Goal: Transaction & Acquisition: Book appointment/travel/reservation

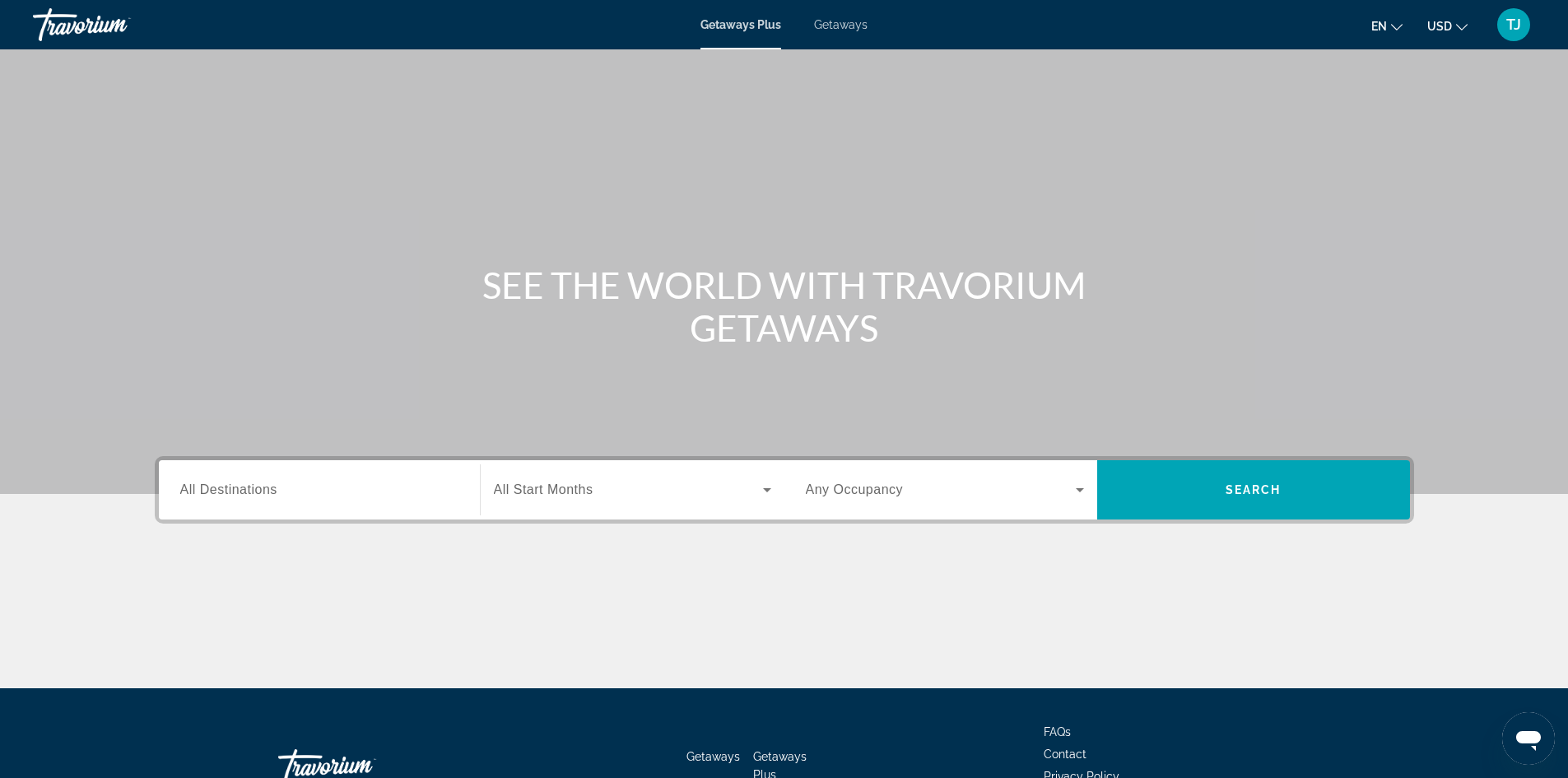
click at [845, 27] on span "Getaways" at bounding box center [841, 24] width 53 height 13
click at [756, 24] on span "Getaways Plus" at bounding box center [740, 24] width 80 height 13
click at [439, 498] on input "Destination All Destinations" at bounding box center [320, 490] width 278 height 19
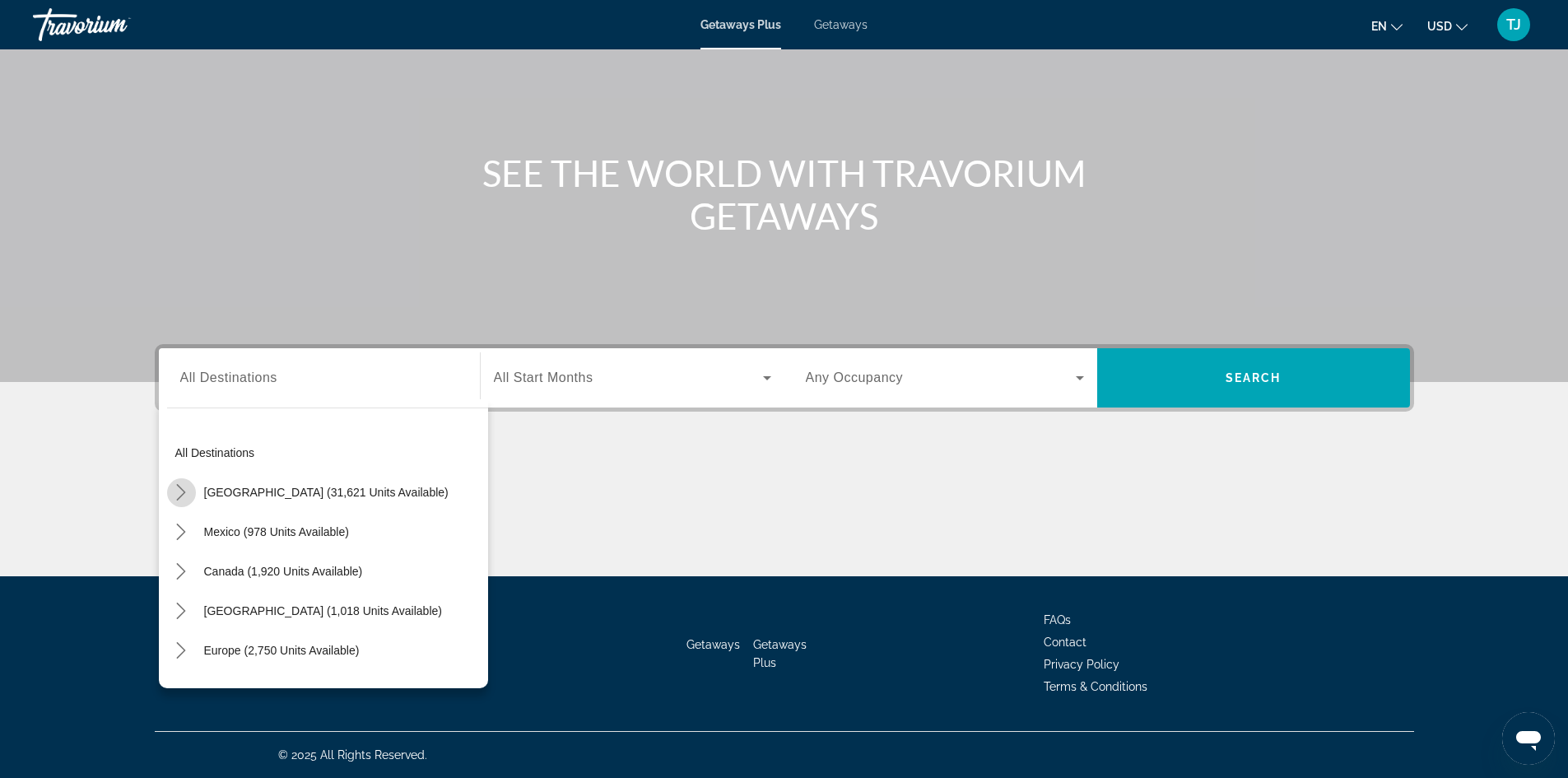
click at [183, 491] on icon "Toggle United States (31,621 units available) submenu" at bounding box center [182, 492] width 9 height 17
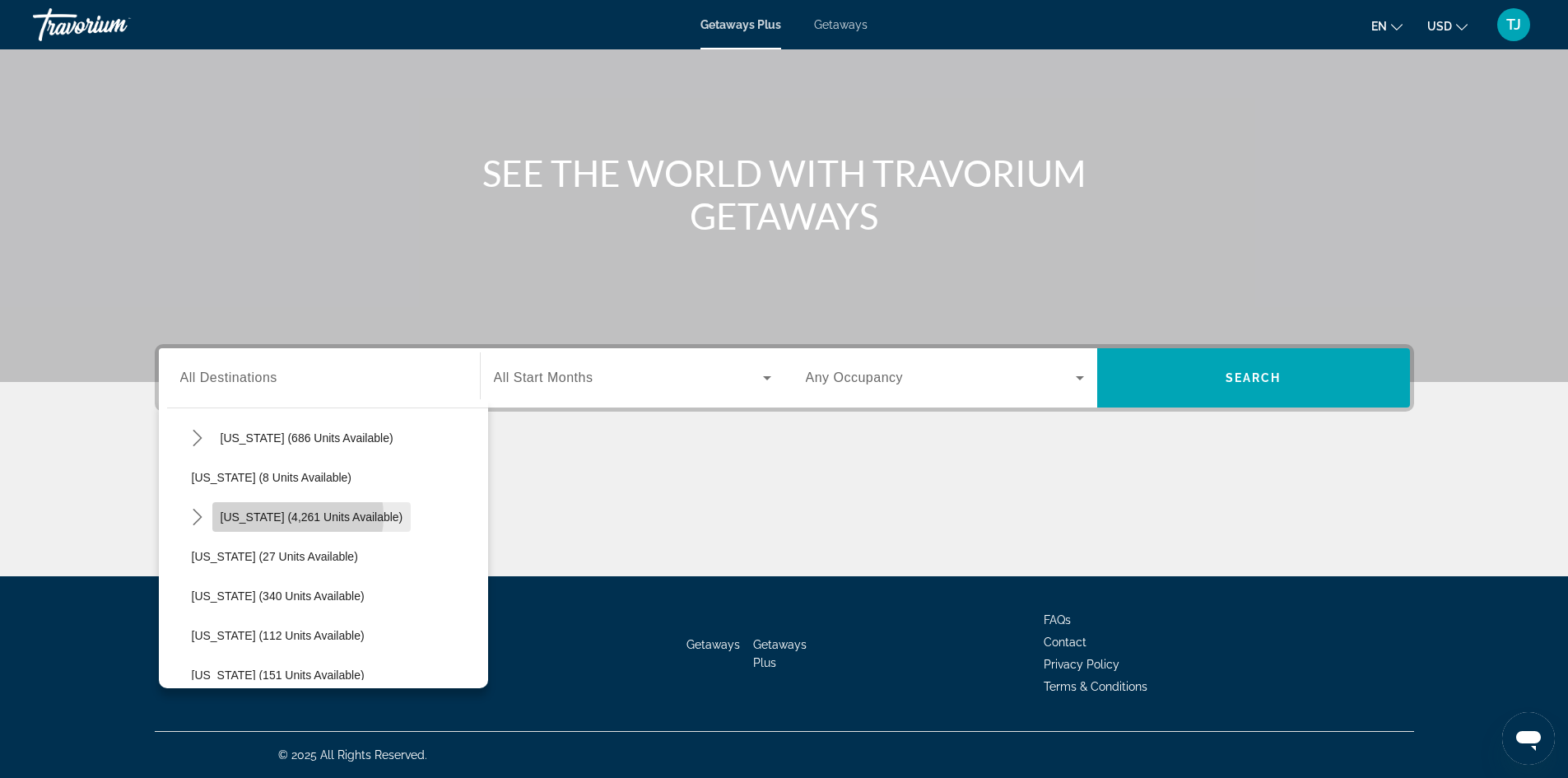
click at [290, 516] on span "[US_STATE] (4,261 units available)" at bounding box center [312, 516] width 182 height 13
type input "**********"
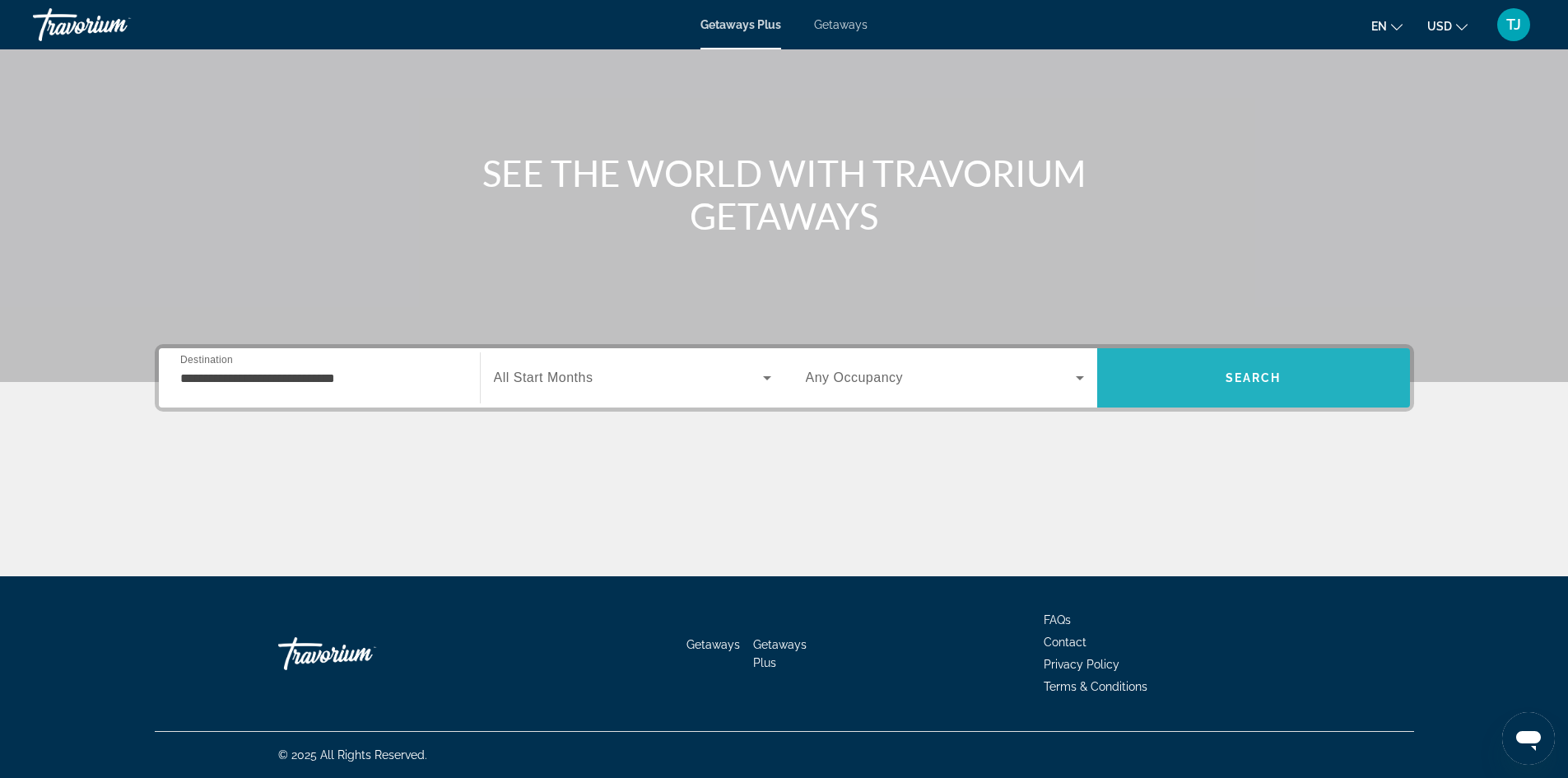
click at [1224, 381] on span "Search" at bounding box center [1253, 377] width 313 height 40
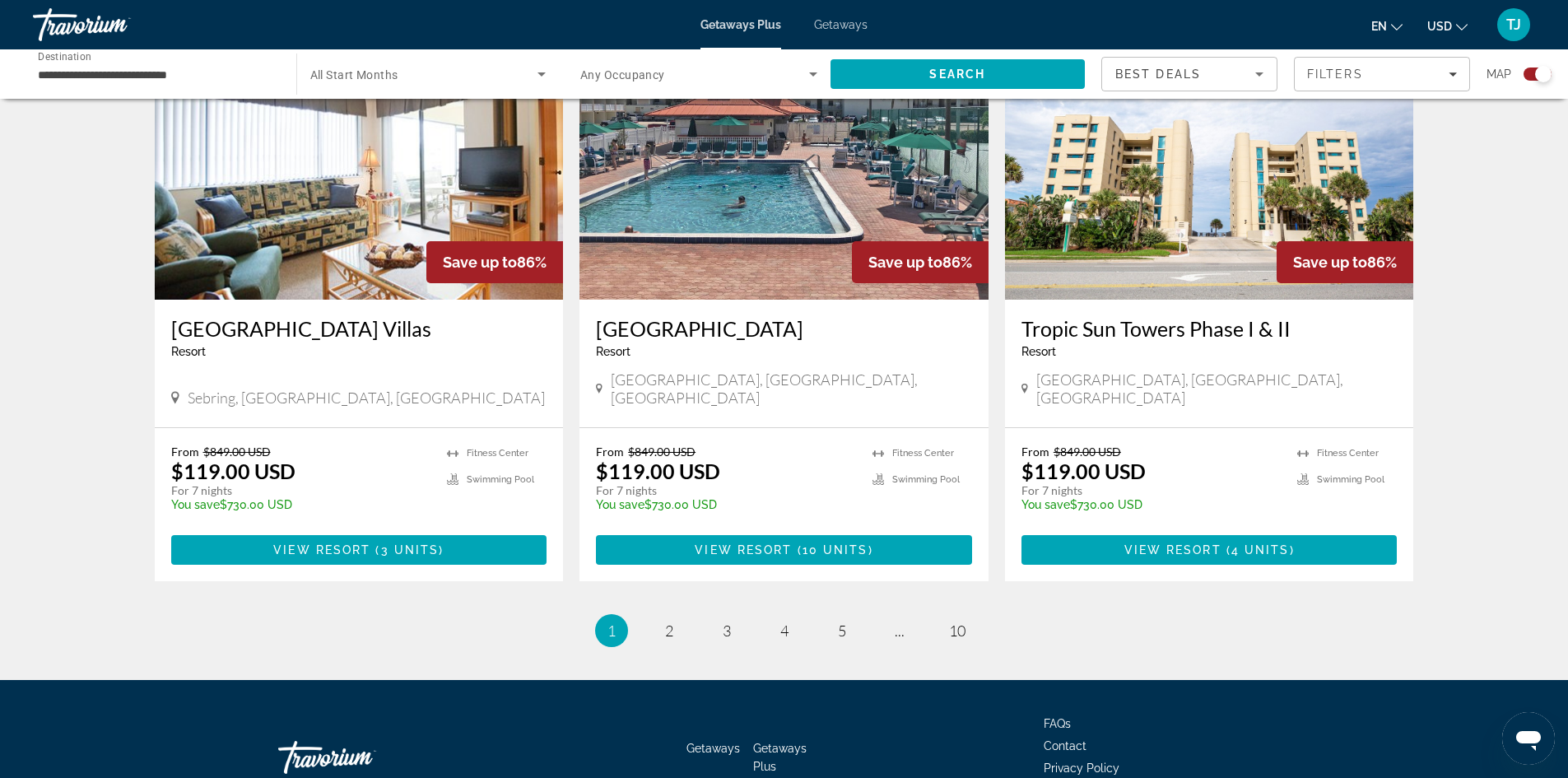
scroll to position [2420, 0]
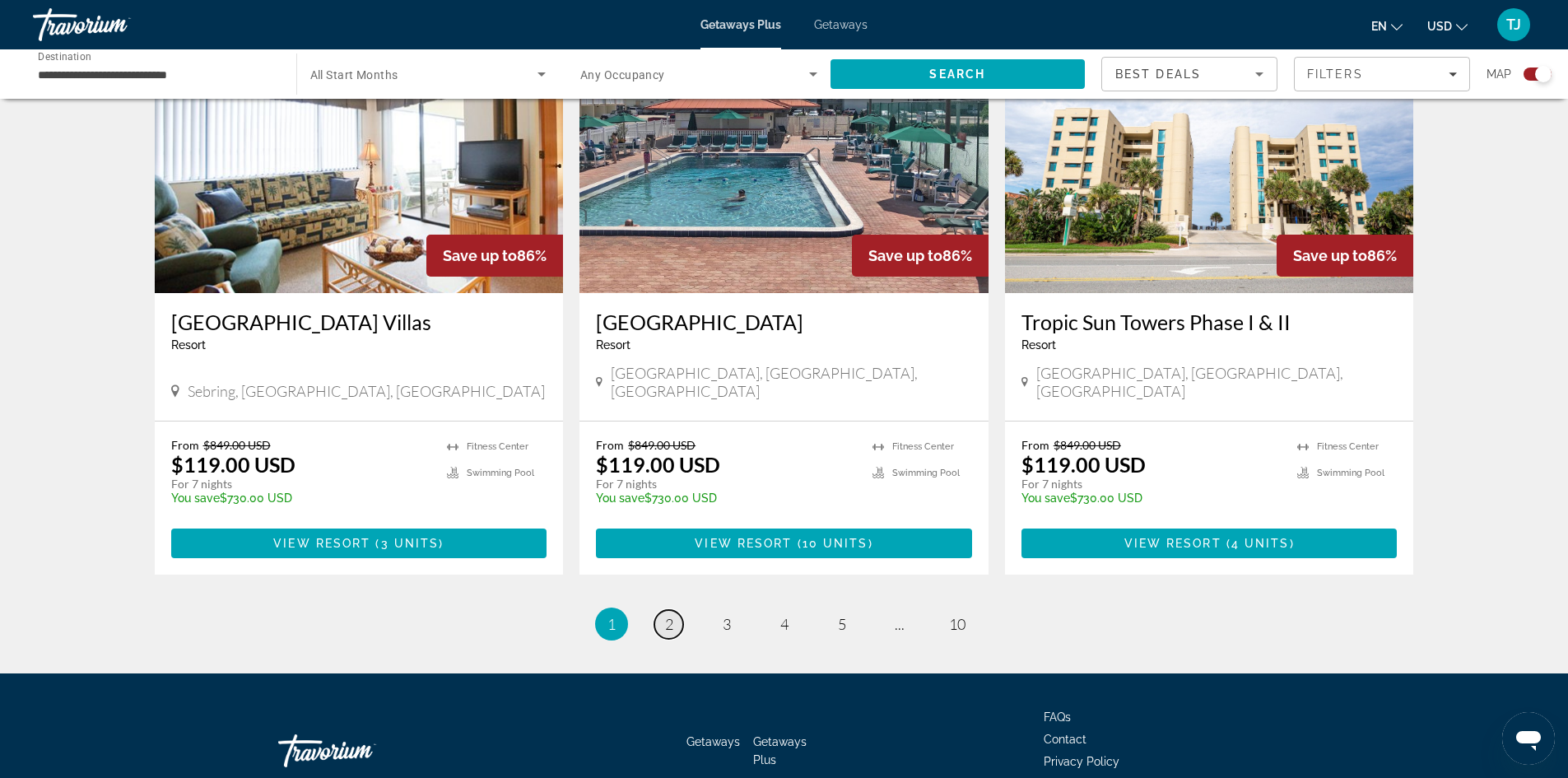
click at [672, 615] on span "2" at bounding box center [668, 624] width 8 height 18
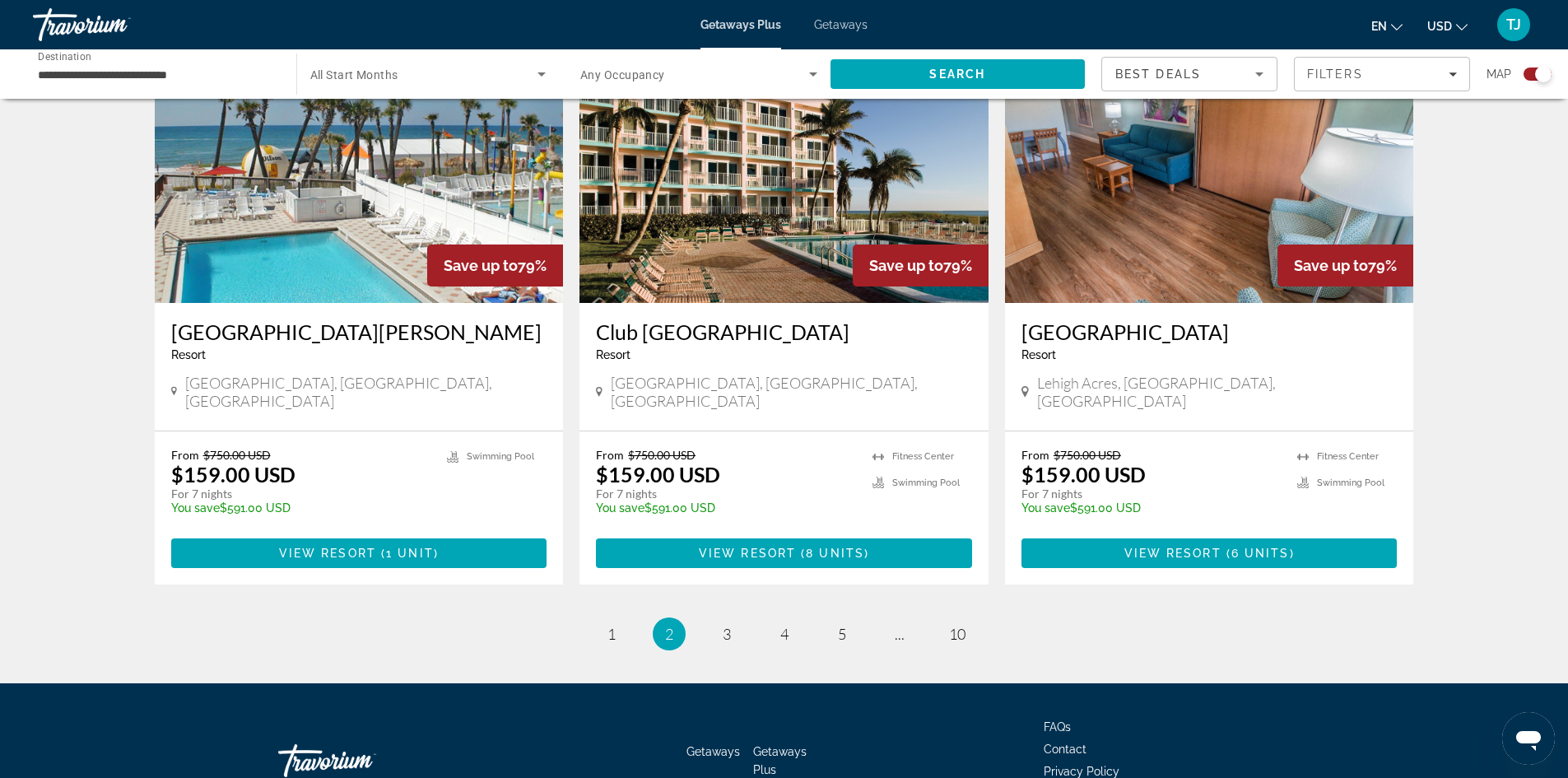
scroll to position [2386, 0]
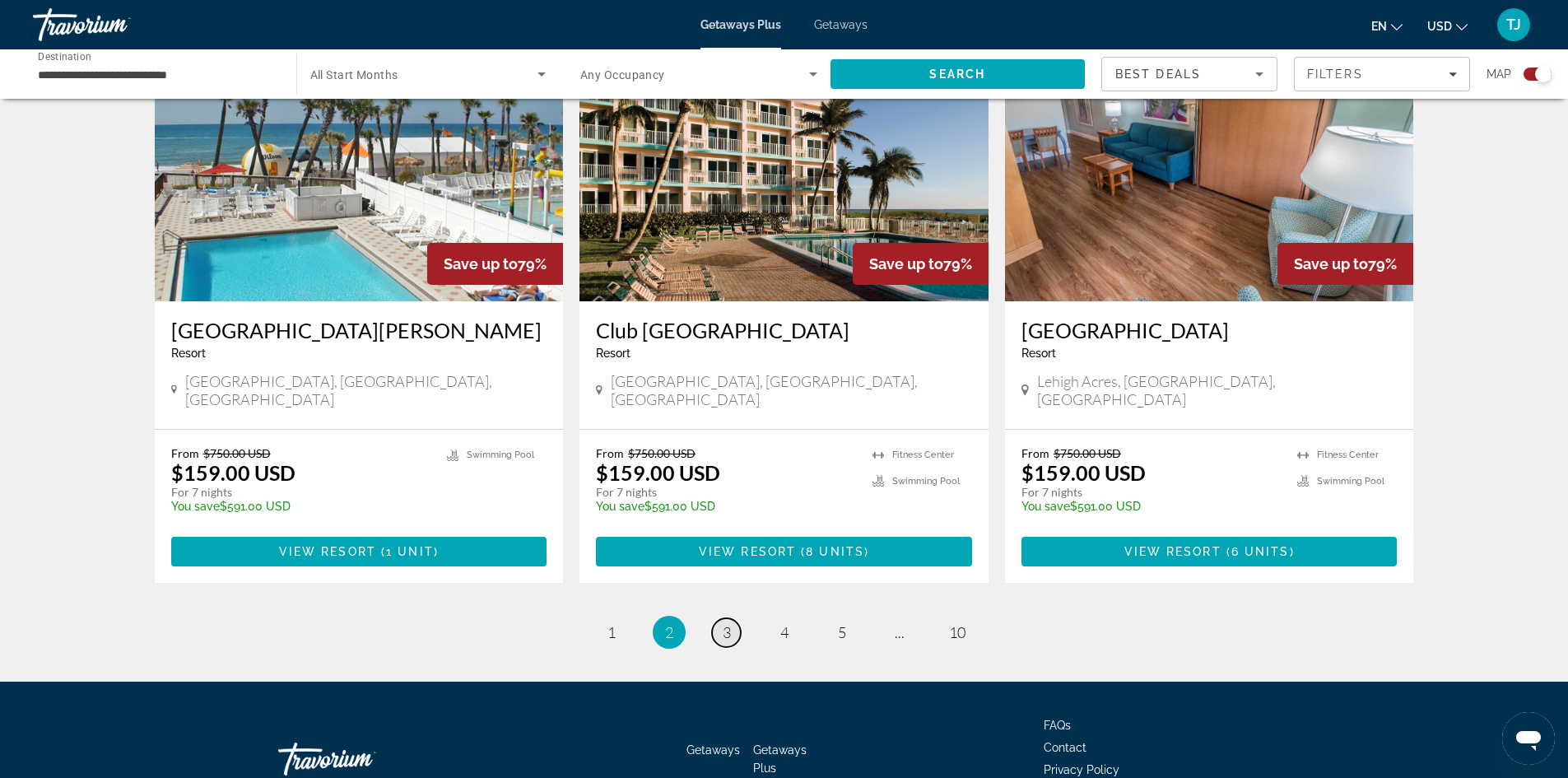
click at [727, 623] on span "3" at bounding box center [726, 632] width 8 height 18
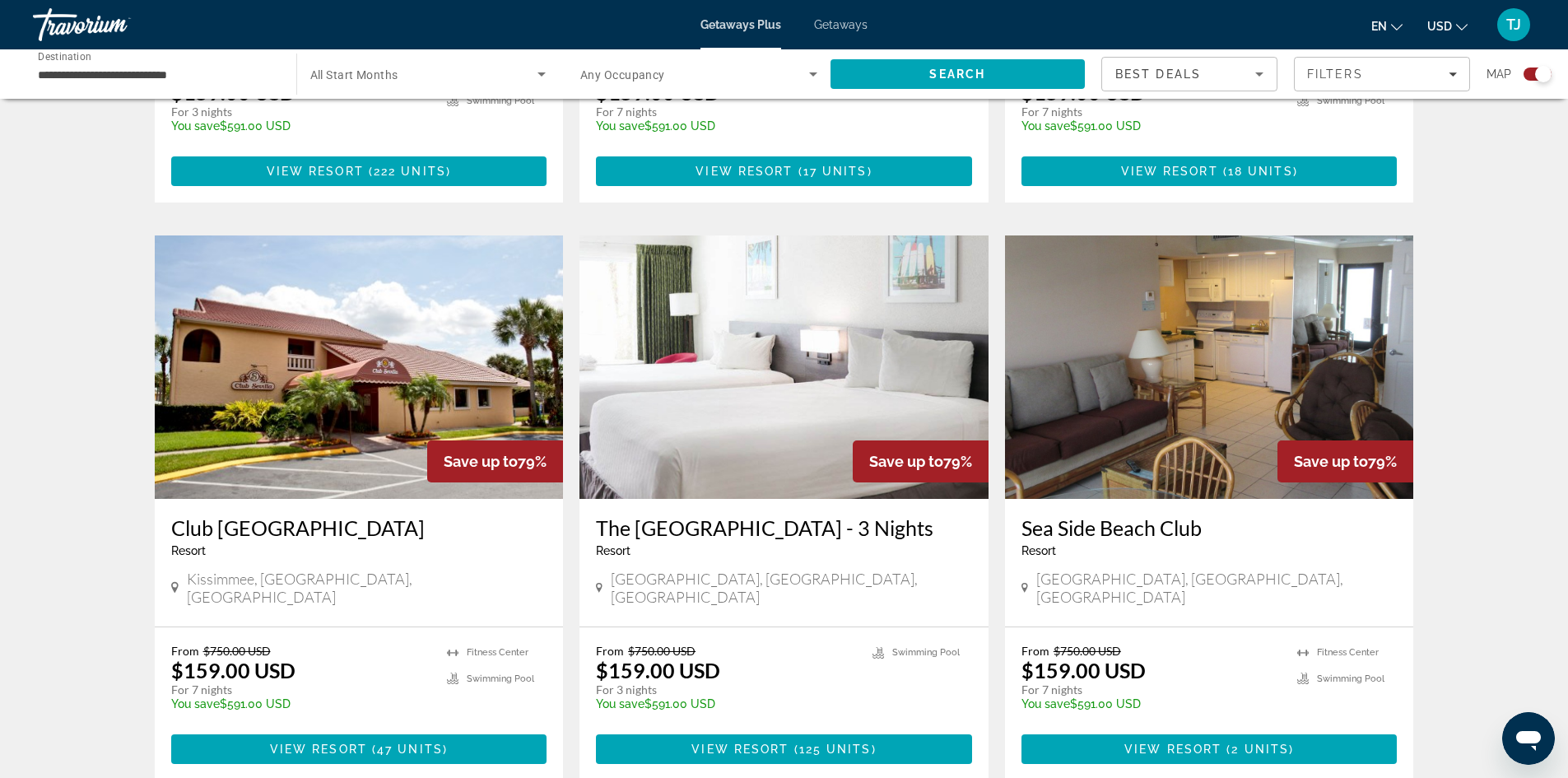
scroll to position [2139, 0]
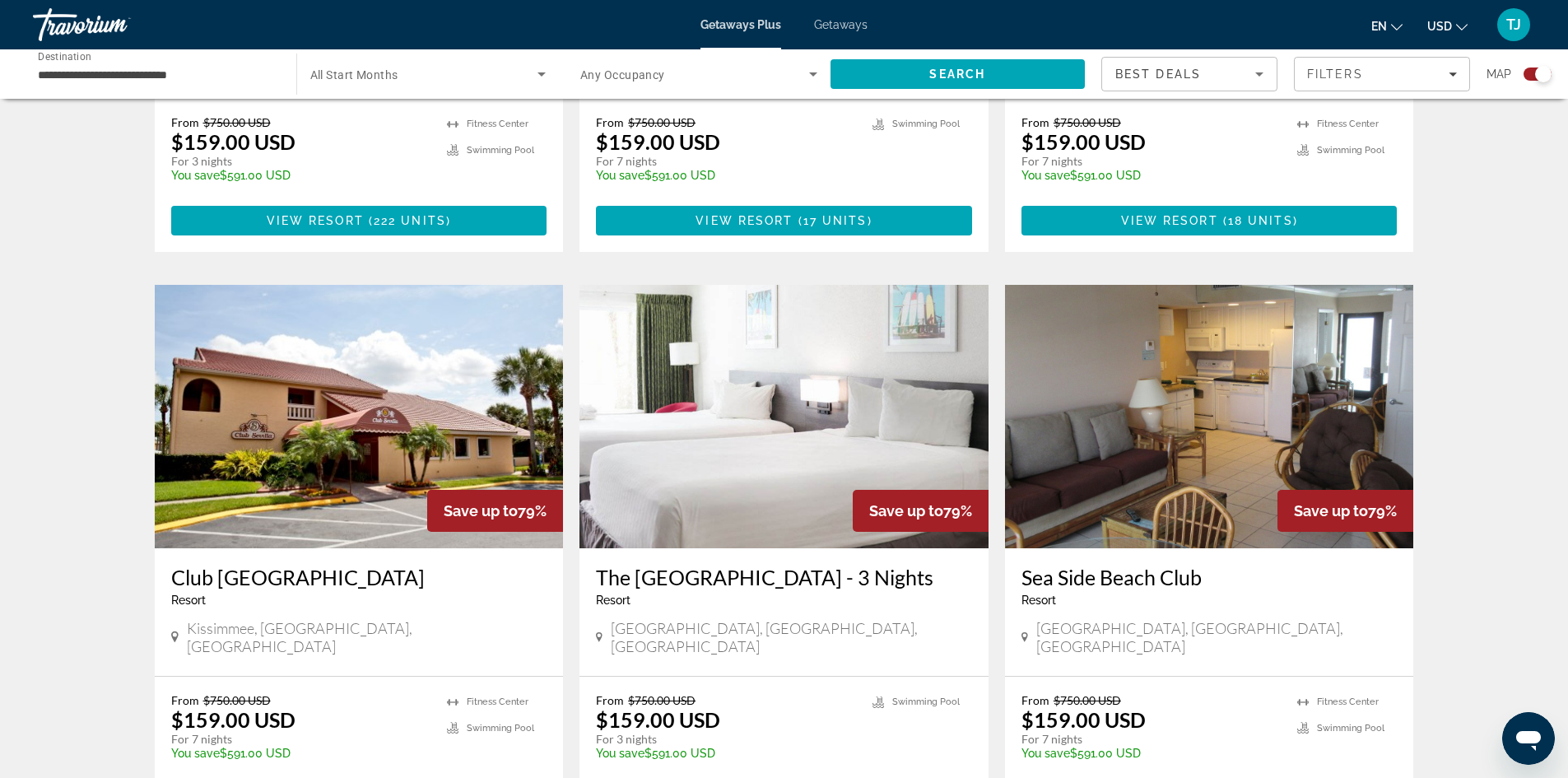
click at [383, 372] on img "Main content" at bounding box center [359, 417] width 409 height 264
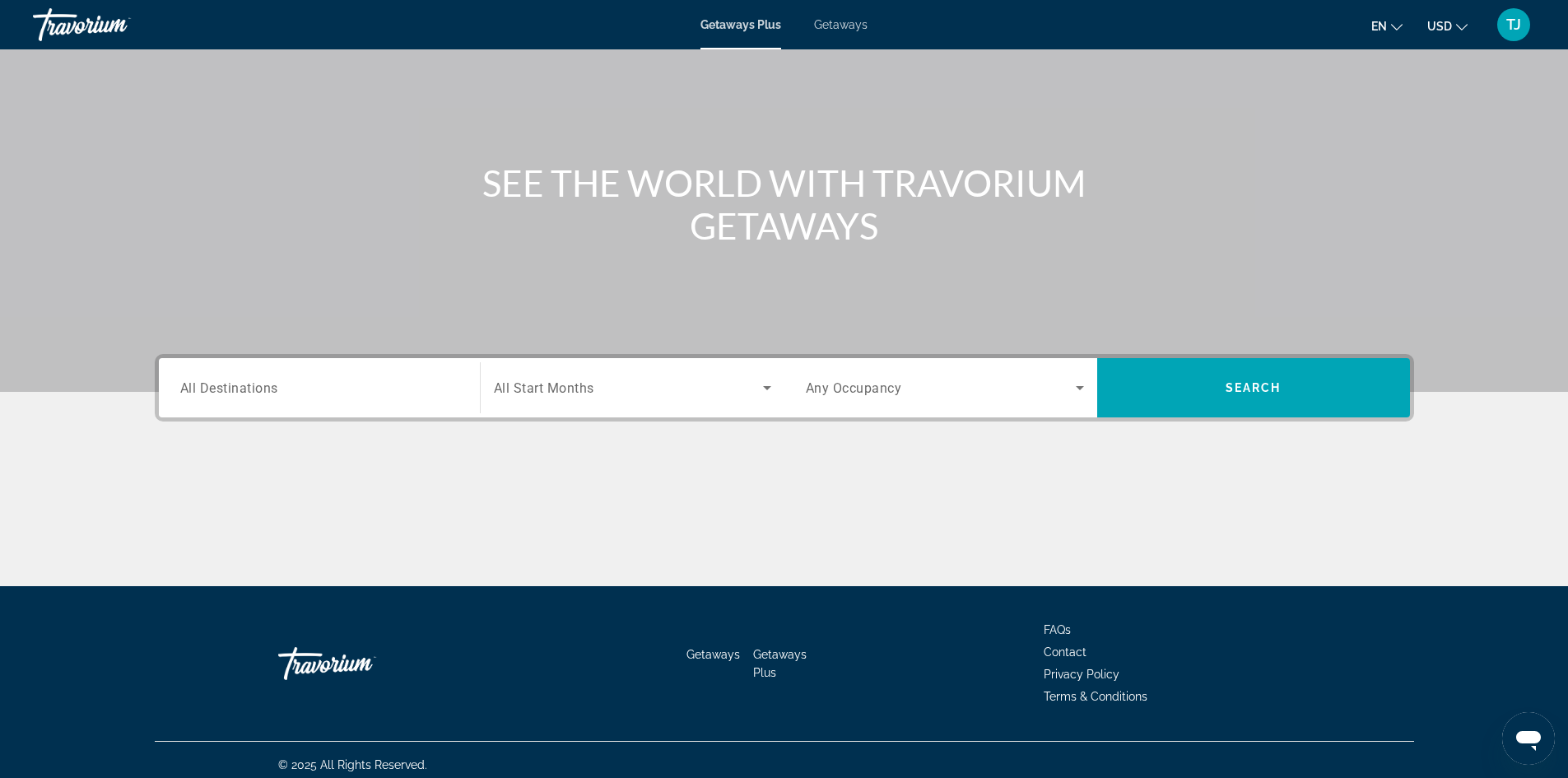
scroll to position [112, 0]
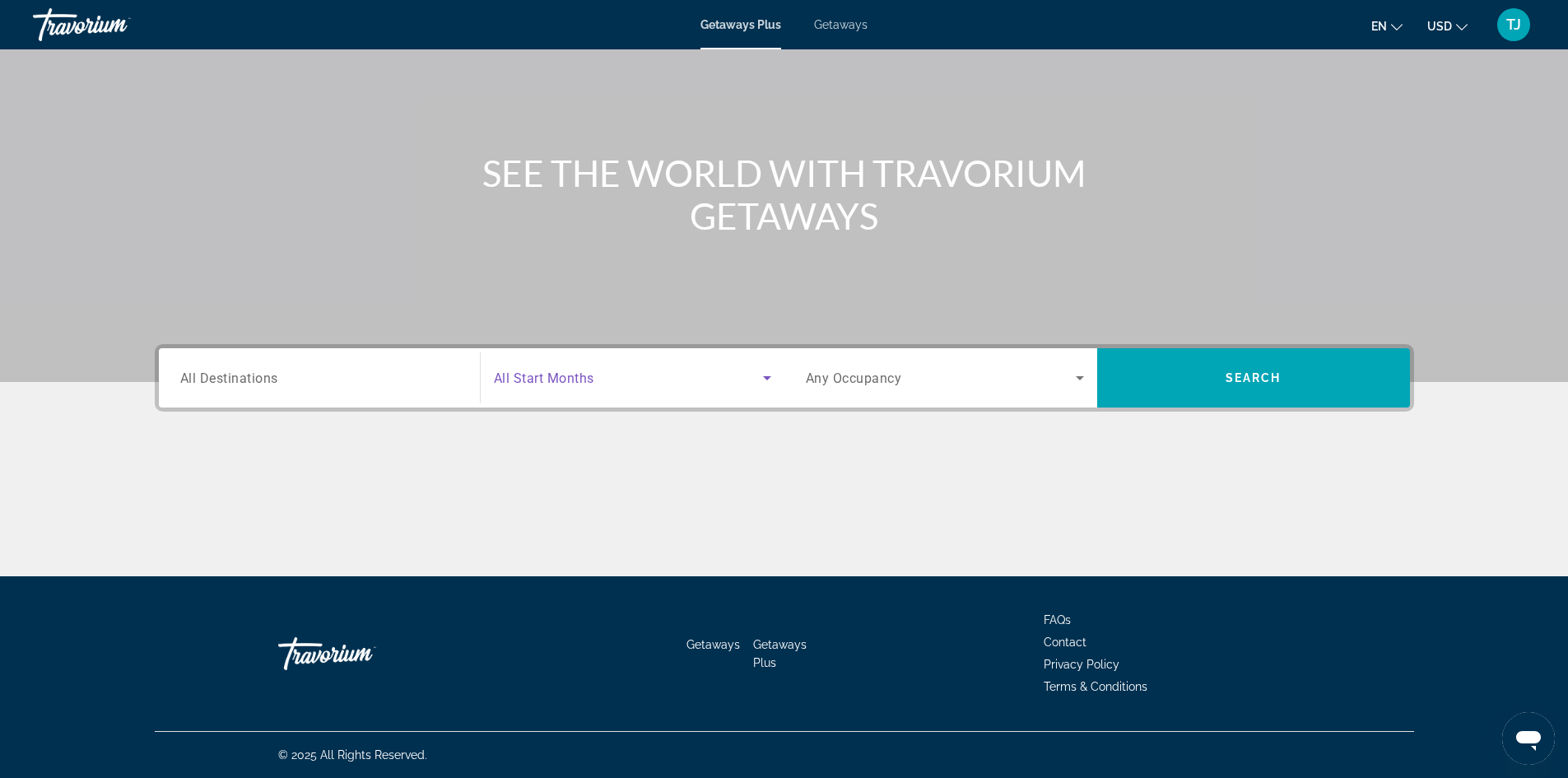
click at [760, 379] on icon "Search widget" at bounding box center [767, 378] width 19 height 19
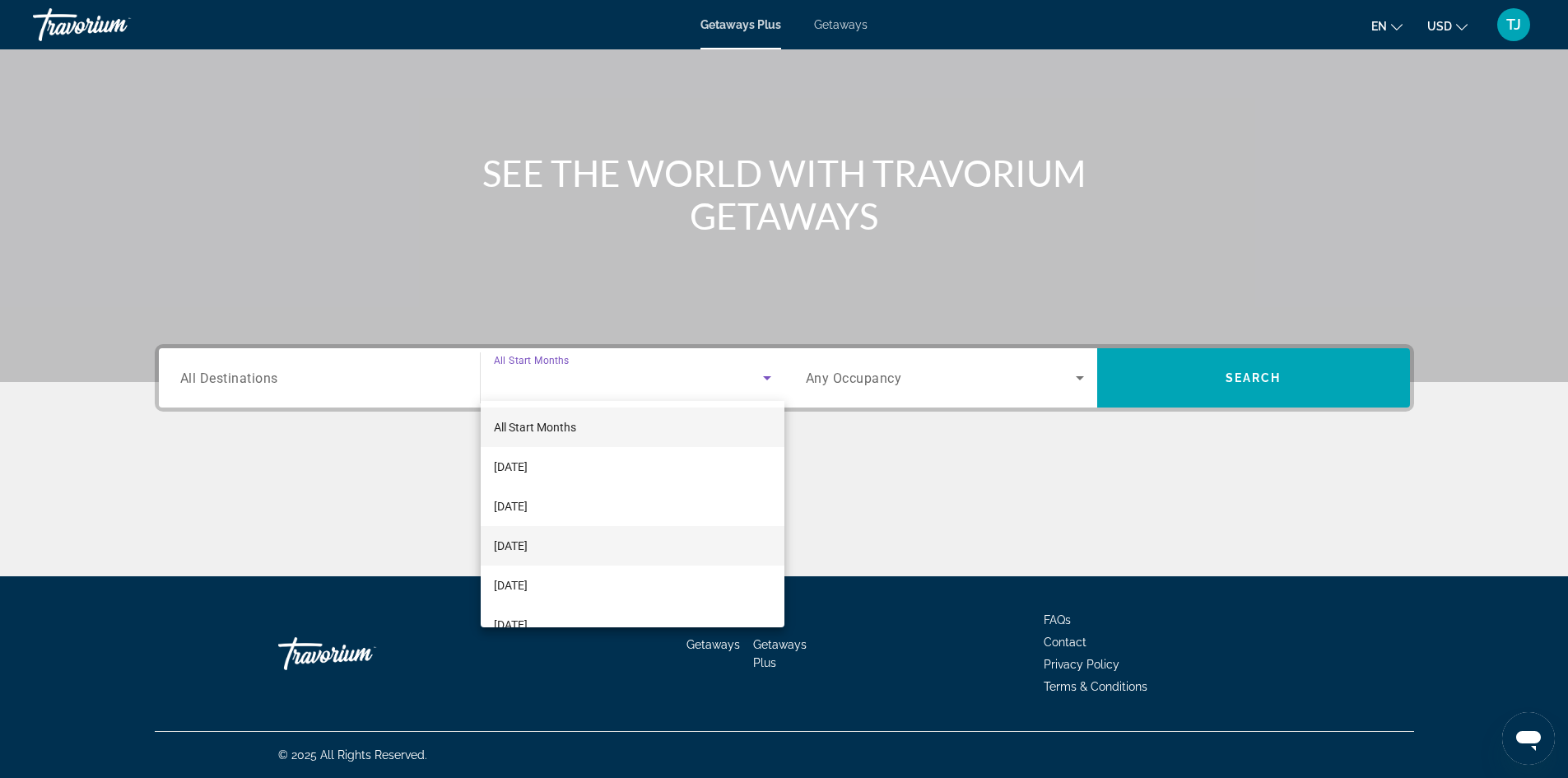
click at [626, 546] on mat-option "[DATE]" at bounding box center [632, 545] width 304 height 40
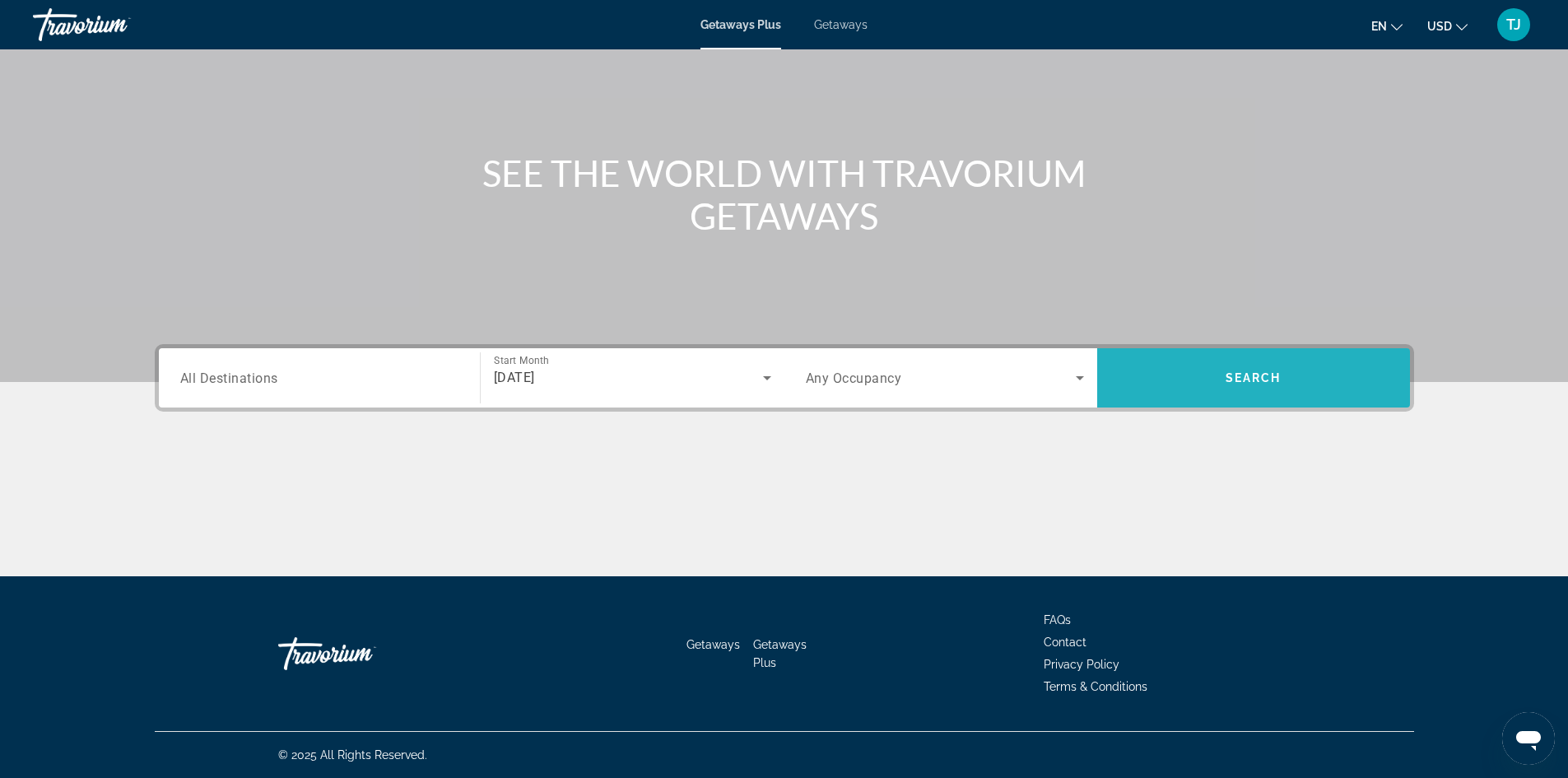
click at [1254, 378] on span "Search" at bounding box center [1253, 377] width 56 height 13
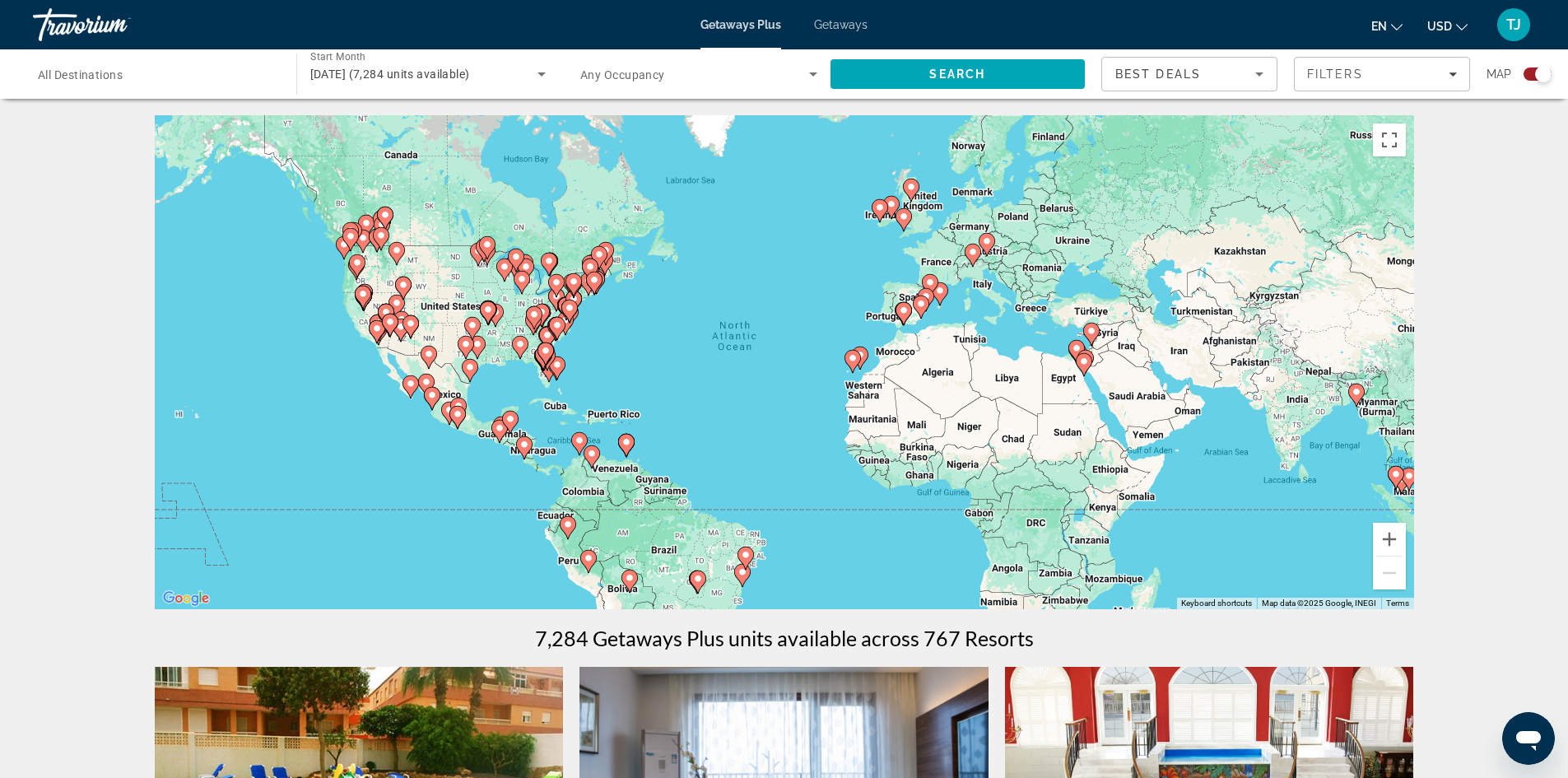
click at [77, 75] on span "All Destinations" at bounding box center [81, 74] width 85 height 13
click at [77, 75] on input "Destination All Destinations" at bounding box center [157, 74] width 237 height 19
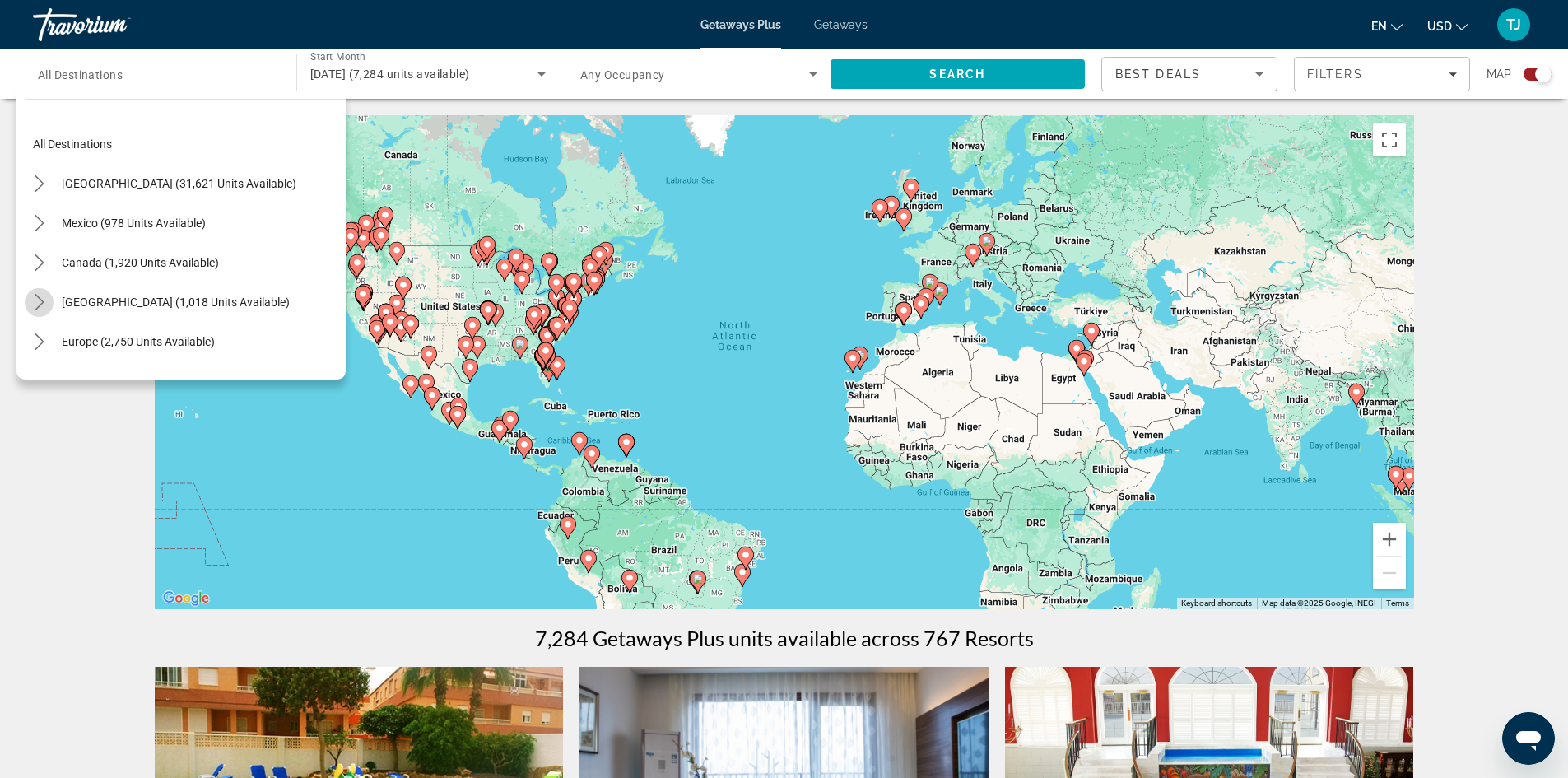
click at [41, 299] on icon "Toggle Caribbean & Atlantic Islands (1,018 units available) submenu" at bounding box center [39, 302] width 17 height 17
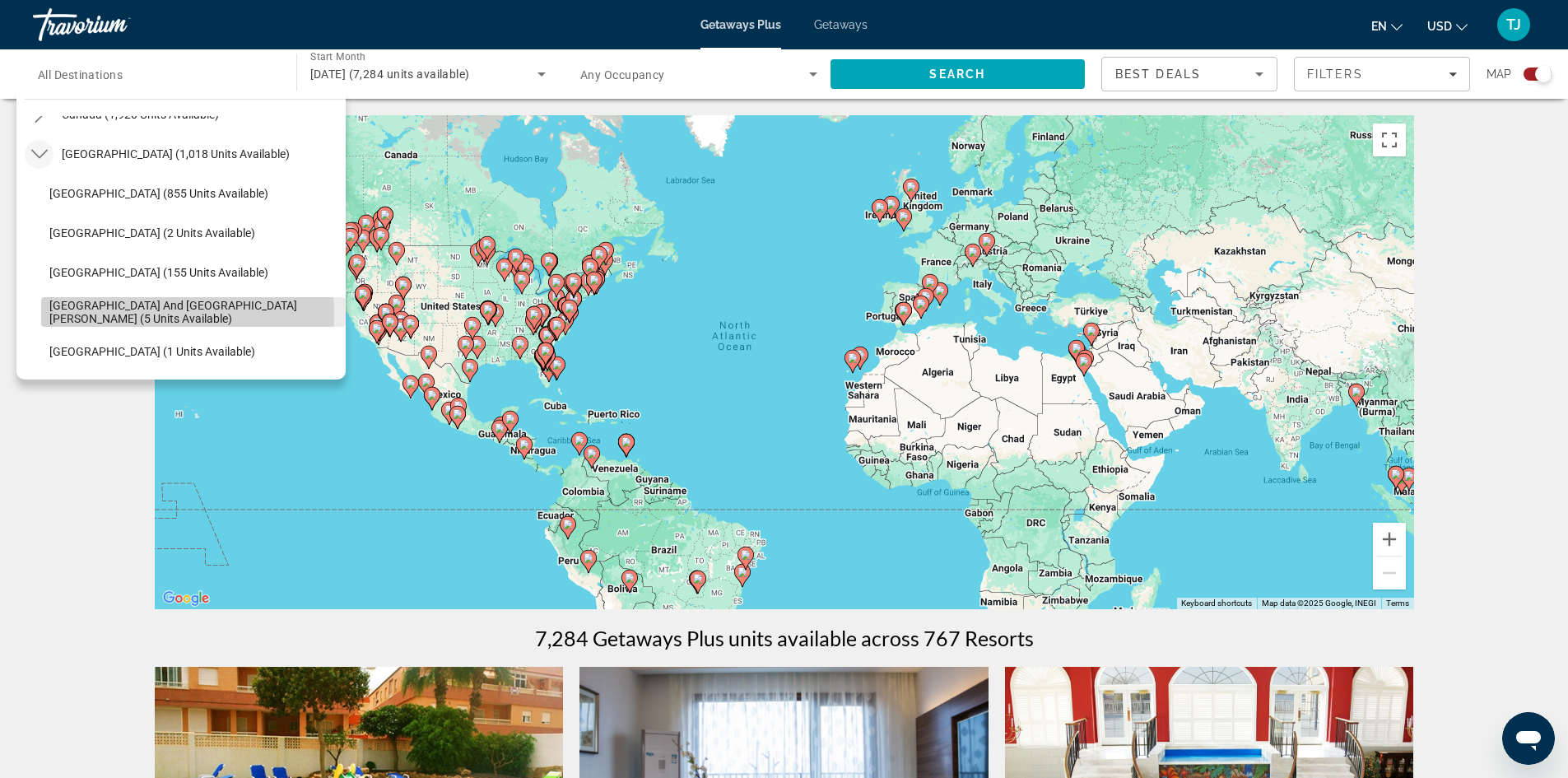
click at [127, 315] on span "[GEOGRAPHIC_DATA] and [GEOGRAPHIC_DATA][PERSON_NAME] (5 units available)" at bounding box center [193, 312] width 288 height 27
type input "**********"
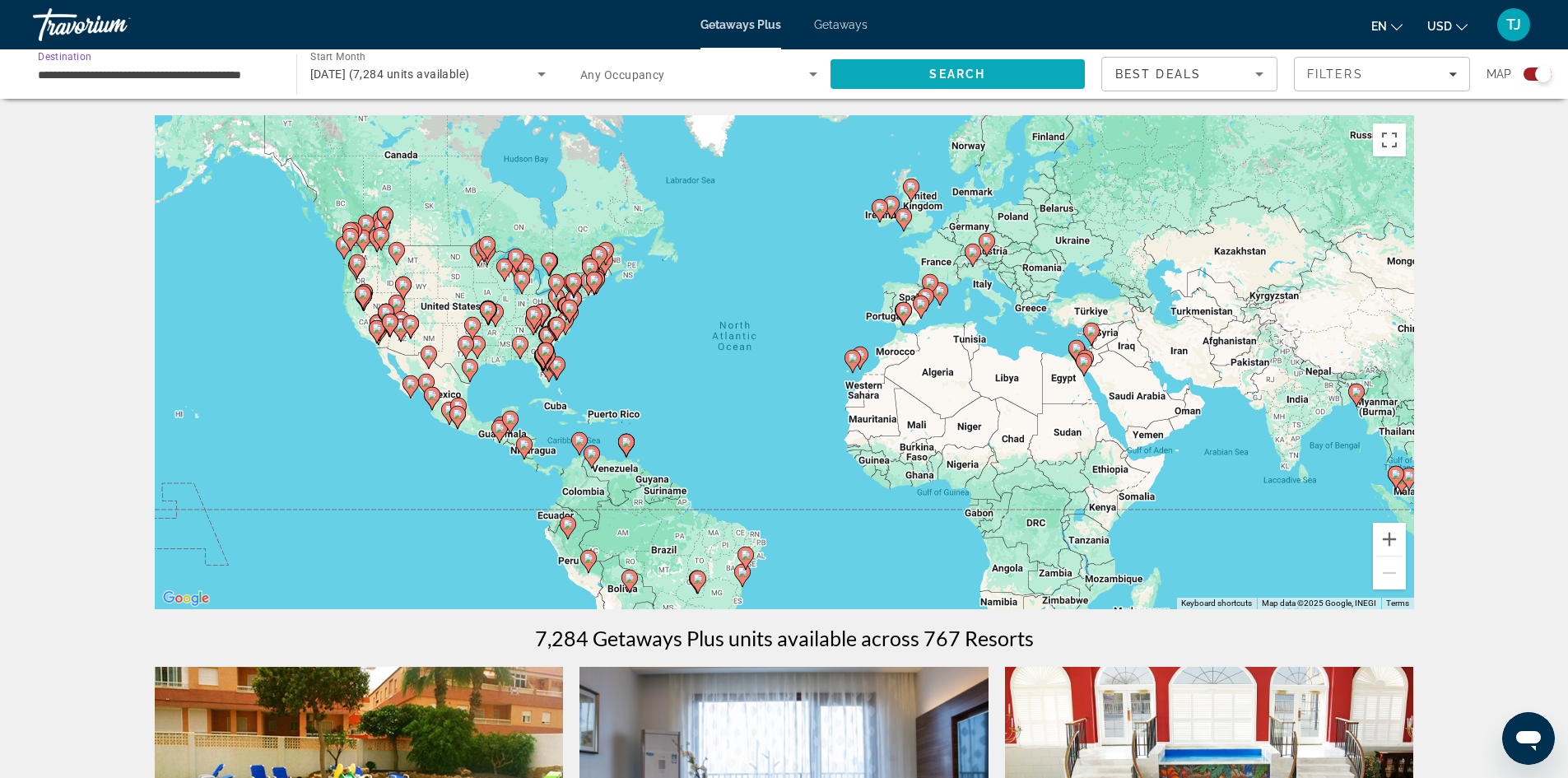
click at [923, 74] on span "Search" at bounding box center [958, 73] width 255 height 40
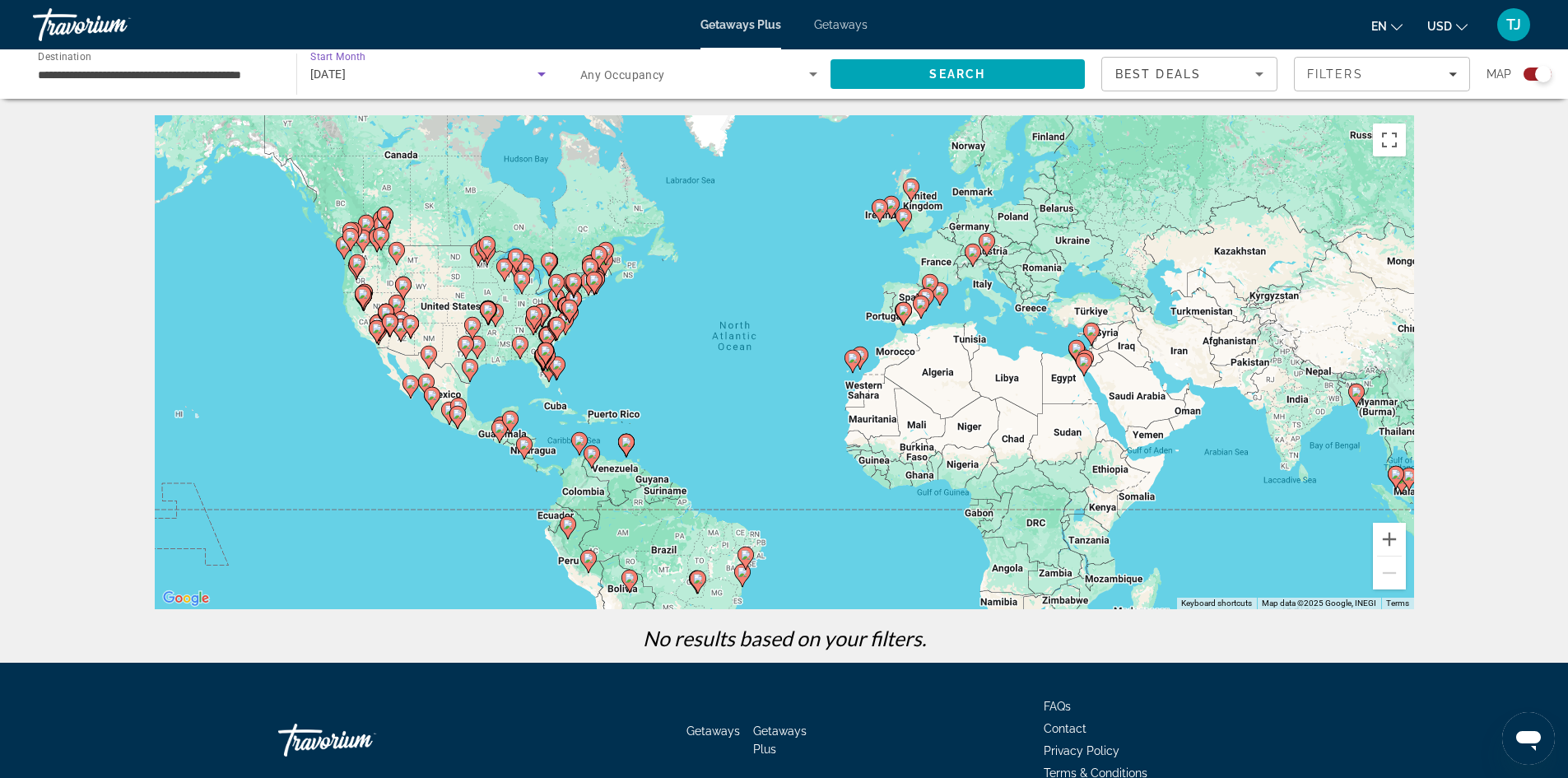
click at [545, 74] on icon "Search widget" at bounding box center [542, 74] width 19 height 19
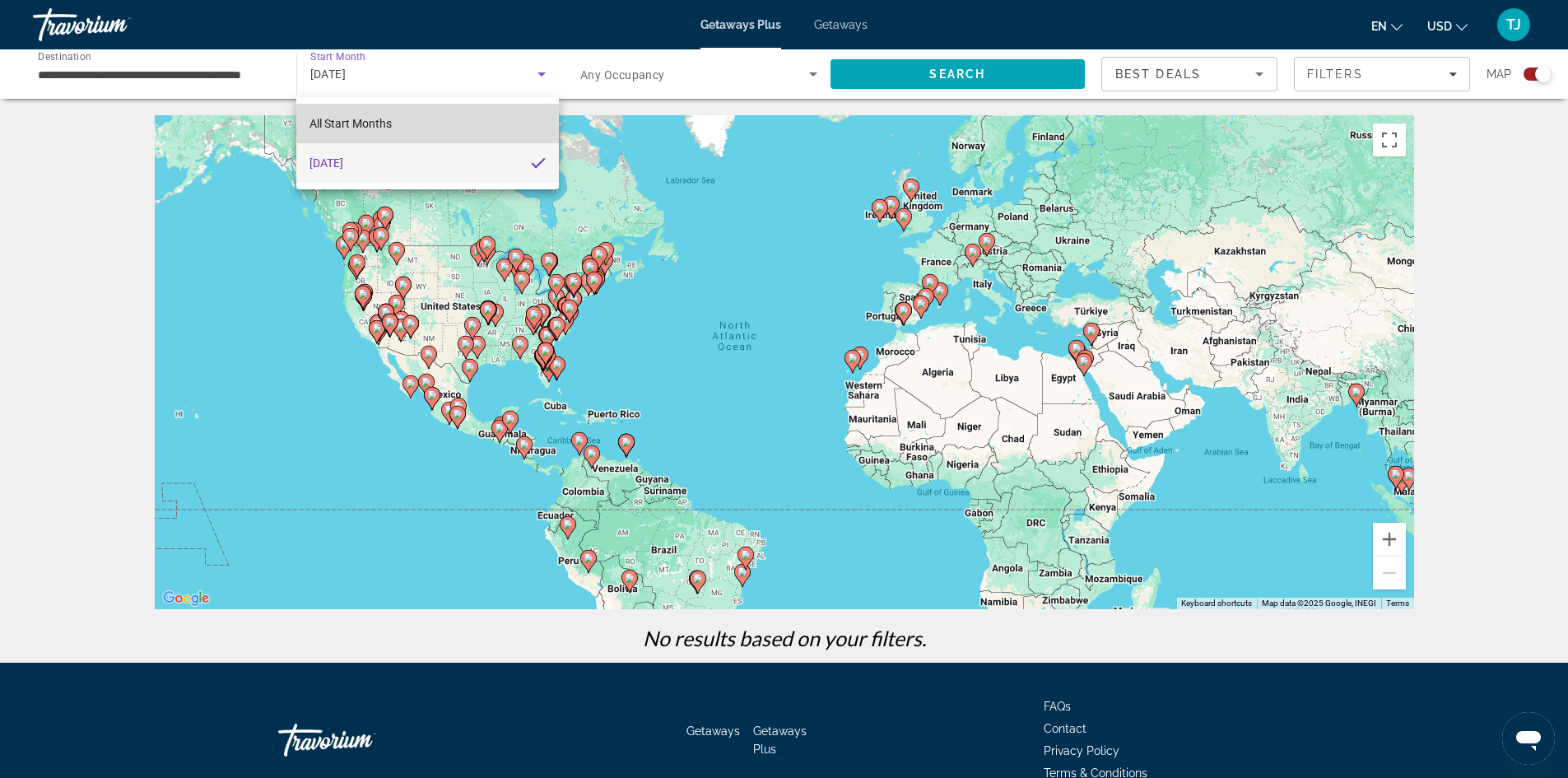
click at [382, 119] on span "All Start Months" at bounding box center [351, 123] width 82 height 13
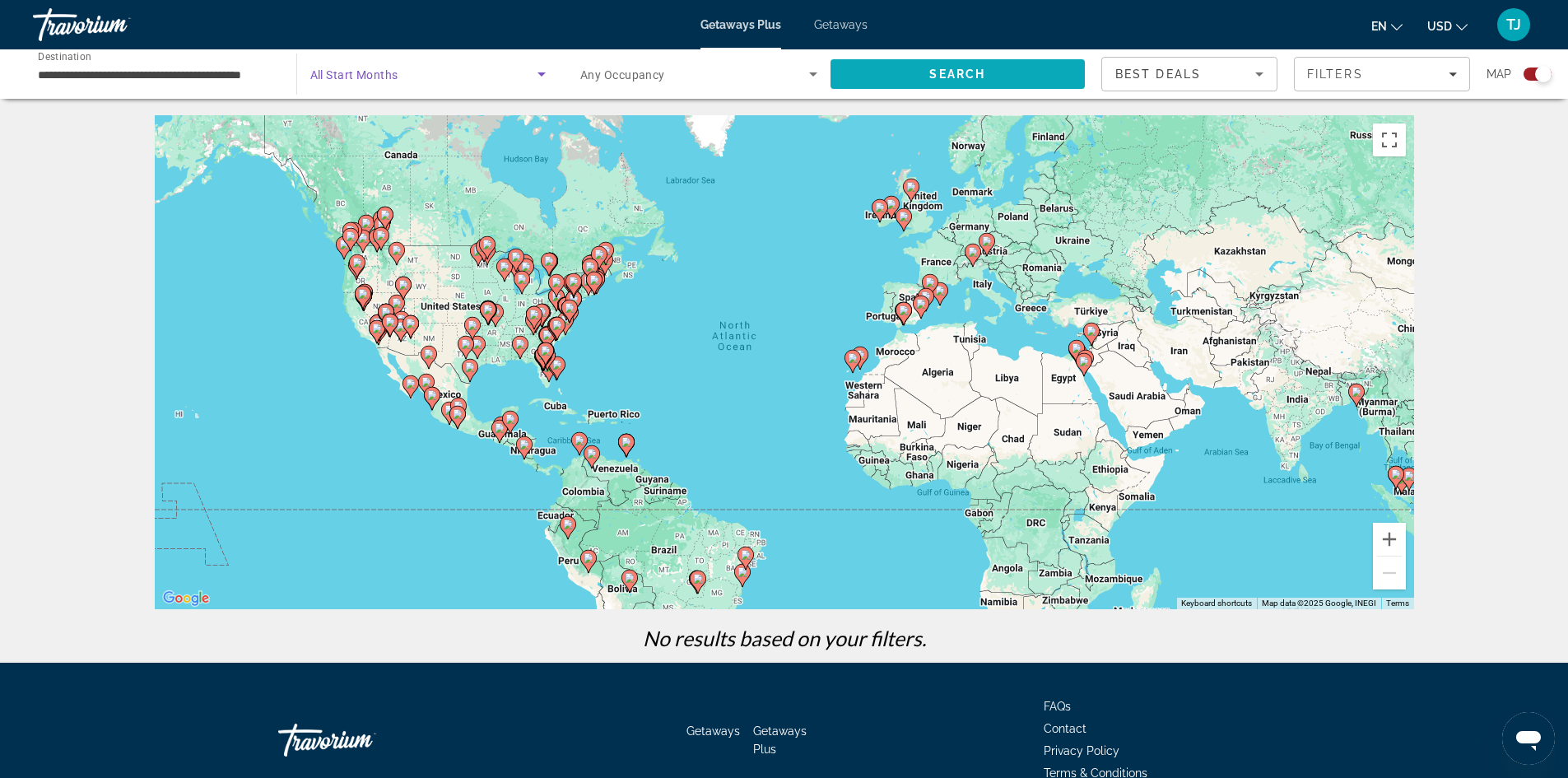
click at [920, 81] on span "Search" at bounding box center [958, 73] width 255 height 40
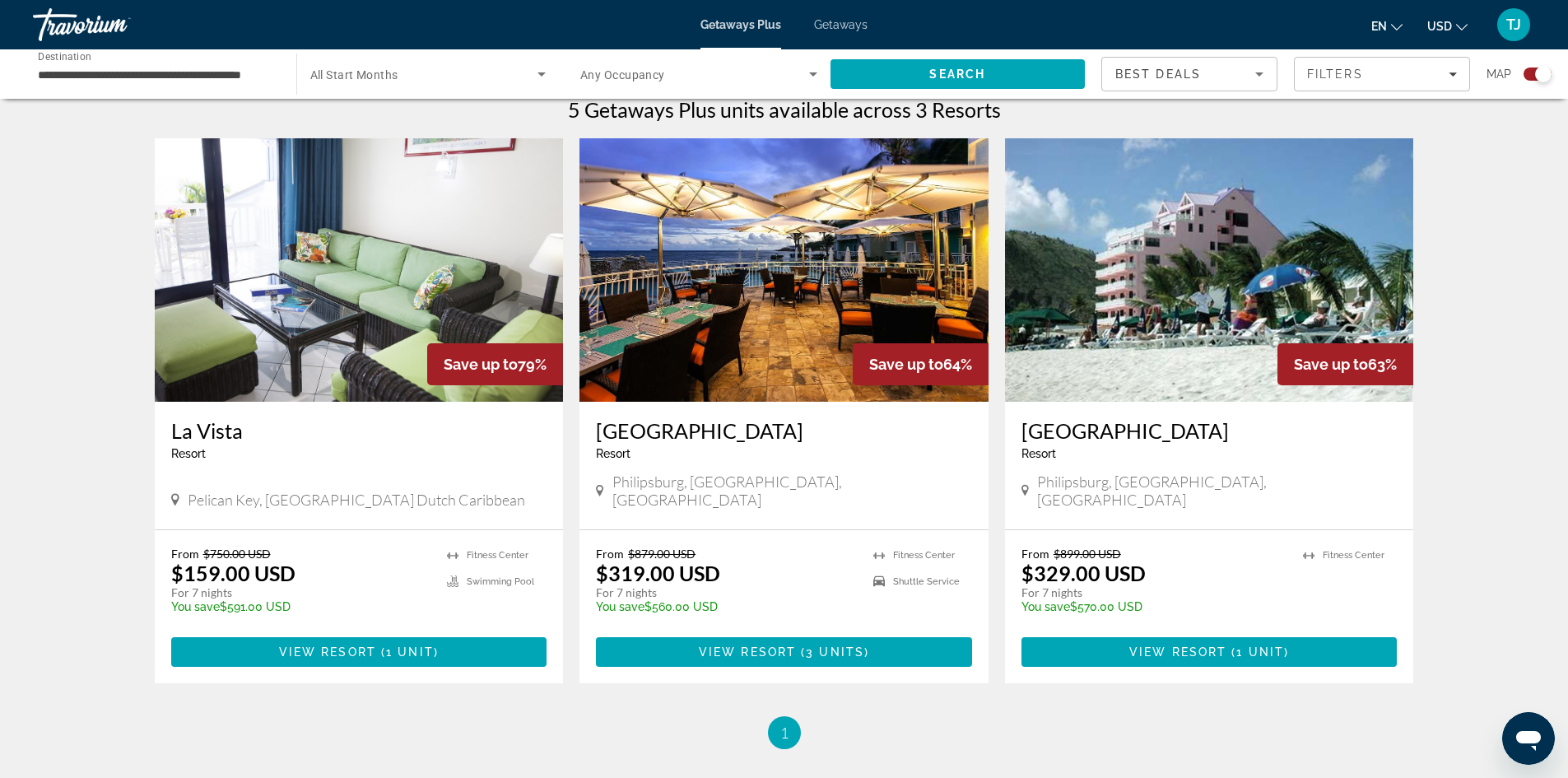
scroll to position [469, 0]
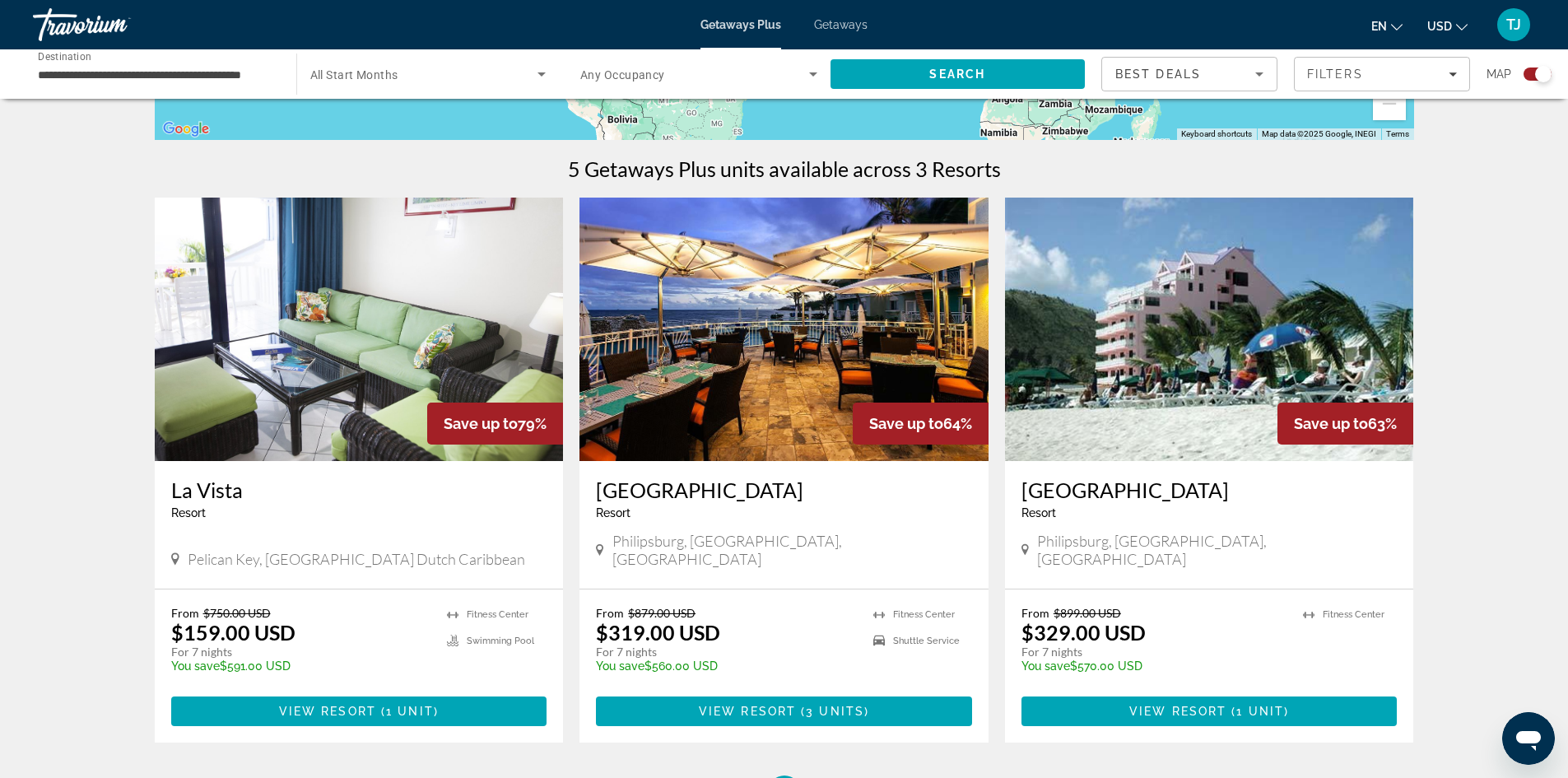
click at [1181, 347] on img "Main content" at bounding box center [1209, 329] width 409 height 264
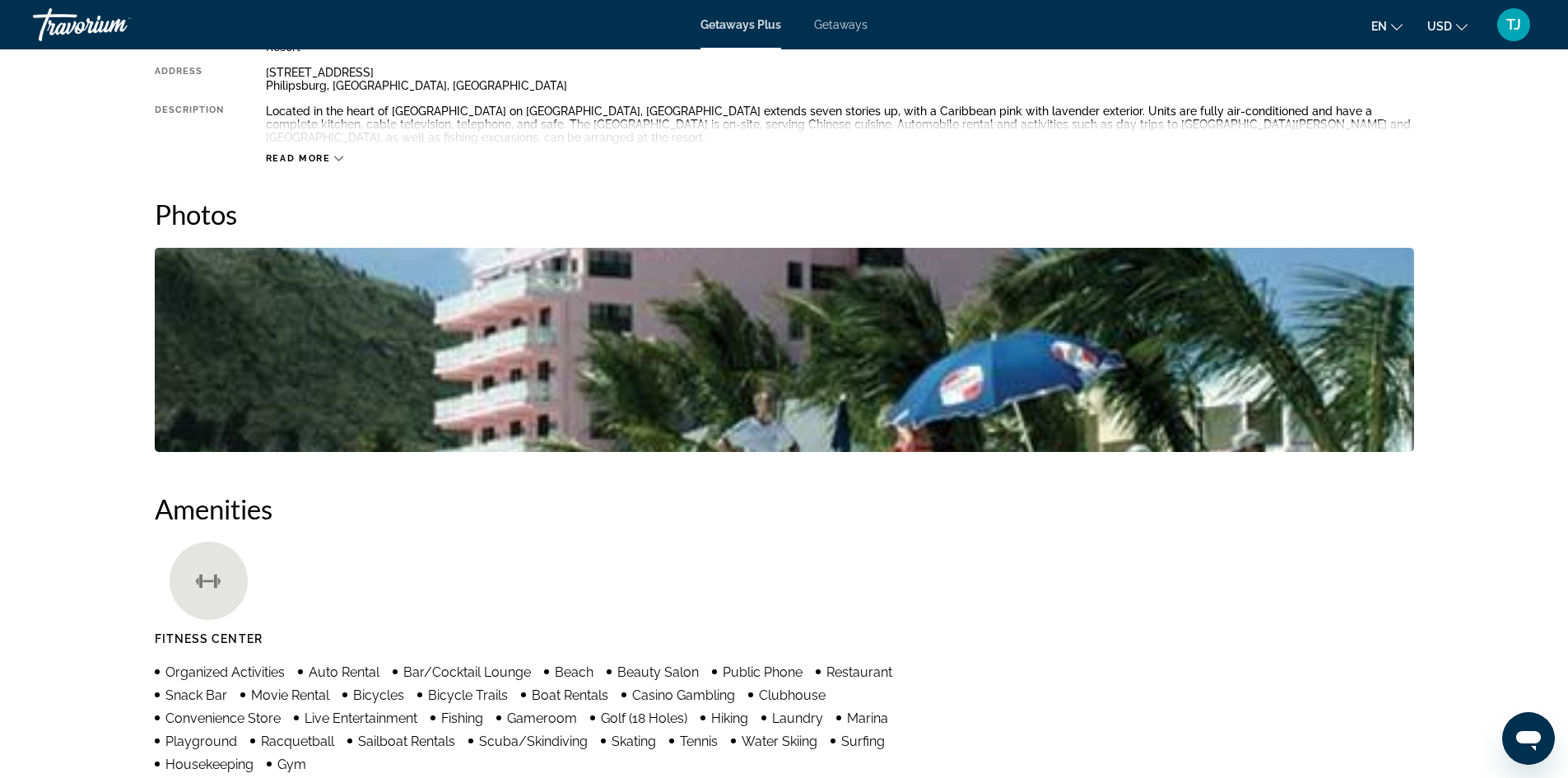
scroll to position [659, 0]
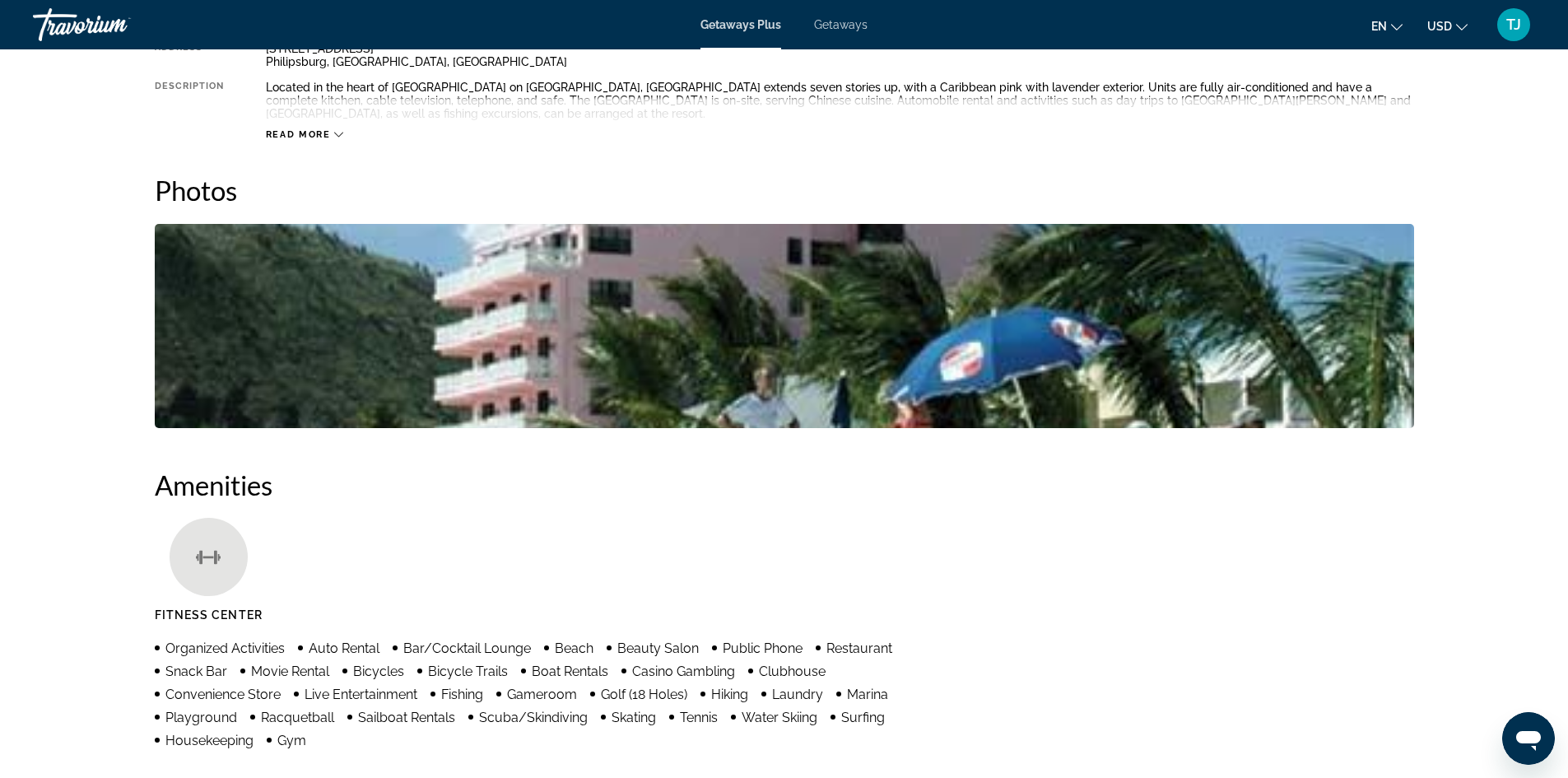
click at [910, 333] on img "Open full-screen image slider" at bounding box center [784, 326] width 1260 height 204
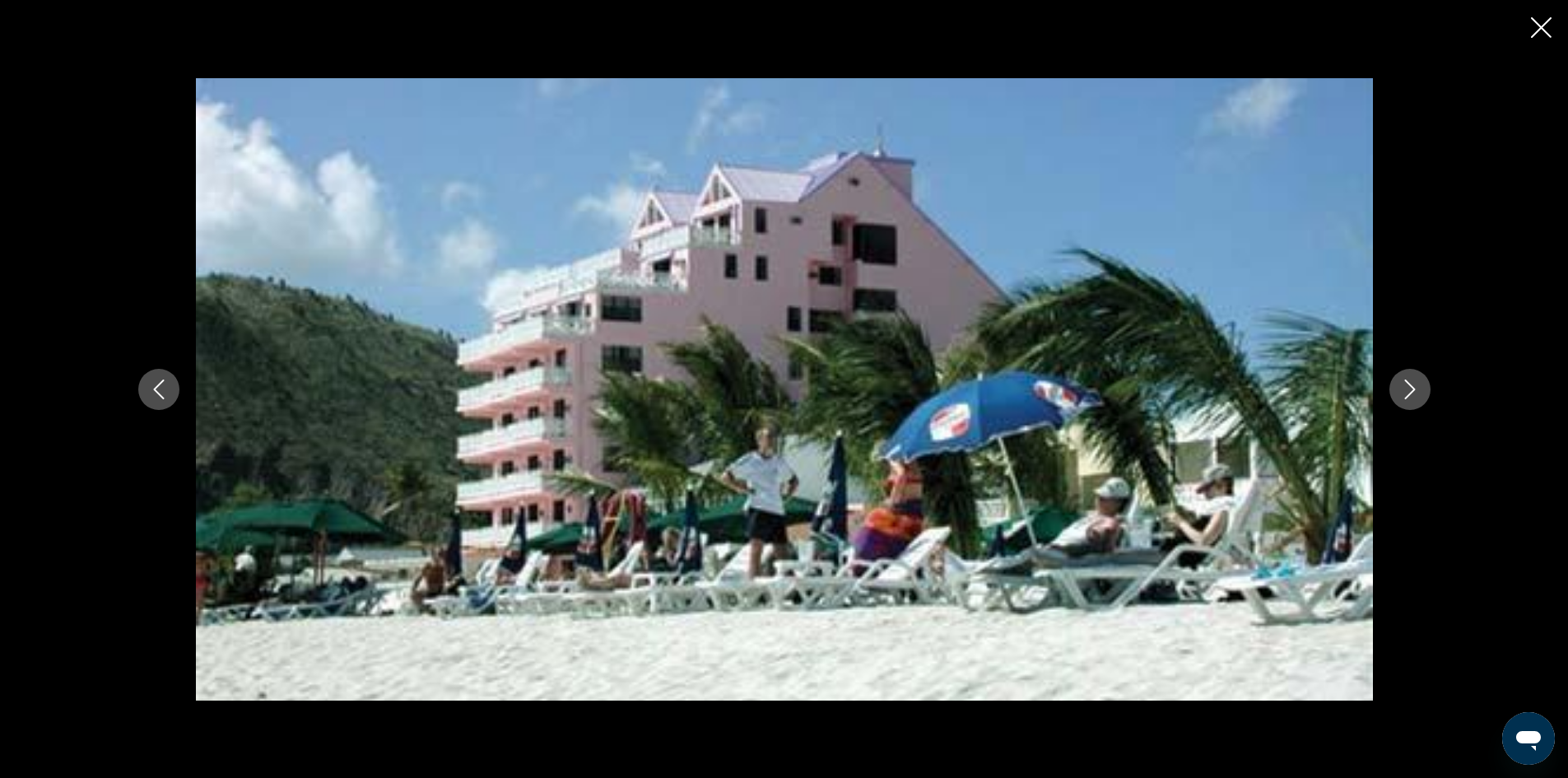
click at [1409, 391] on icon "Next image" at bounding box center [1410, 389] width 19 height 19
click at [1410, 383] on icon "Next image" at bounding box center [1410, 389] width 11 height 19
click at [1410, 386] on icon "Next image" at bounding box center [1410, 389] width 19 height 19
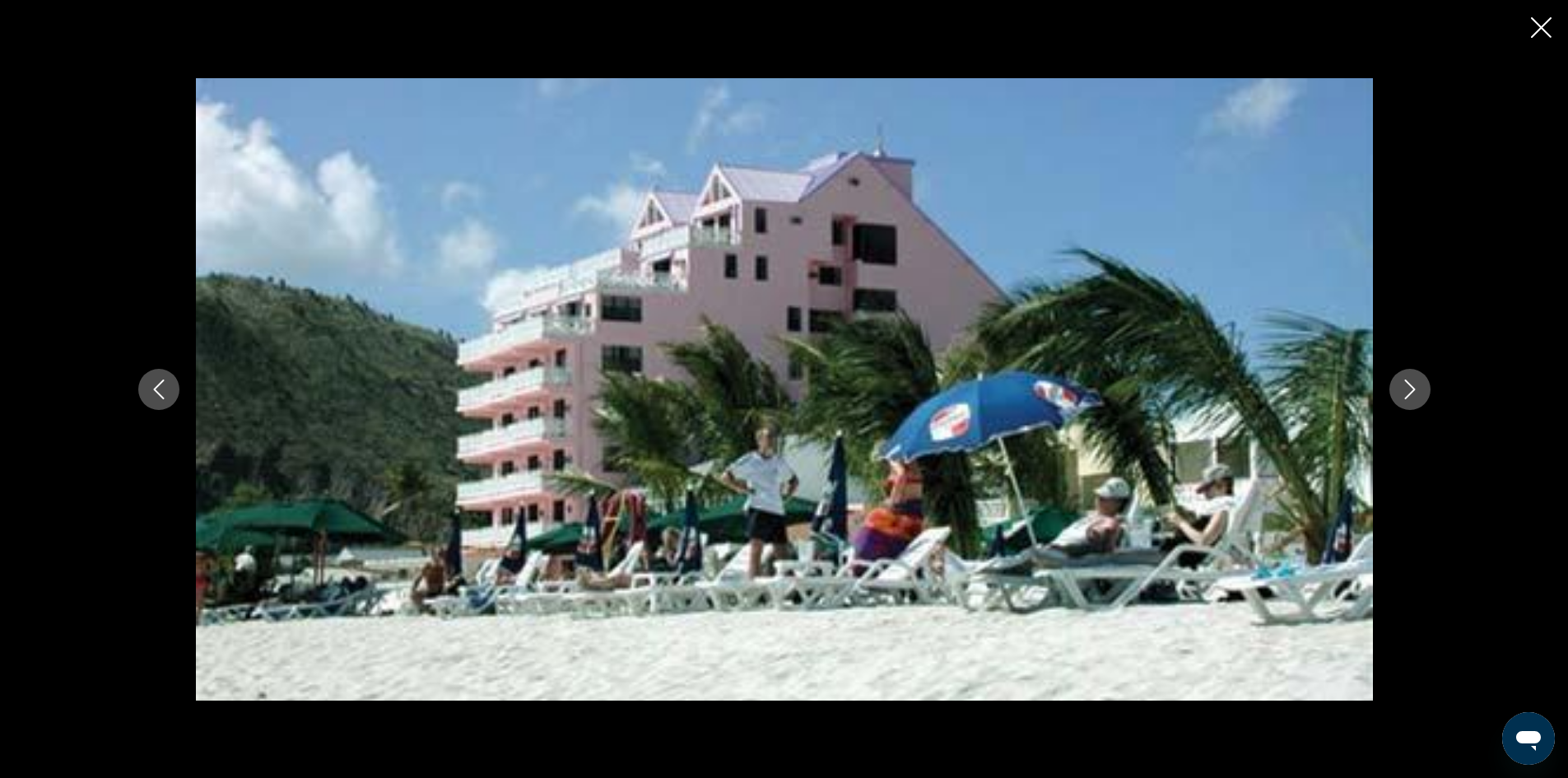
click at [151, 391] on icon "Previous image" at bounding box center [158, 389] width 19 height 19
click at [1536, 28] on icon "Close slideshow" at bounding box center [1541, 27] width 20 height 20
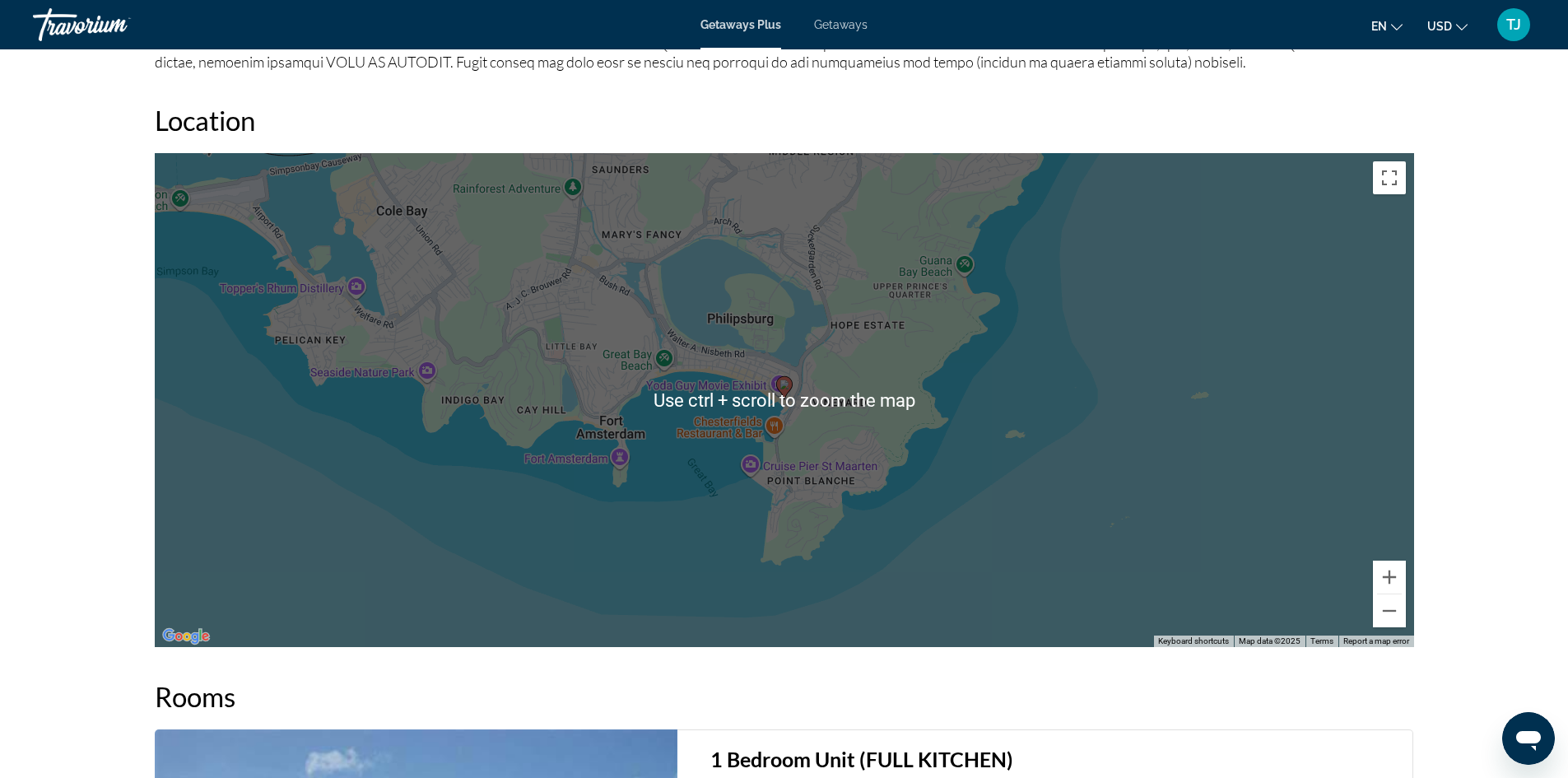
scroll to position [1729, 0]
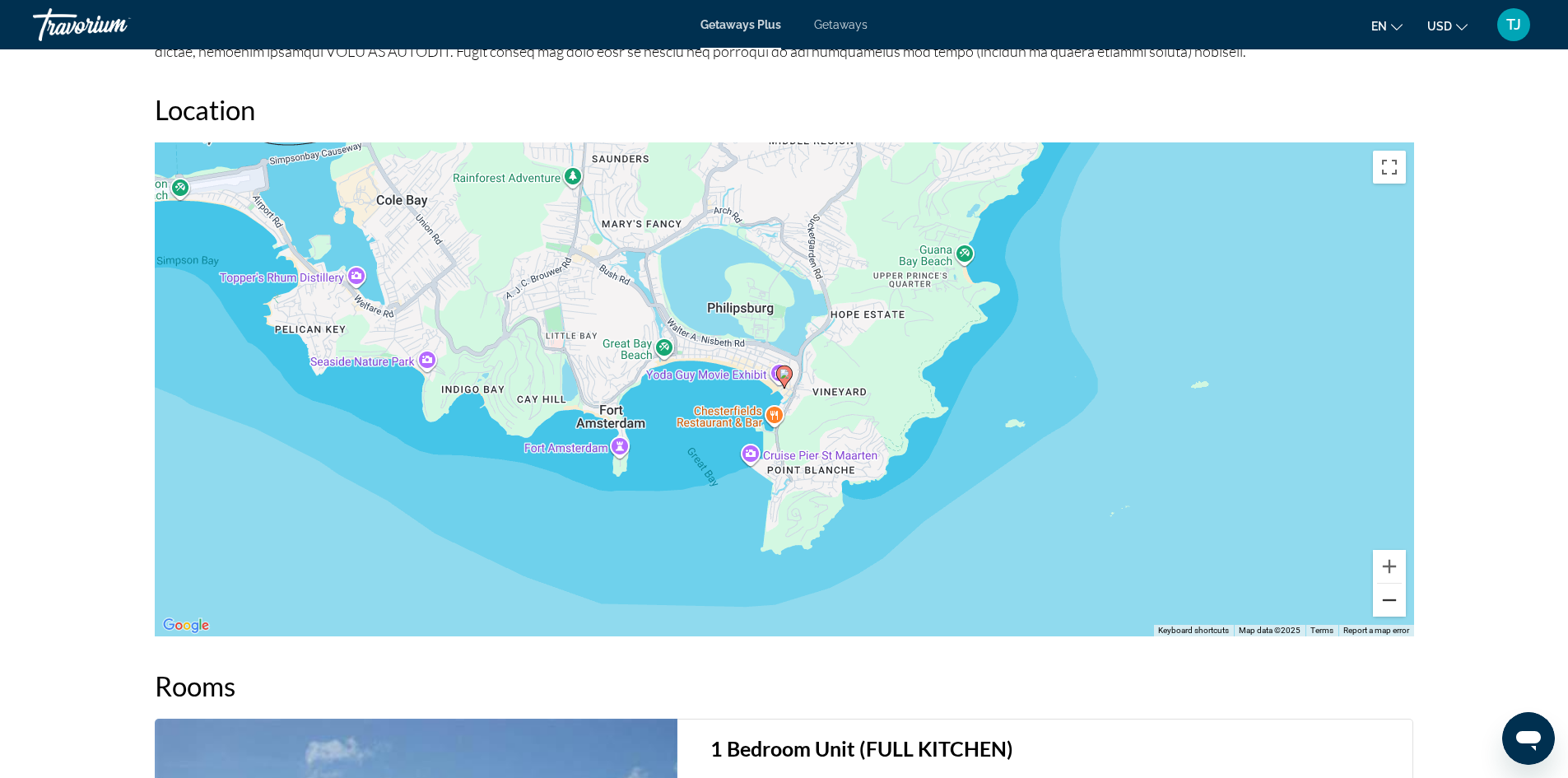
click at [1385, 596] on button "Zoom out" at bounding box center [1389, 599] width 33 height 33
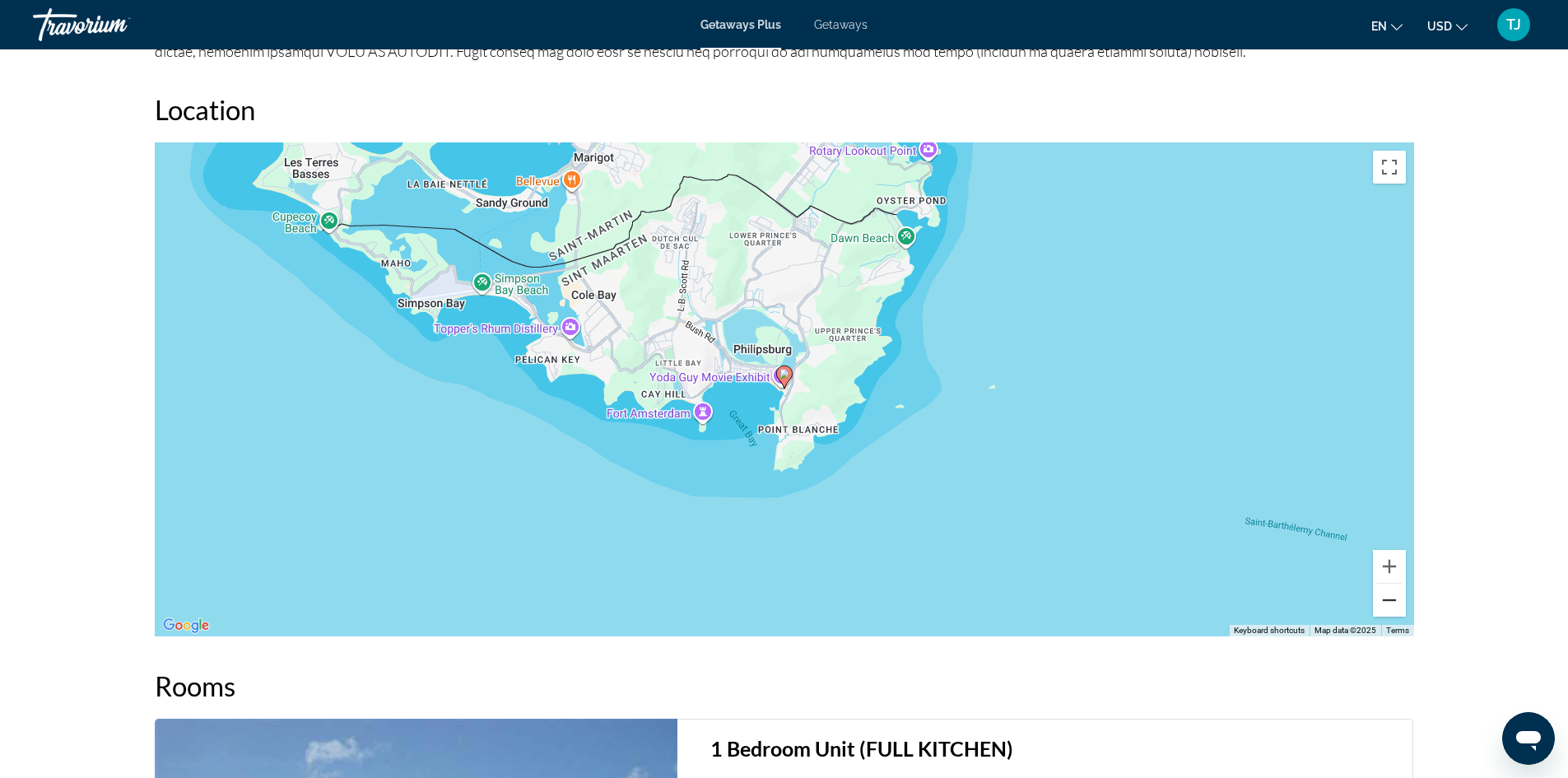
click at [1385, 596] on button "Zoom out" at bounding box center [1389, 599] width 33 height 33
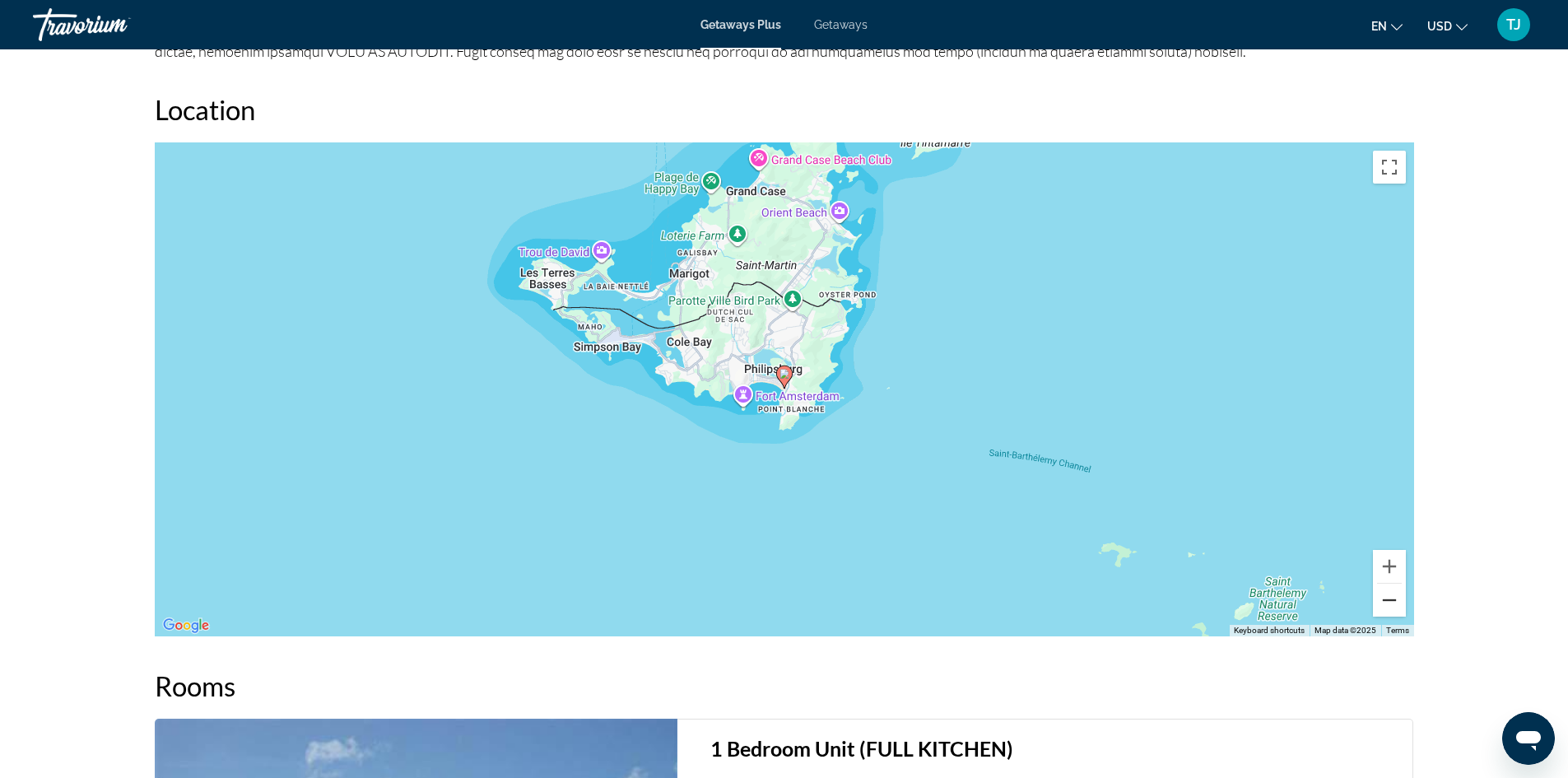
click at [1385, 596] on button "Zoom out" at bounding box center [1389, 599] width 33 height 33
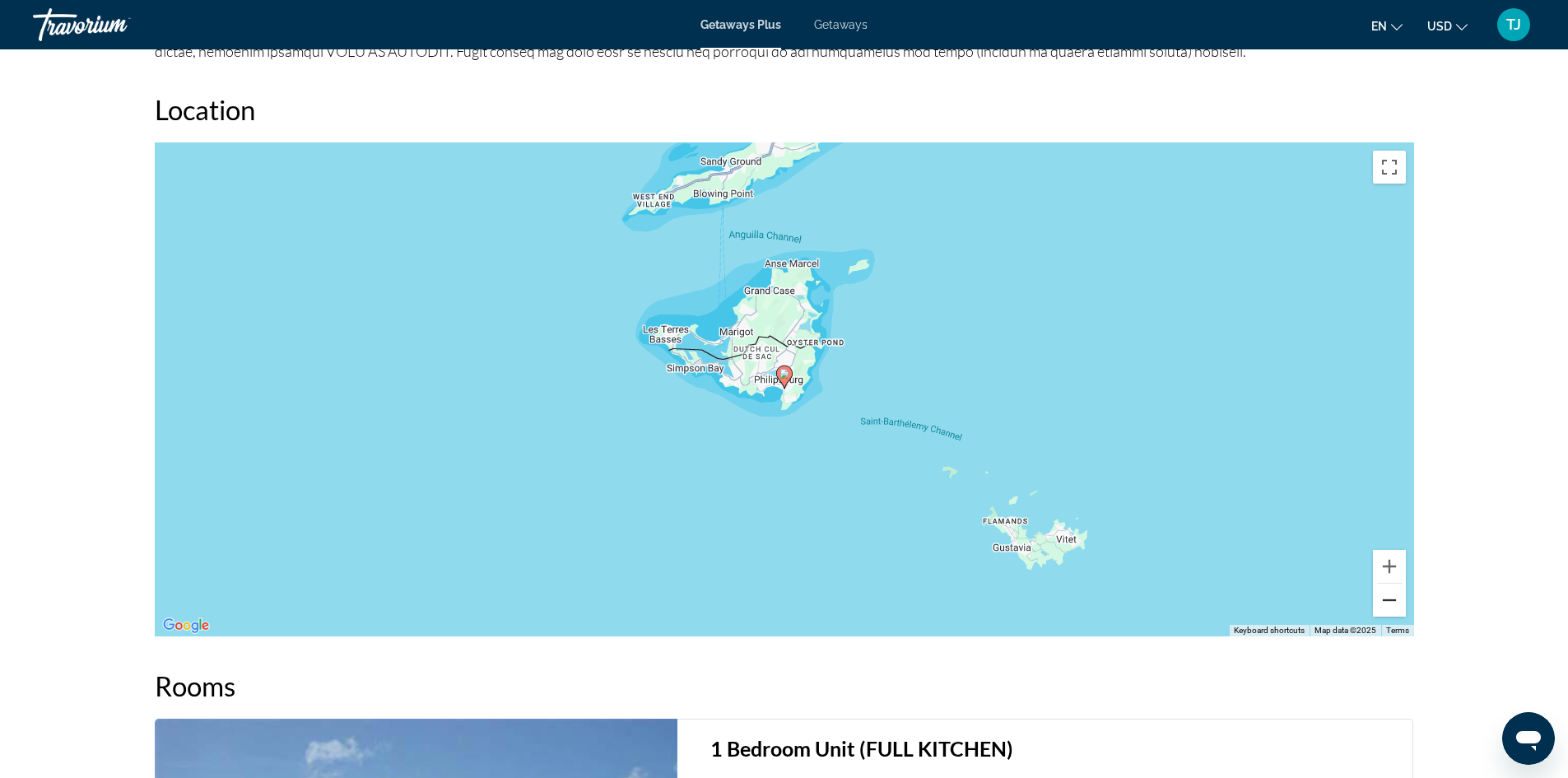
click at [1385, 596] on button "Zoom out" at bounding box center [1389, 599] width 33 height 33
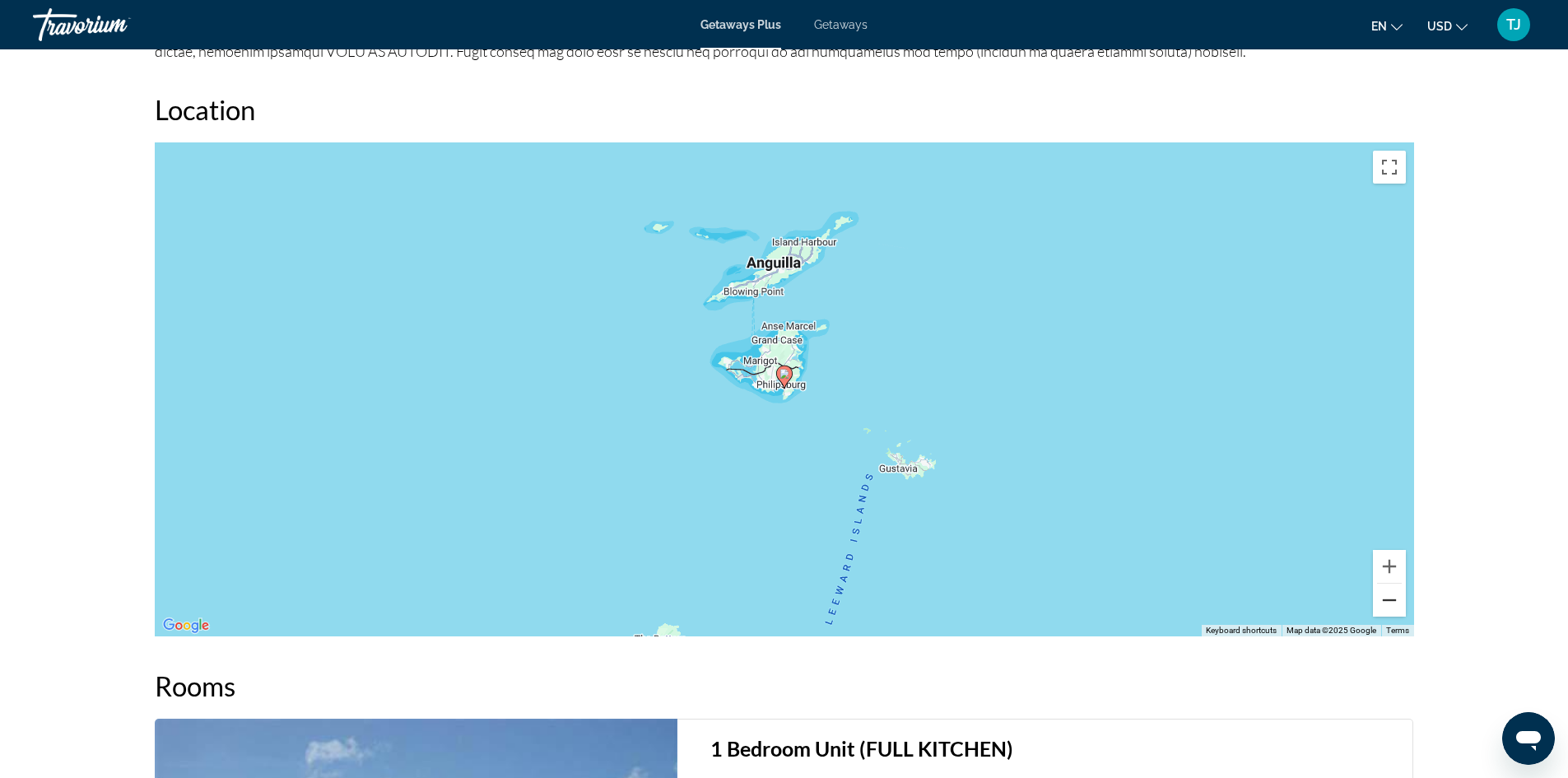
click at [1385, 596] on button "Zoom out" at bounding box center [1389, 599] width 33 height 33
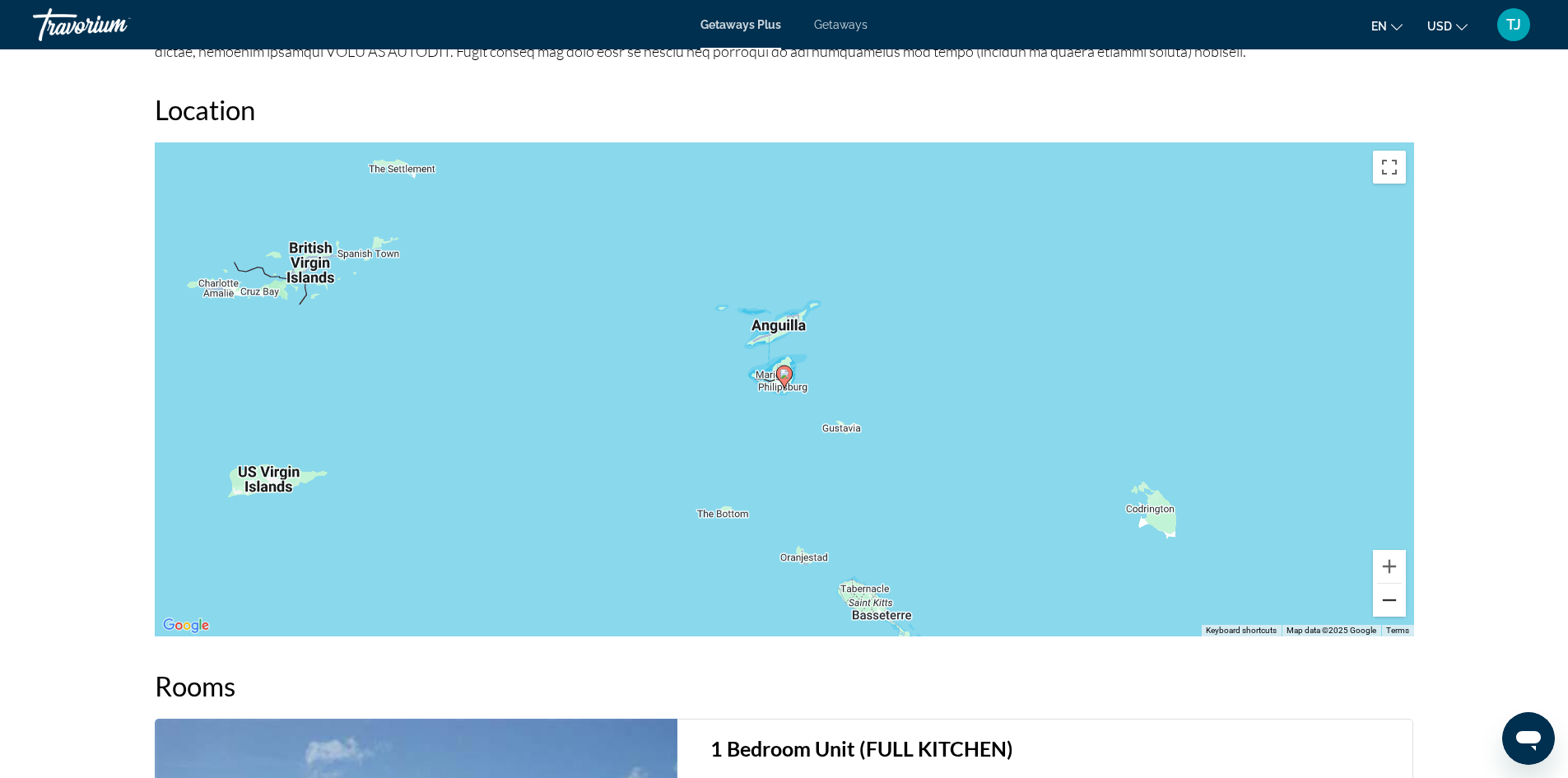
click at [1385, 596] on button "Zoom out" at bounding box center [1389, 599] width 33 height 33
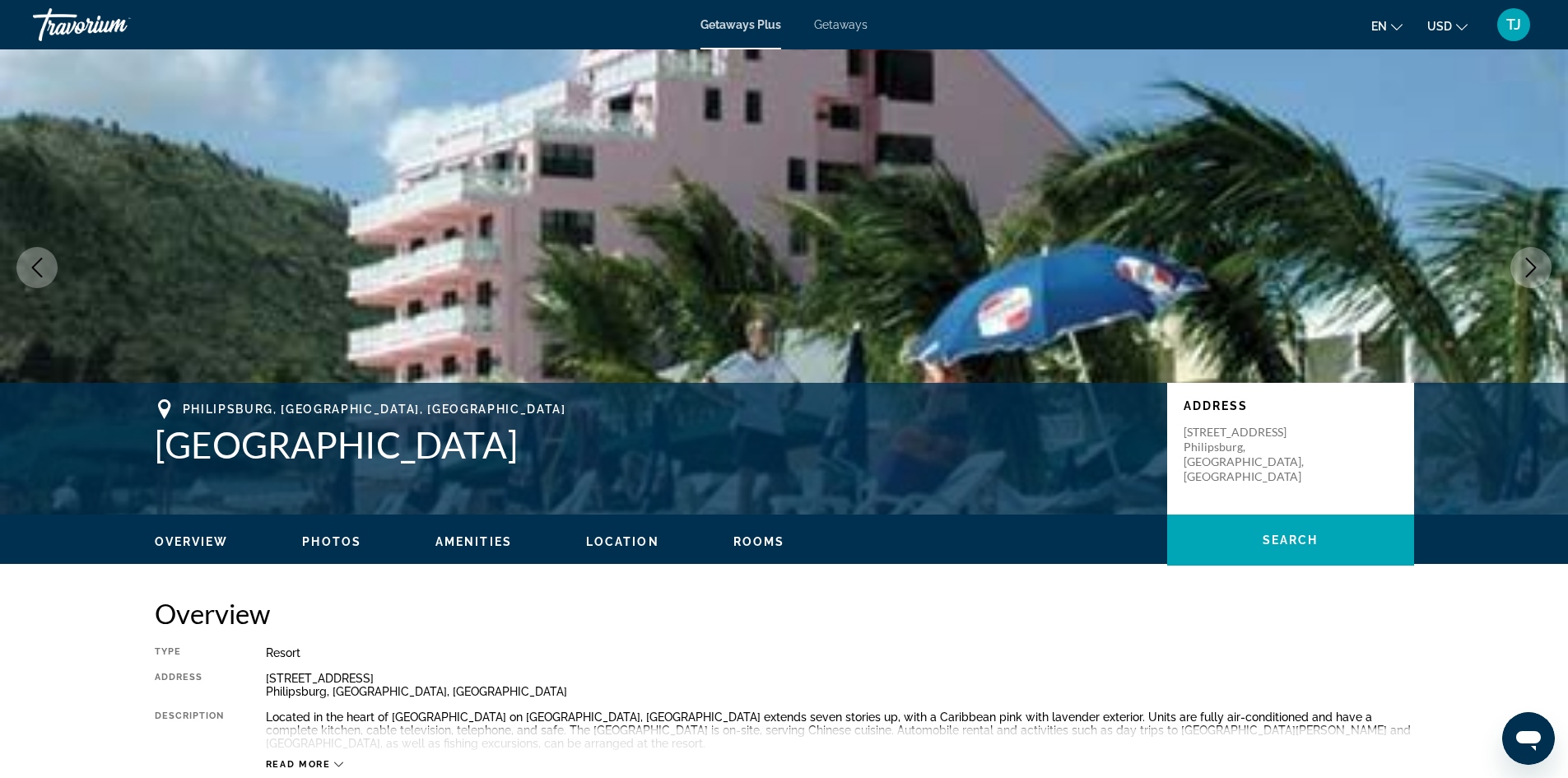
scroll to position [0, 0]
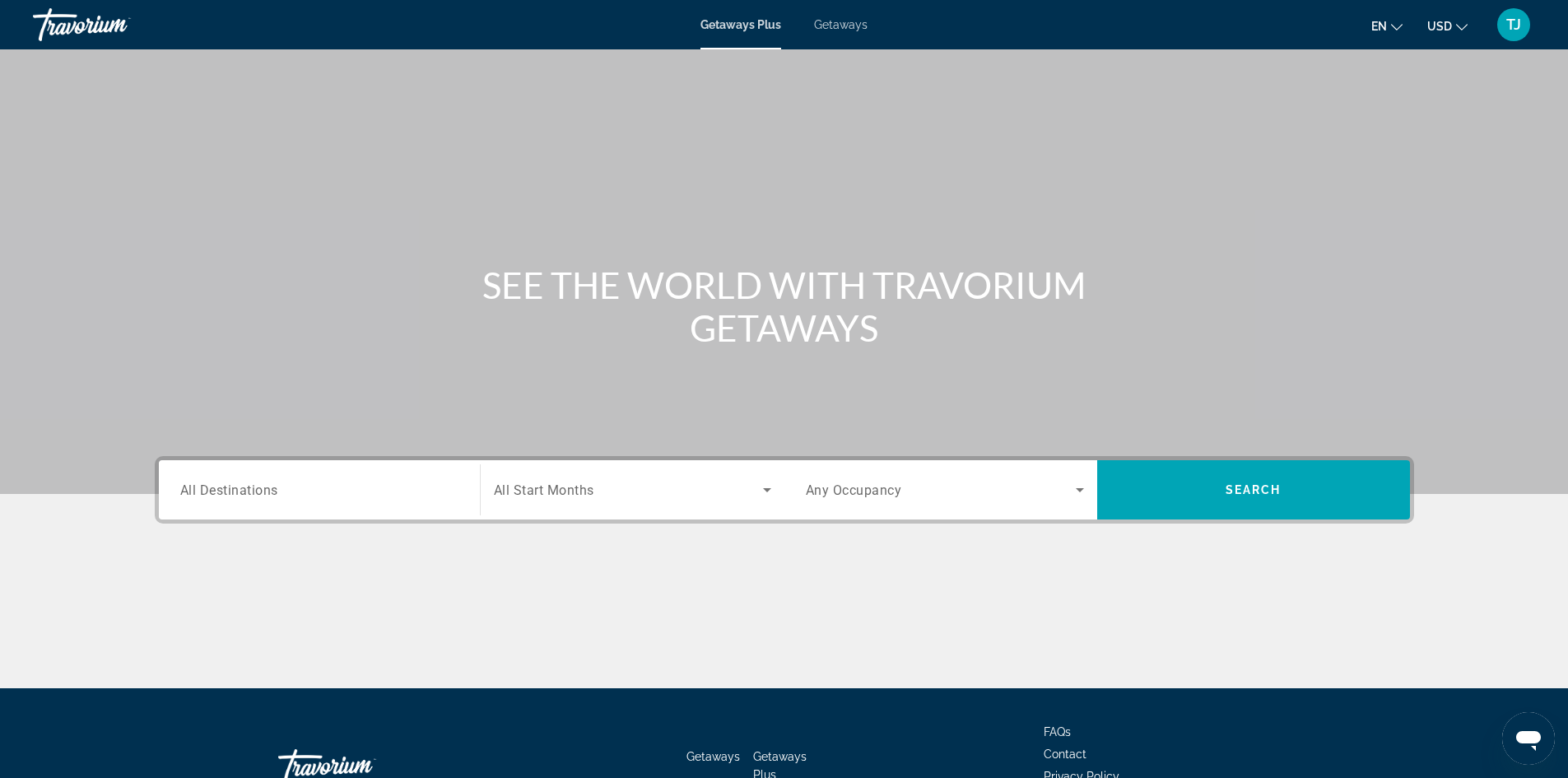
click at [198, 493] on span "All Destinations" at bounding box center [229, 489] width 98 height 16
click at [198, 493] on input "Destination All Destinations" at bounding box center [320, 490] width 278 height 19
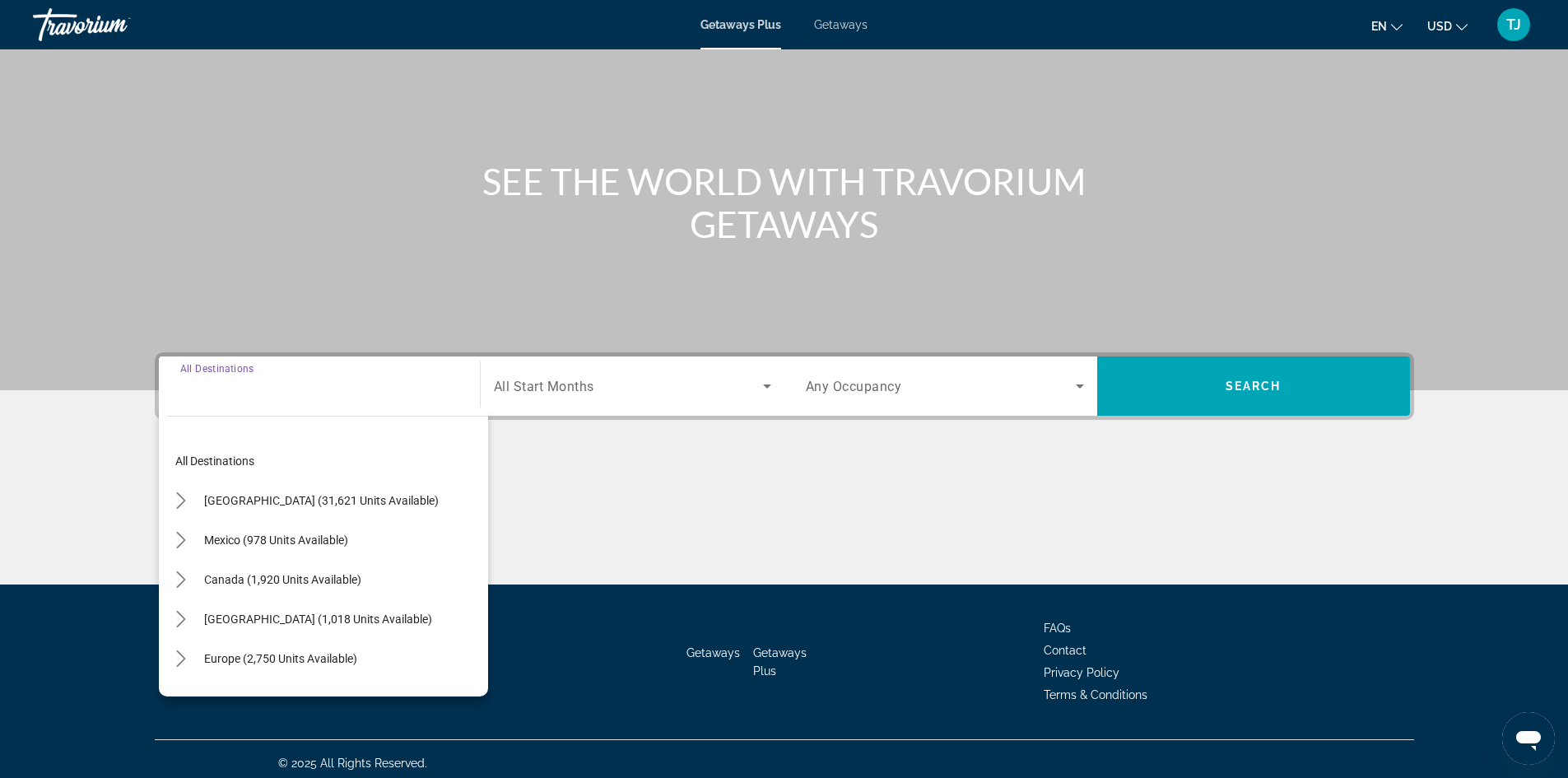
scroll to position [112, 0]
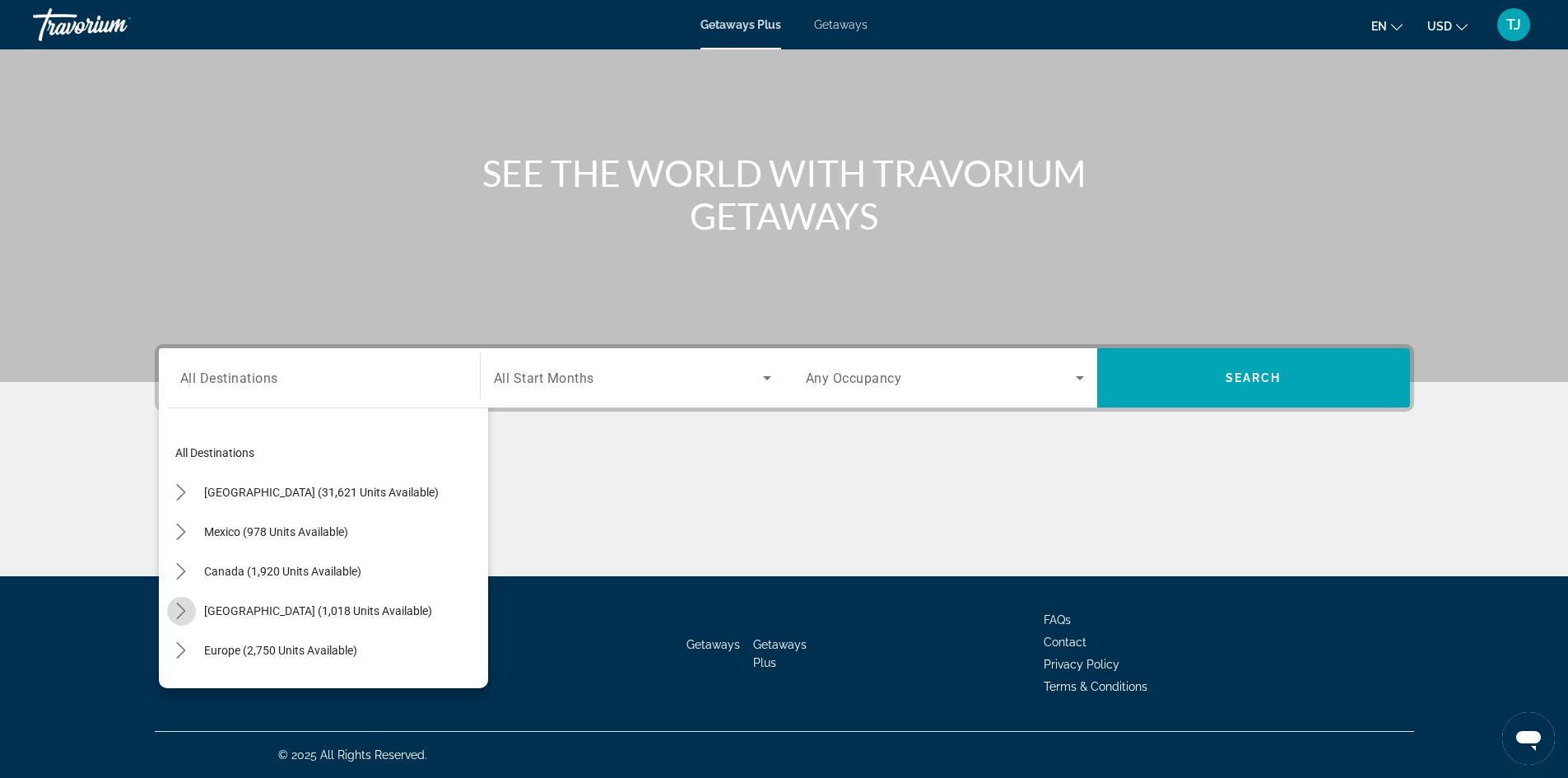
click at [182, 607] on icon "Toggle Caribbean & Atlantic Islands (1,018 units available) submenu" at bounding box center [181, 611] width 17 height 17
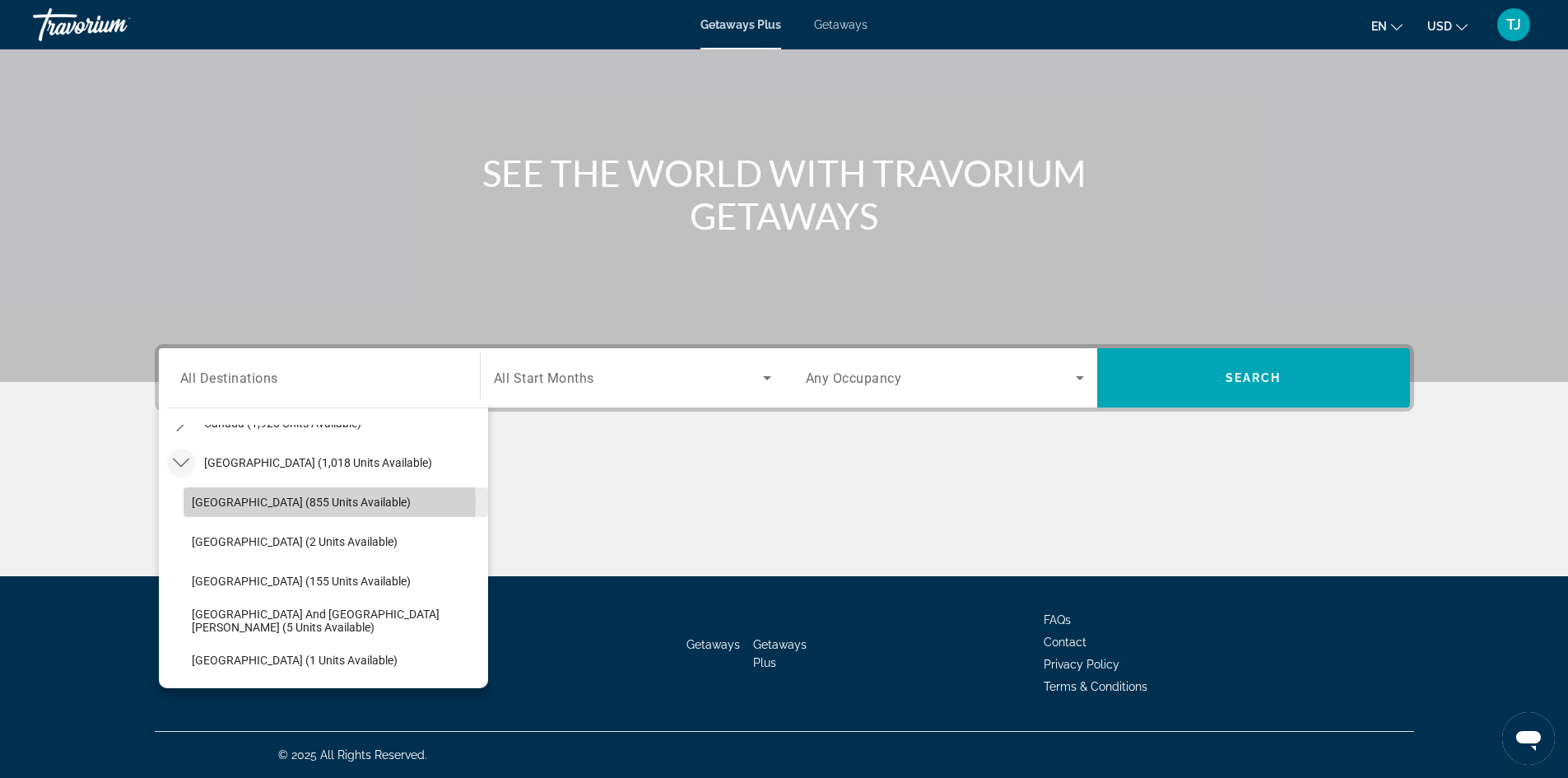
click at [295, 503] on span "[GEOGRAPHIC_DATA] (855 units available)" at bounding box center [301, 502] width 219 height 13
type input "**********"
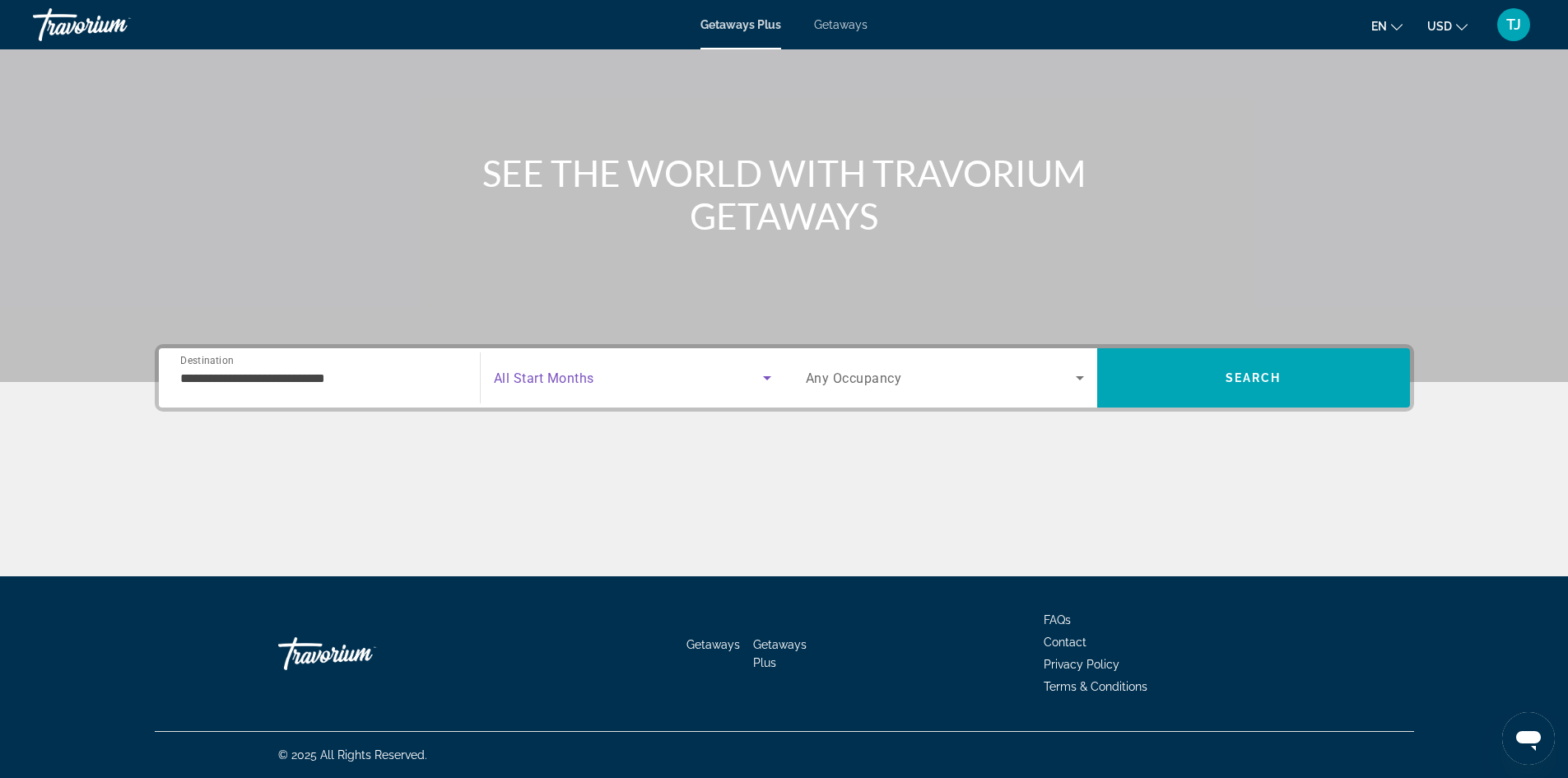
click at [761, 374] on icon "Search widget" at bounding box center [767, 378] width 19 height 19
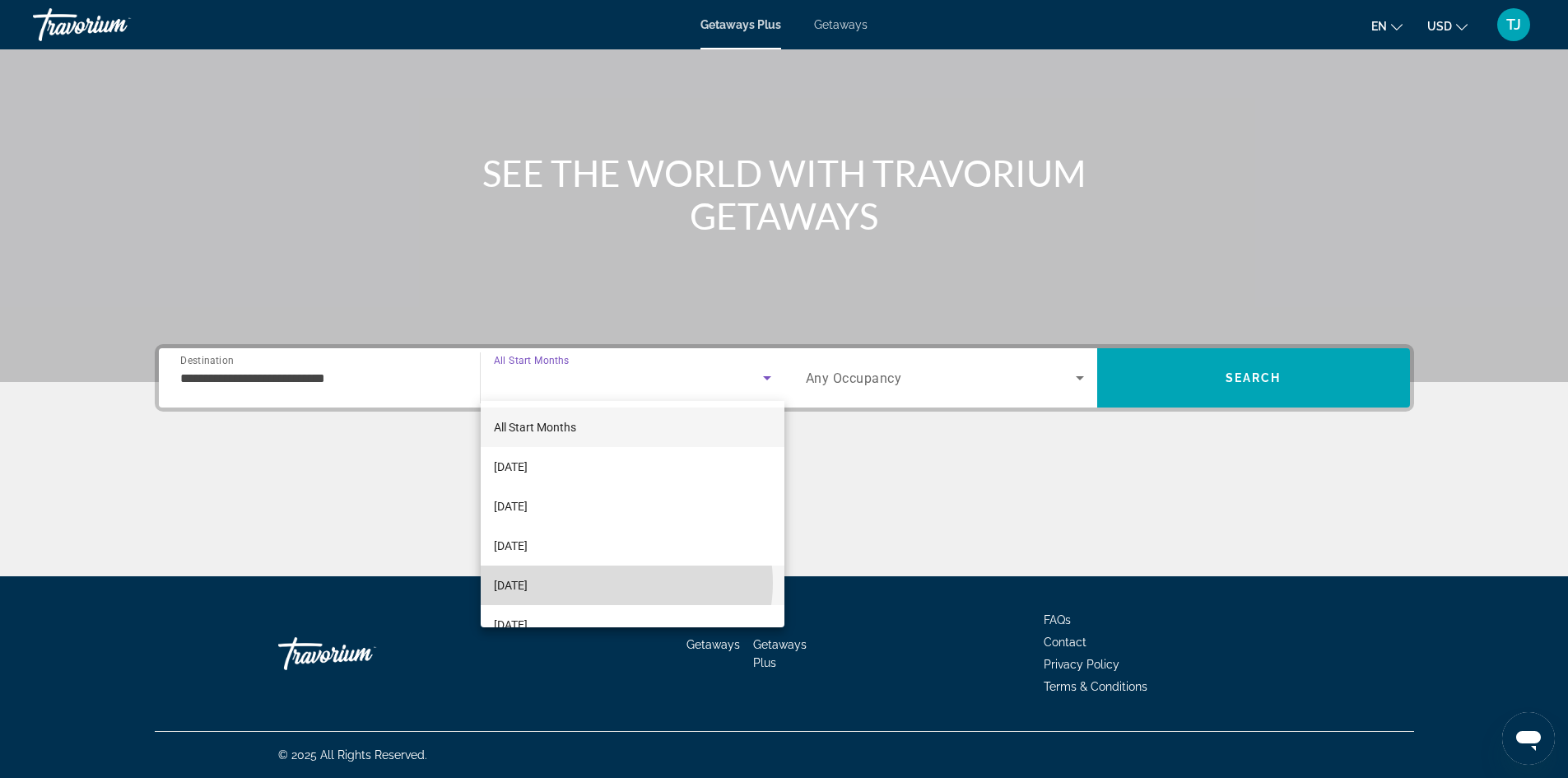
click at [619, 582] on mat-option "[DATE]" at bounding box center [632, 585] width 304 height 40
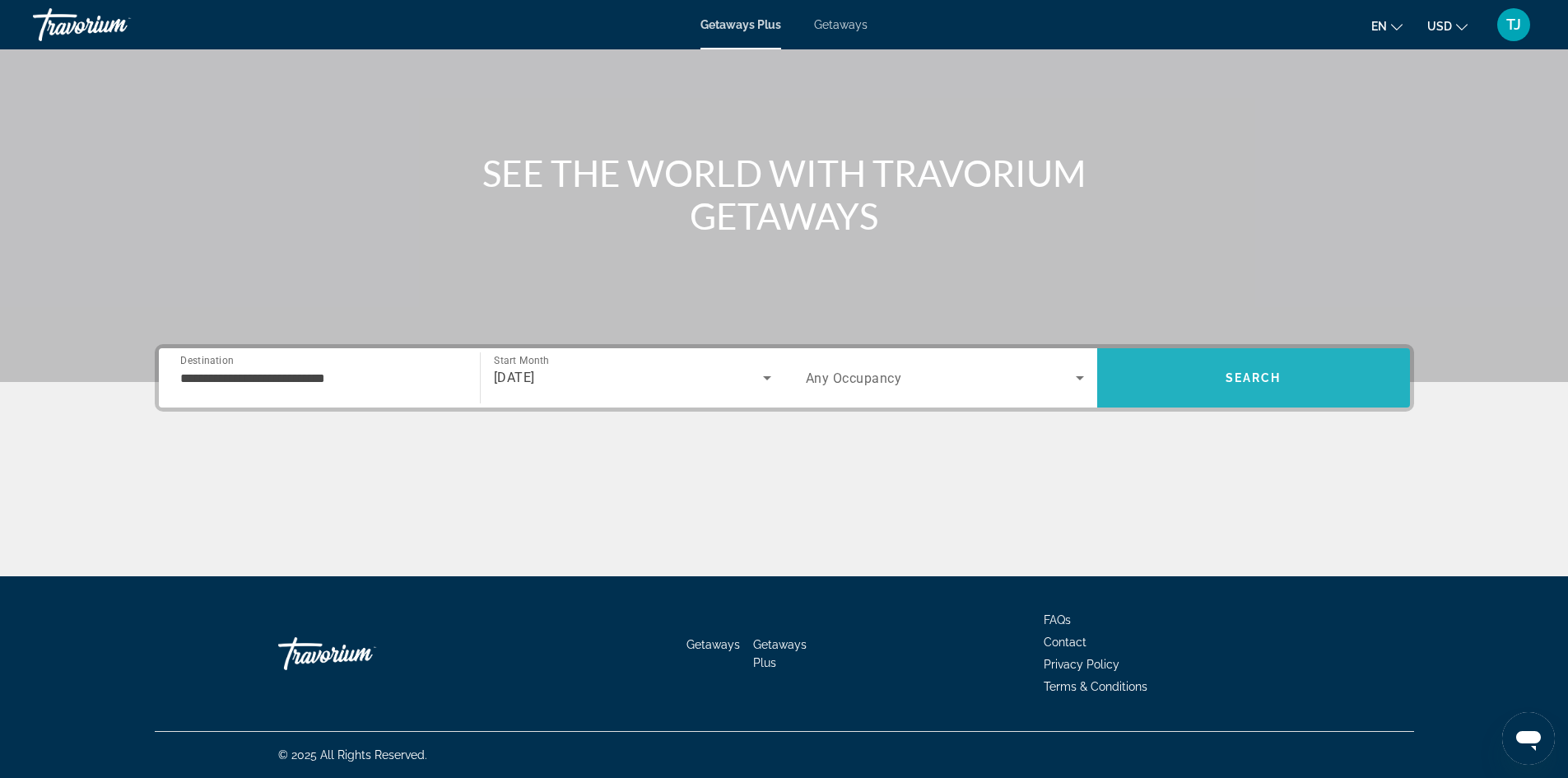
click at [1255, 379] on span "Search" at bounding box center [1253, 377] width 56 height 13
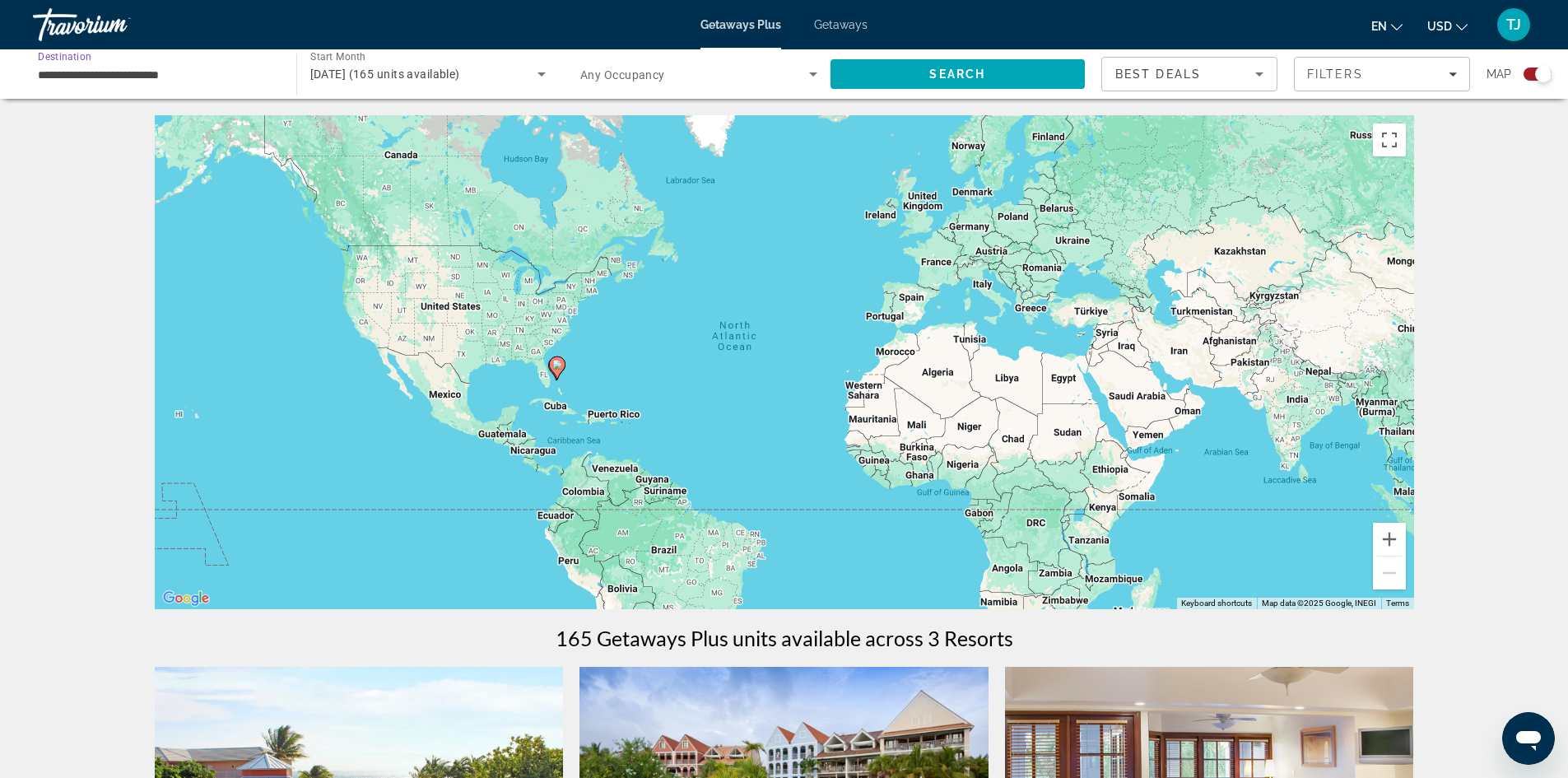
click at [147, 74] on input "**********" at bounding box center [157, 74] width 237 height 19
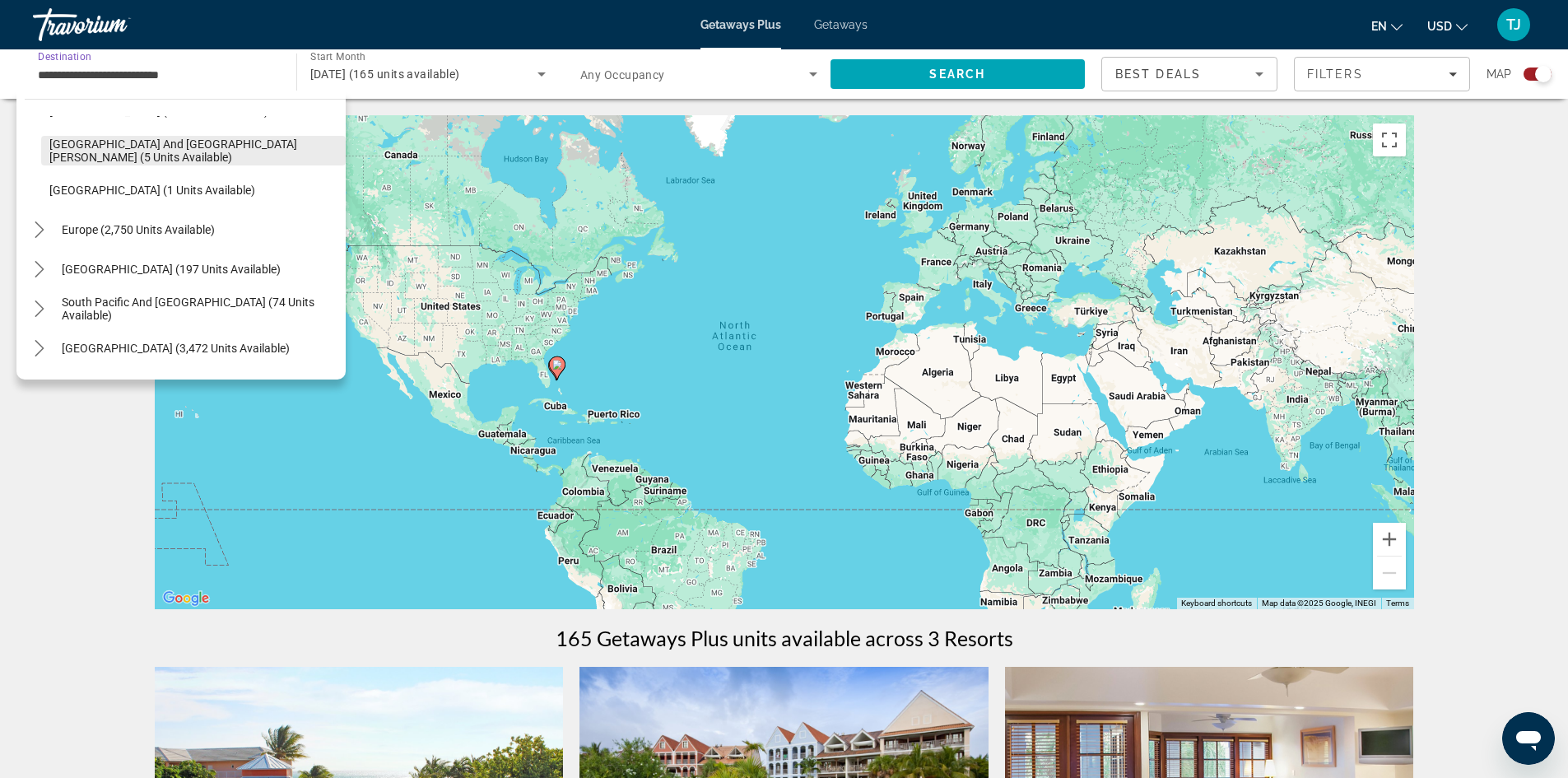
scroll to position [345, 0]
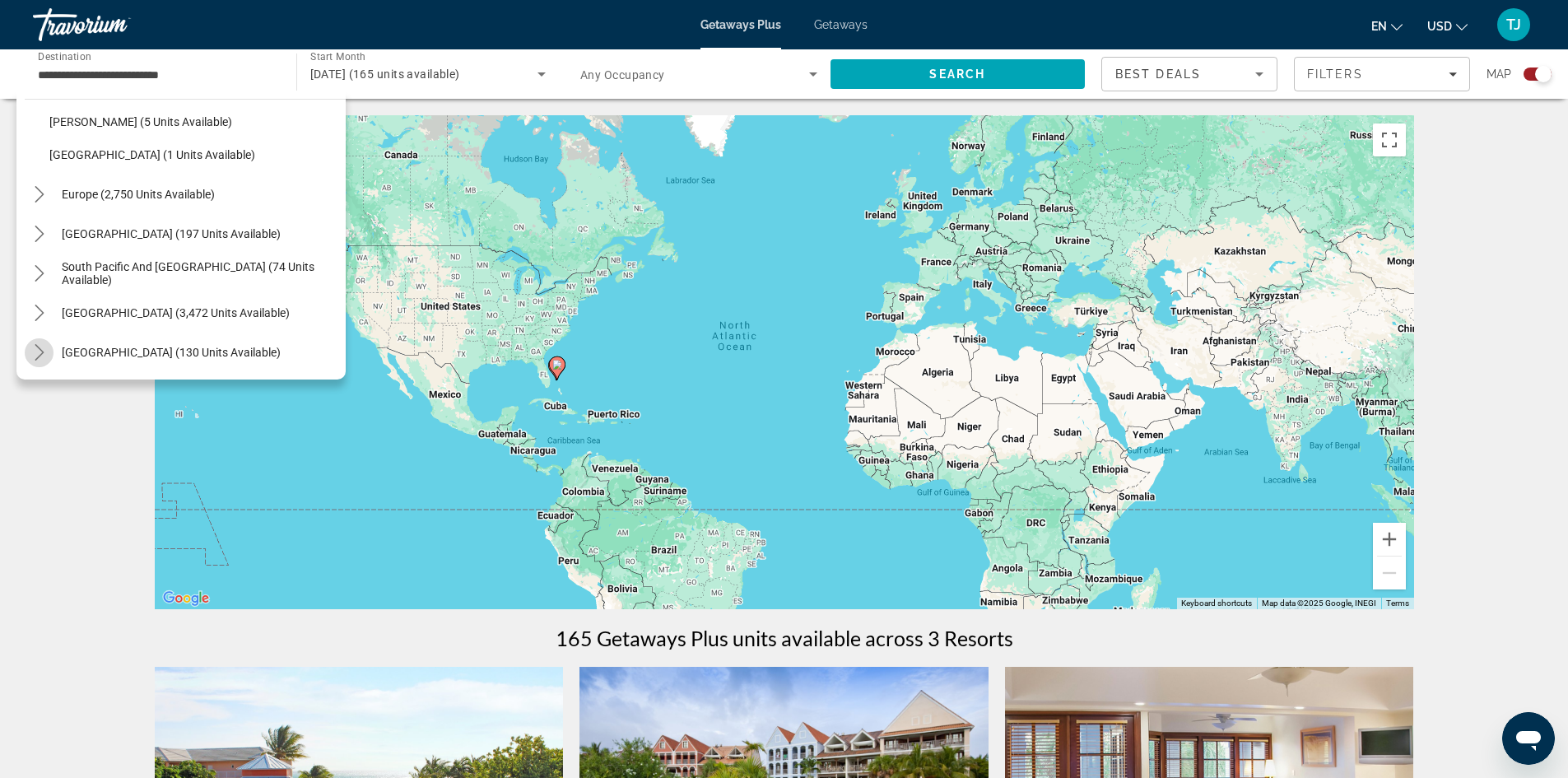
click at [43, 347] on icon "Toggle Central America (130 units available) submenu" at bounding box center [39, 352] width 17 height 17
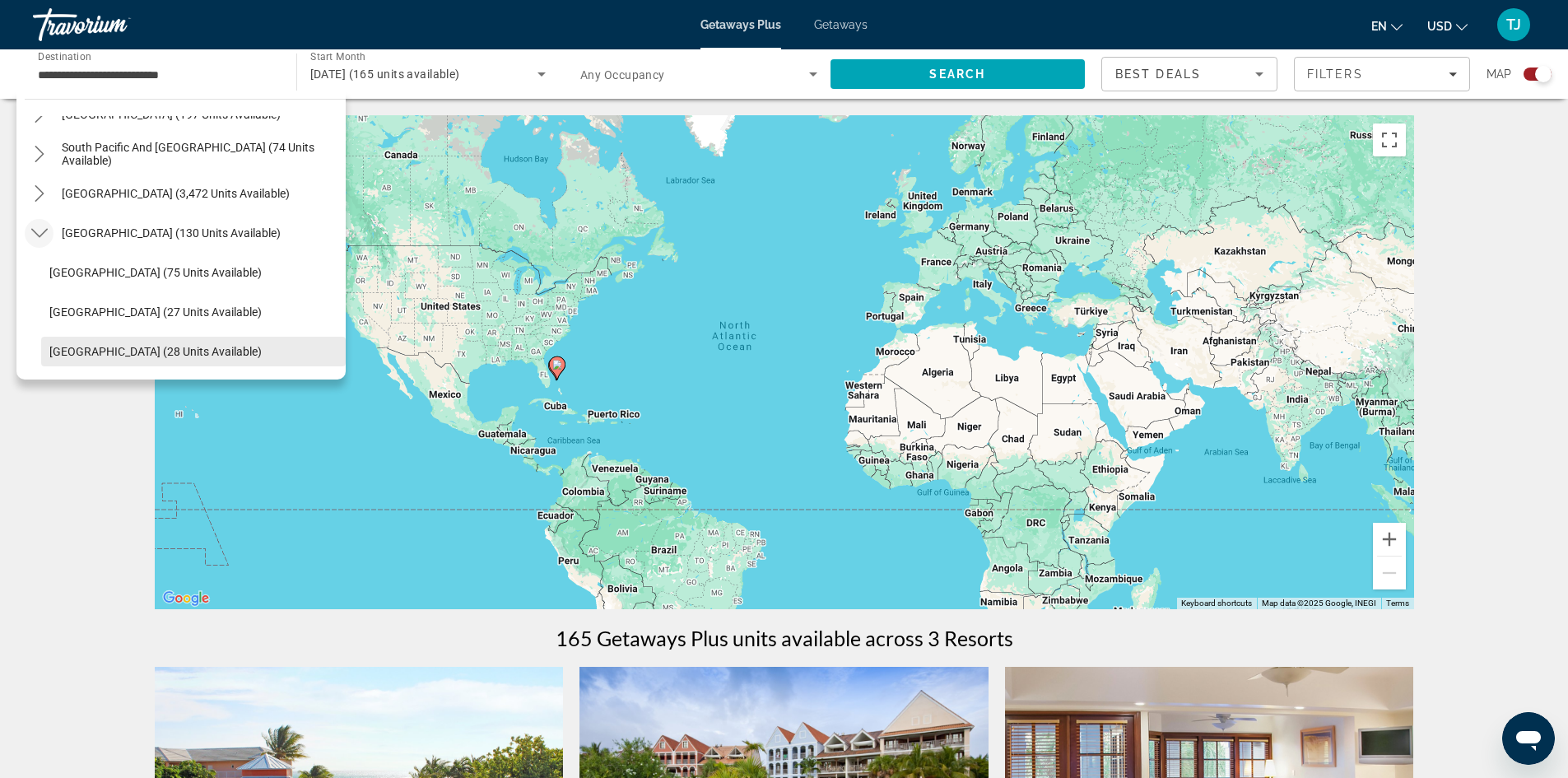
scroll to position [546, 0]
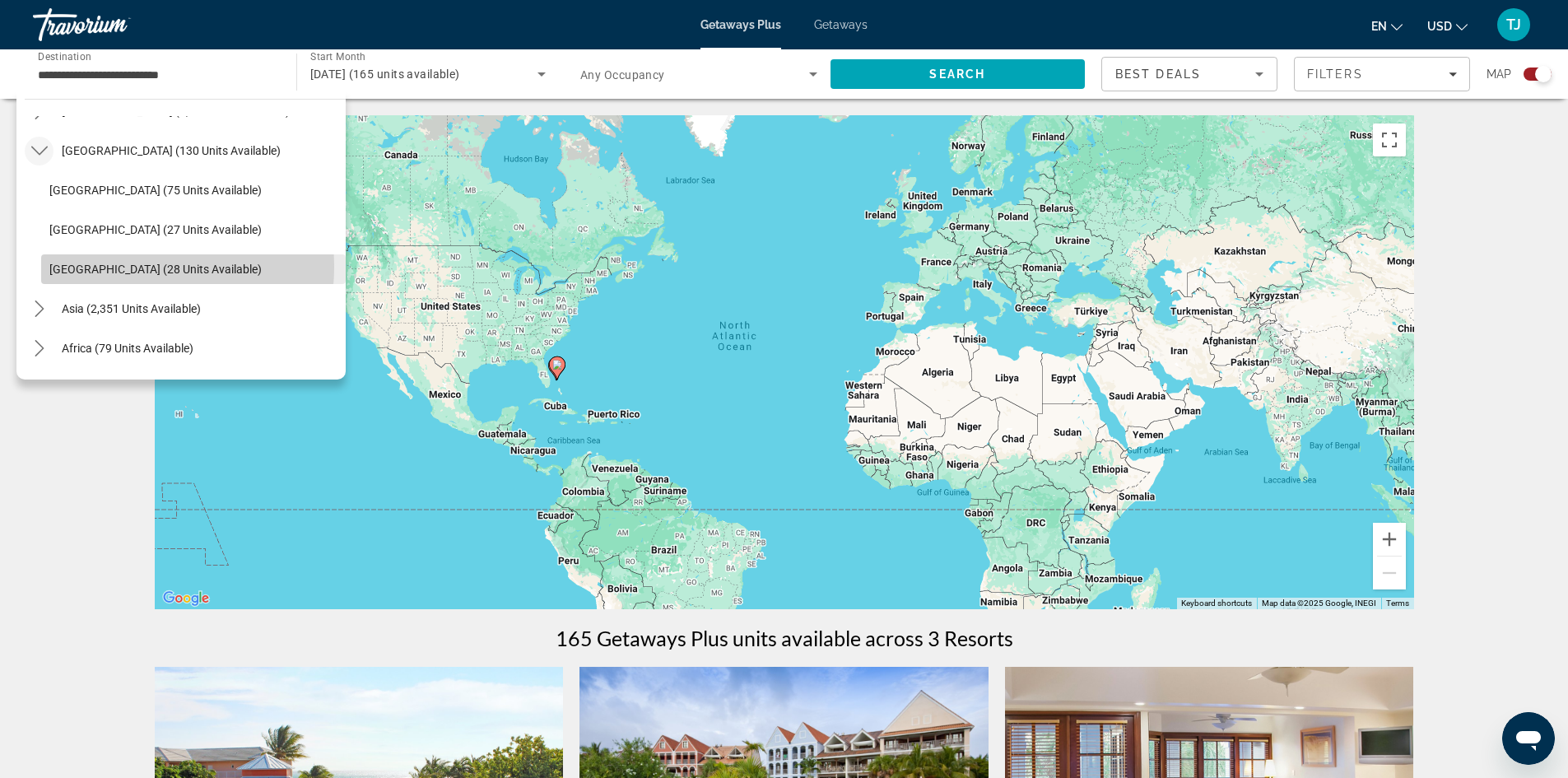
click at [122, 266] on span "[GEOGRAPHIC_DATA] (28 units available)" at bounding box center [156, 269] width 212 height 13
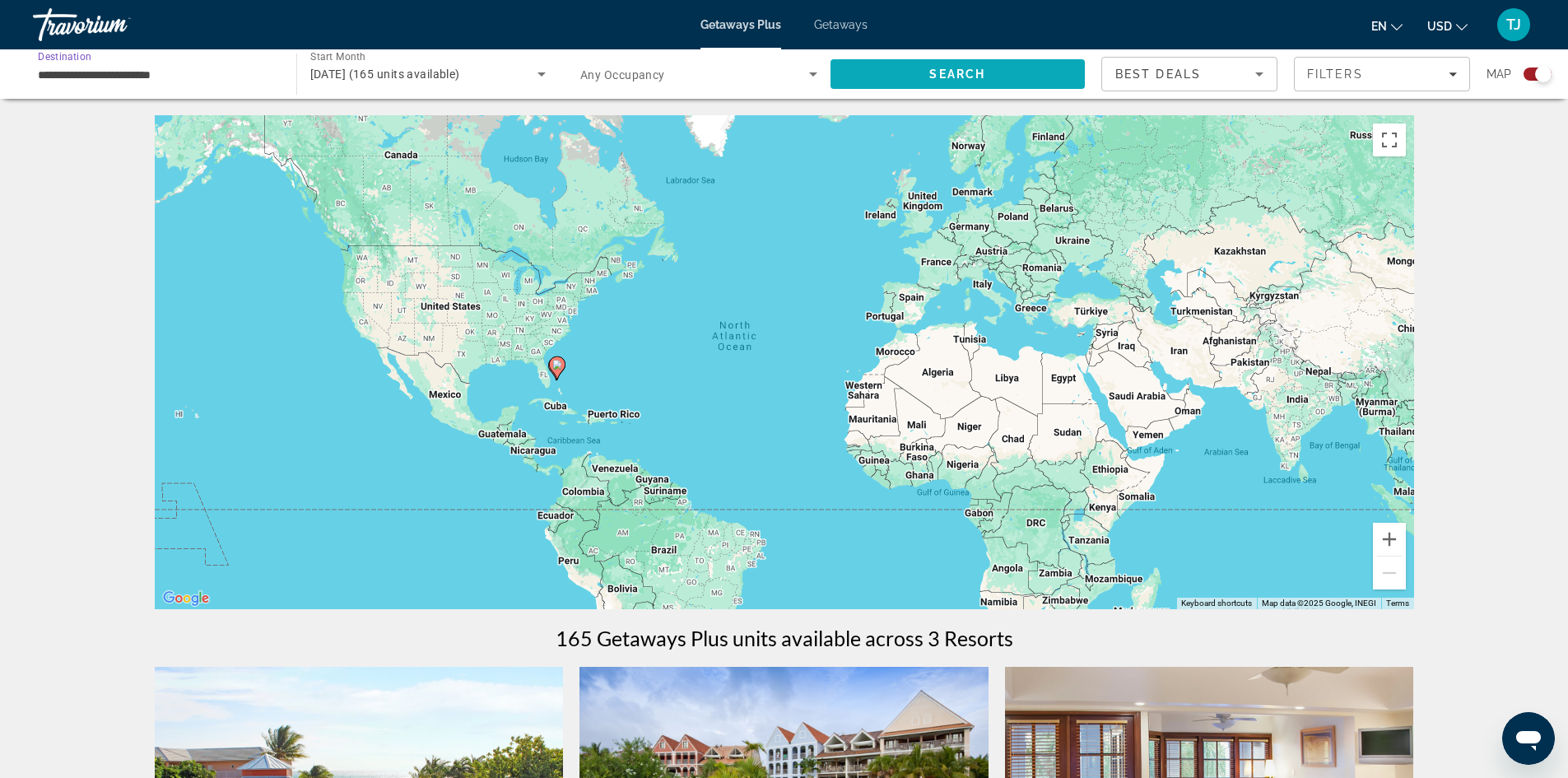
click at [961, 76] on span "Search" at bounding box center [957, 73] width 56 height 13
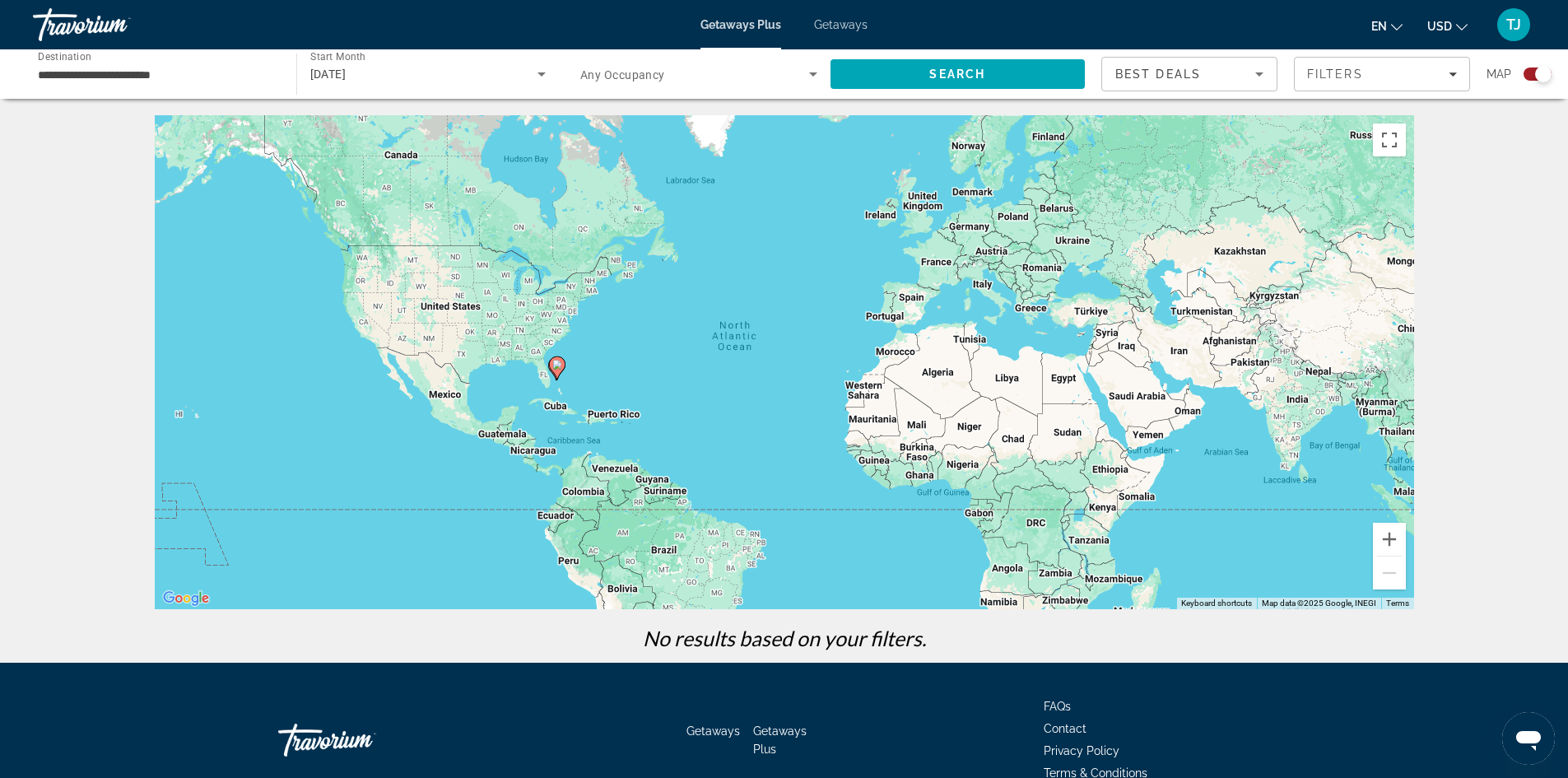
click at [216, 79] on input "**********" at bounding box center [157, 74] width 237 height 19
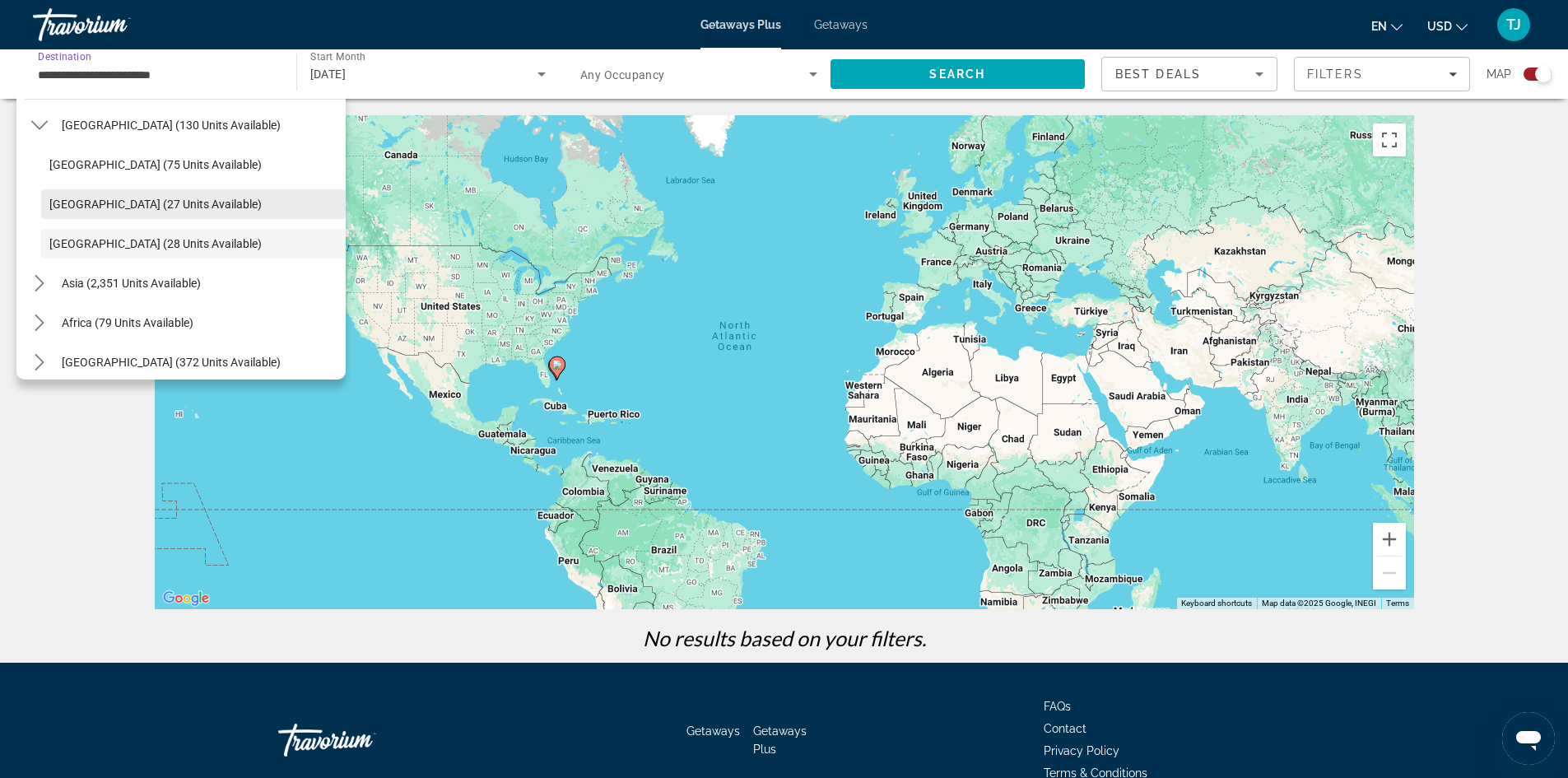
scroll to position [292, 0]
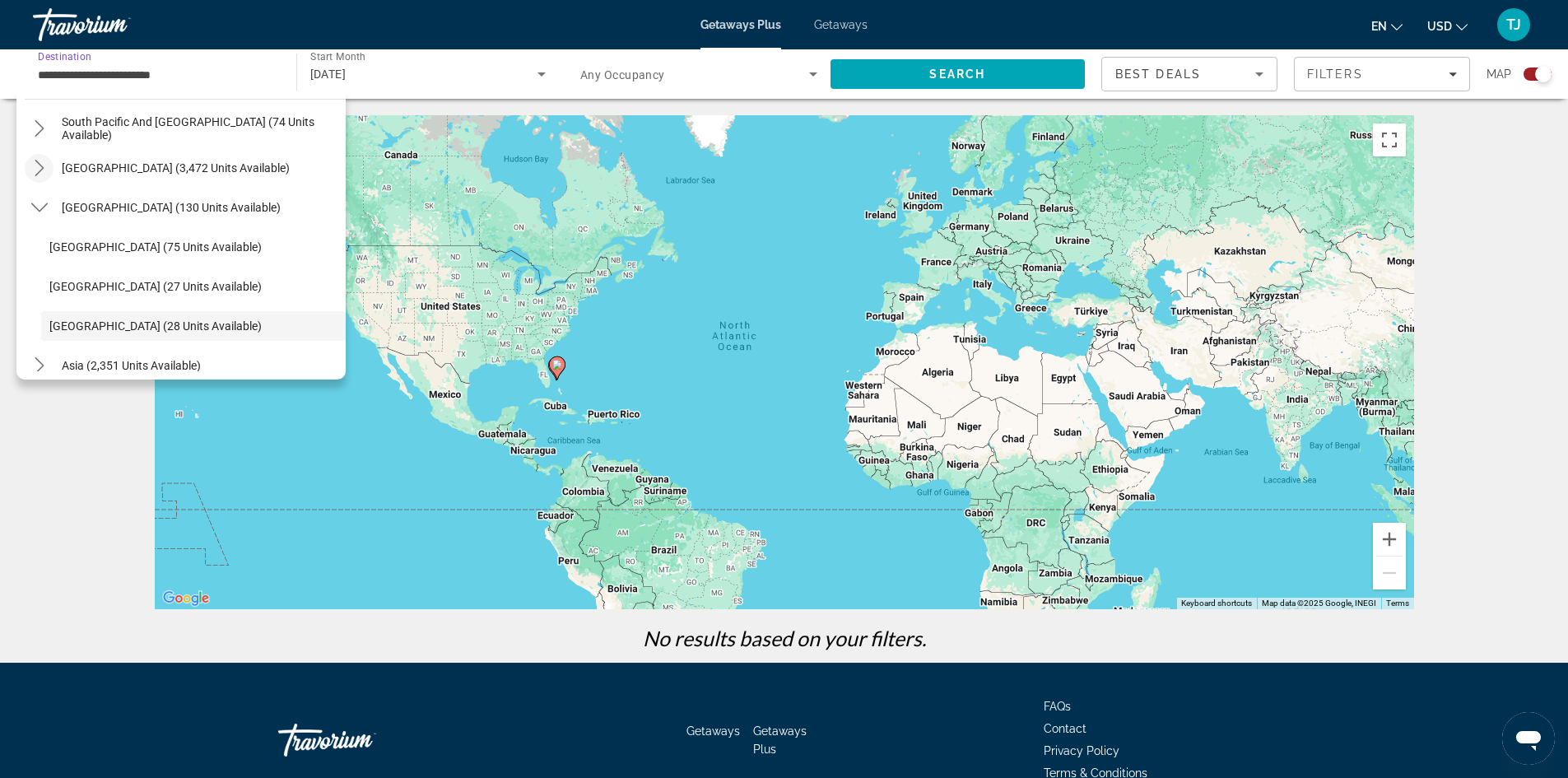
click at [41, 167] on icon "Toggle South America (3,472 units available) submenu" at bounding box center [39, 167] width 17 height 17
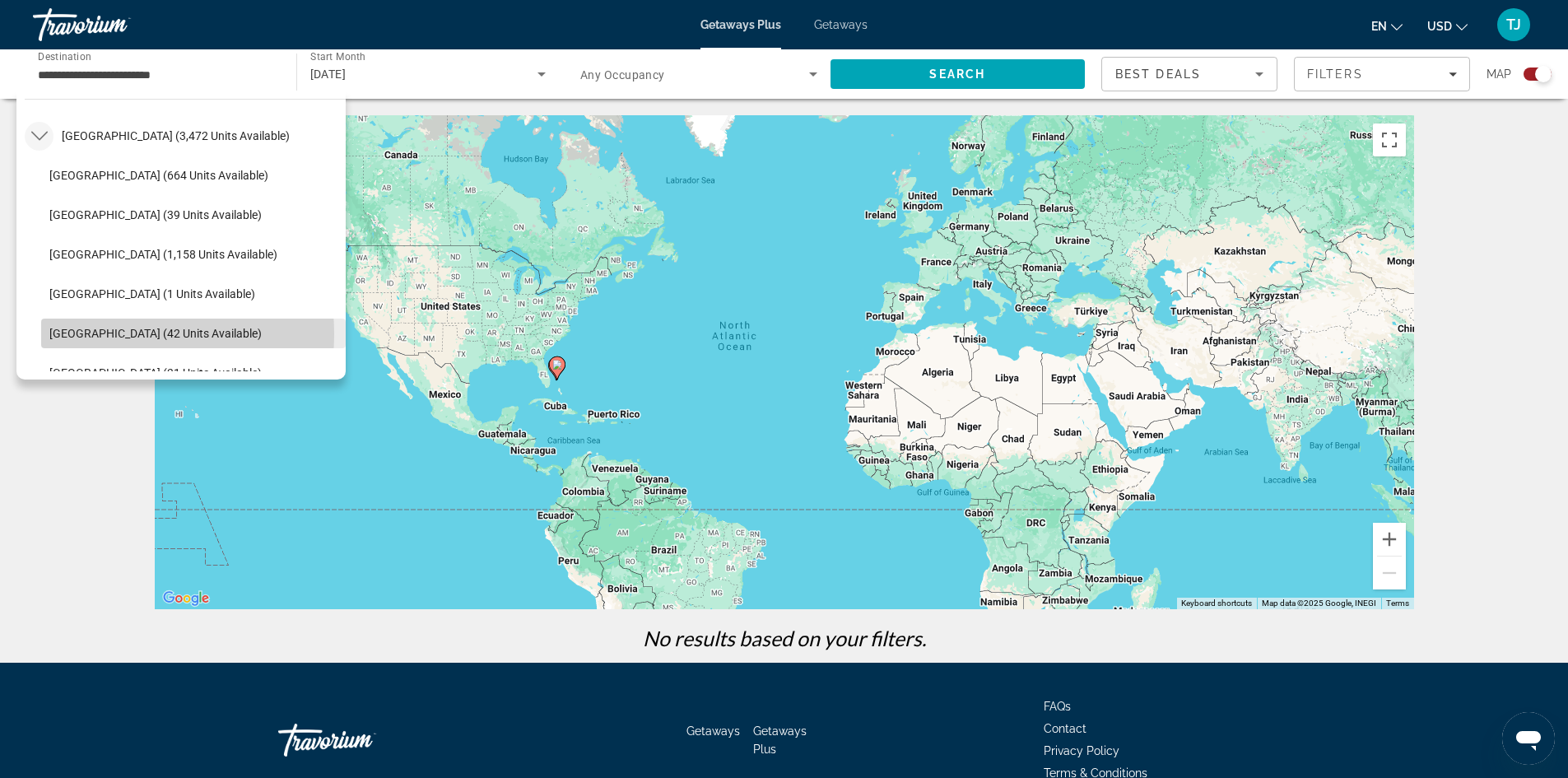
click at [84, 334] on span "[GEOGRAPHIC_DATA] (42 units available)" at bounding box center [156, 333] width 212 height 13
type input "**********"
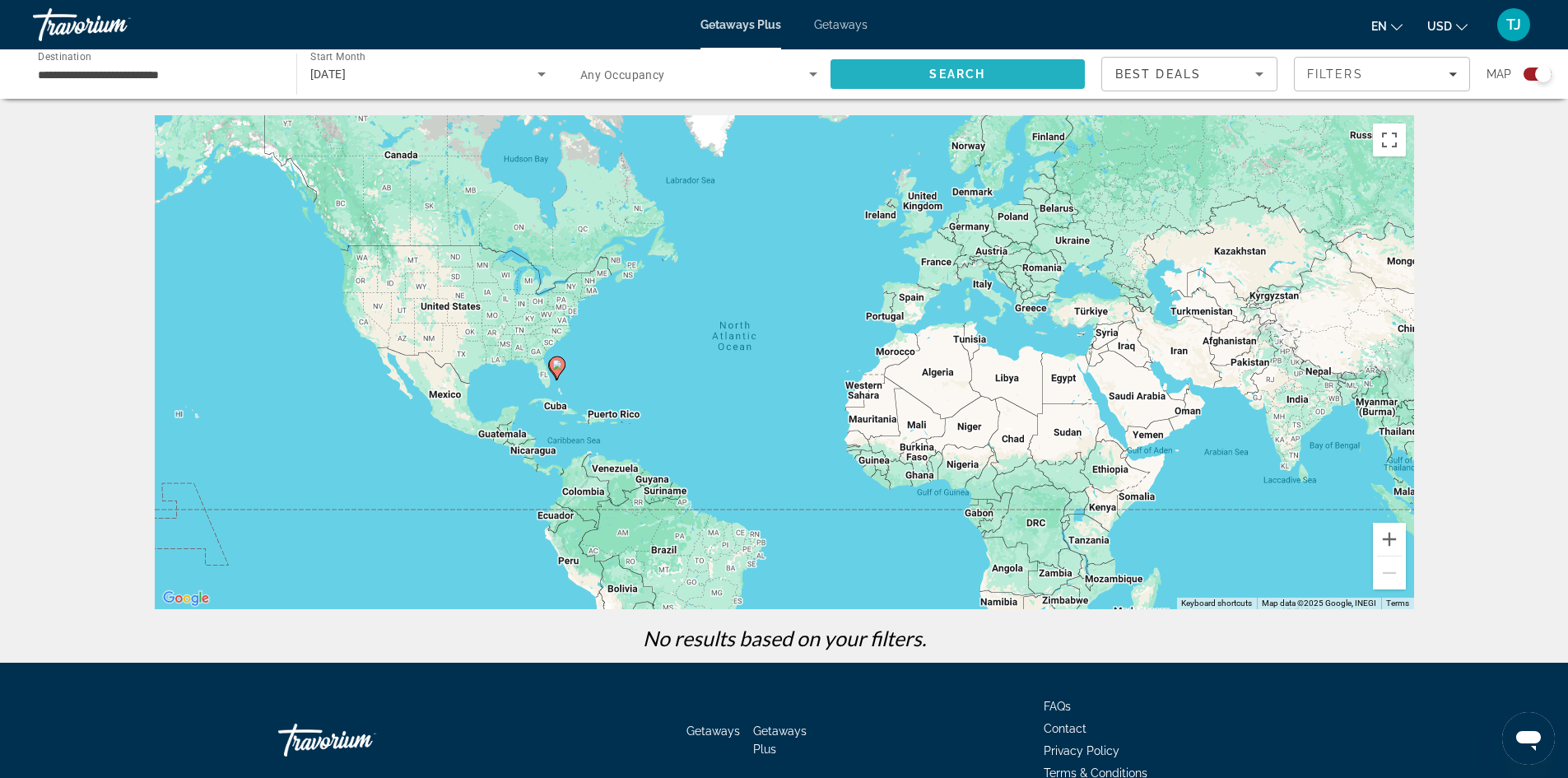
click at [926, 75] on span "Search" at bounding box center [958, 73] width 255 height 40
click at [542, 73] on icon "Search widget" at bounding box center [541, 74] width 8 height 4
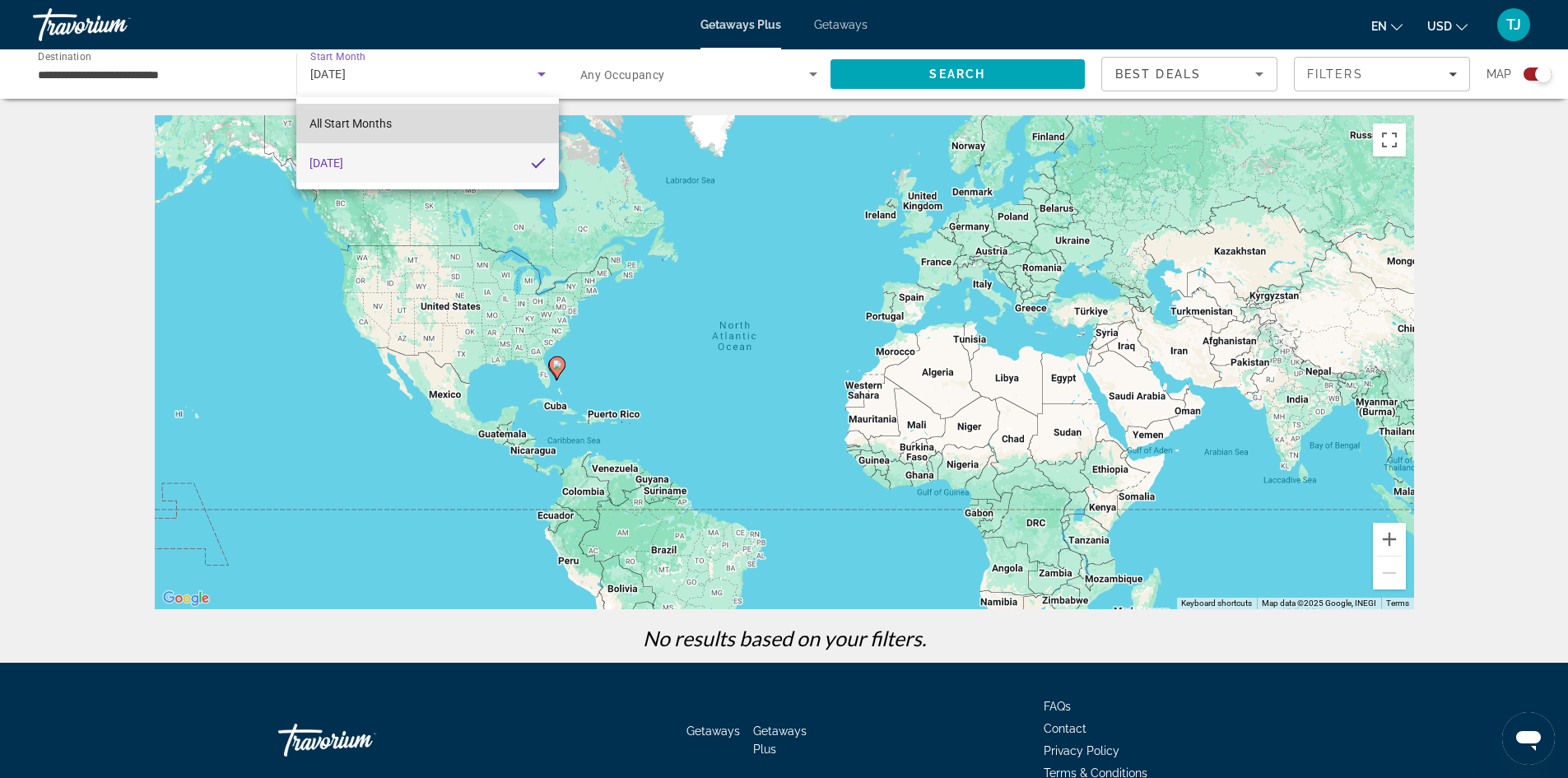
click at [419, 122] on mat-option "All Start Months" at bounding box center [428, 123] width 262 height 40
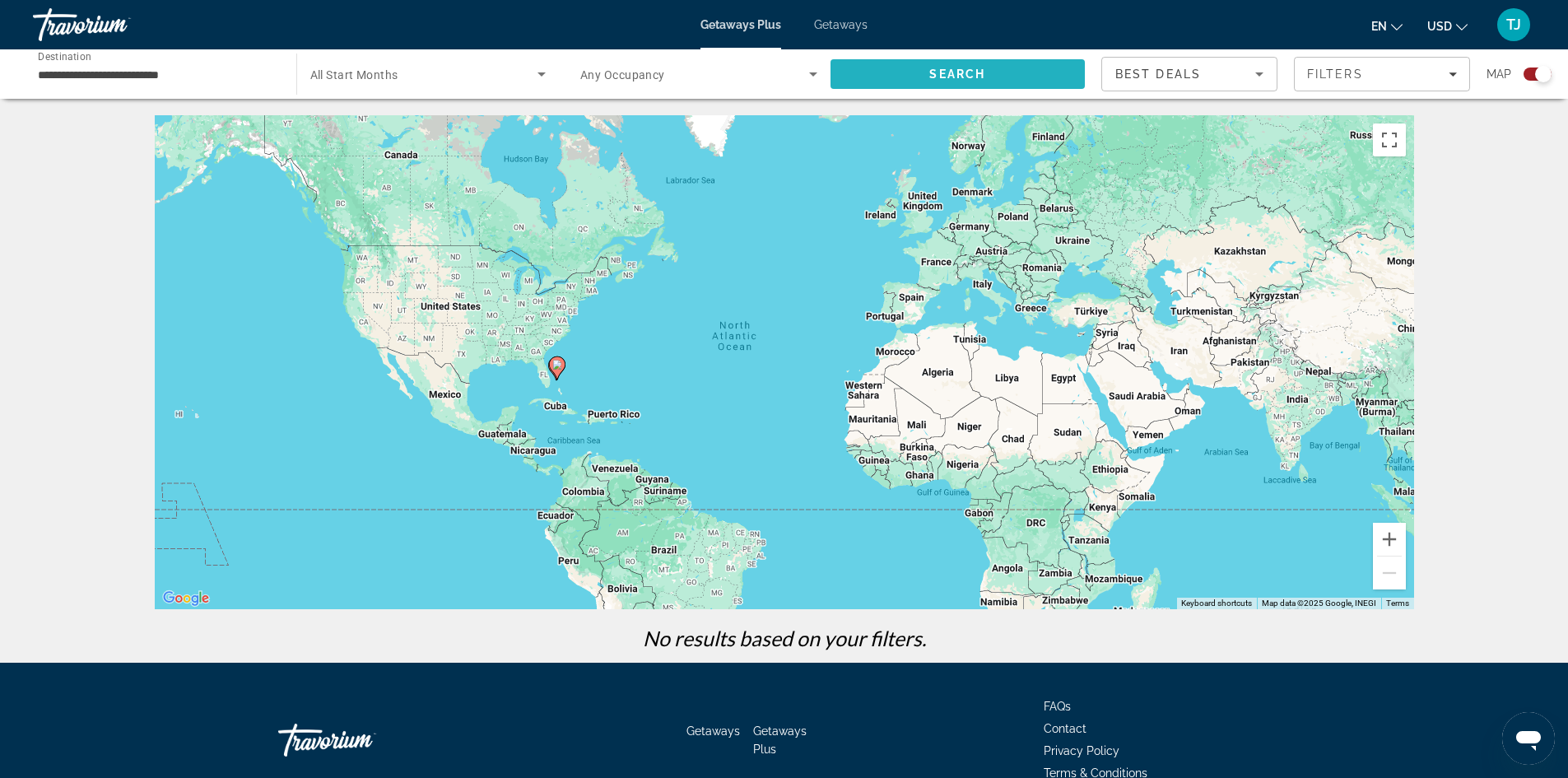
click at [977, 76] on span "Search" at bounding box center [957, 73] width 56 height 13
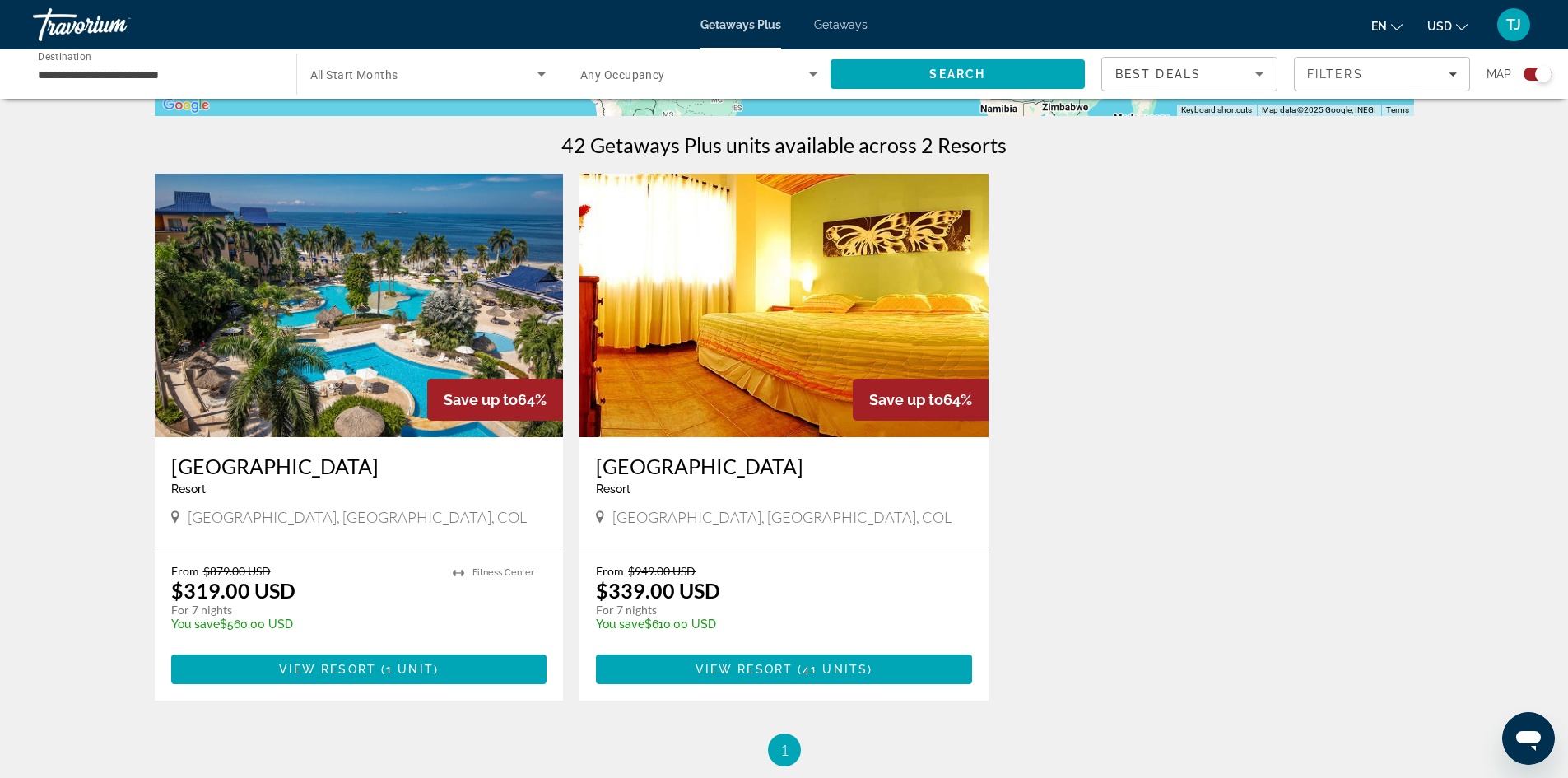
scroll to position [494, 0]
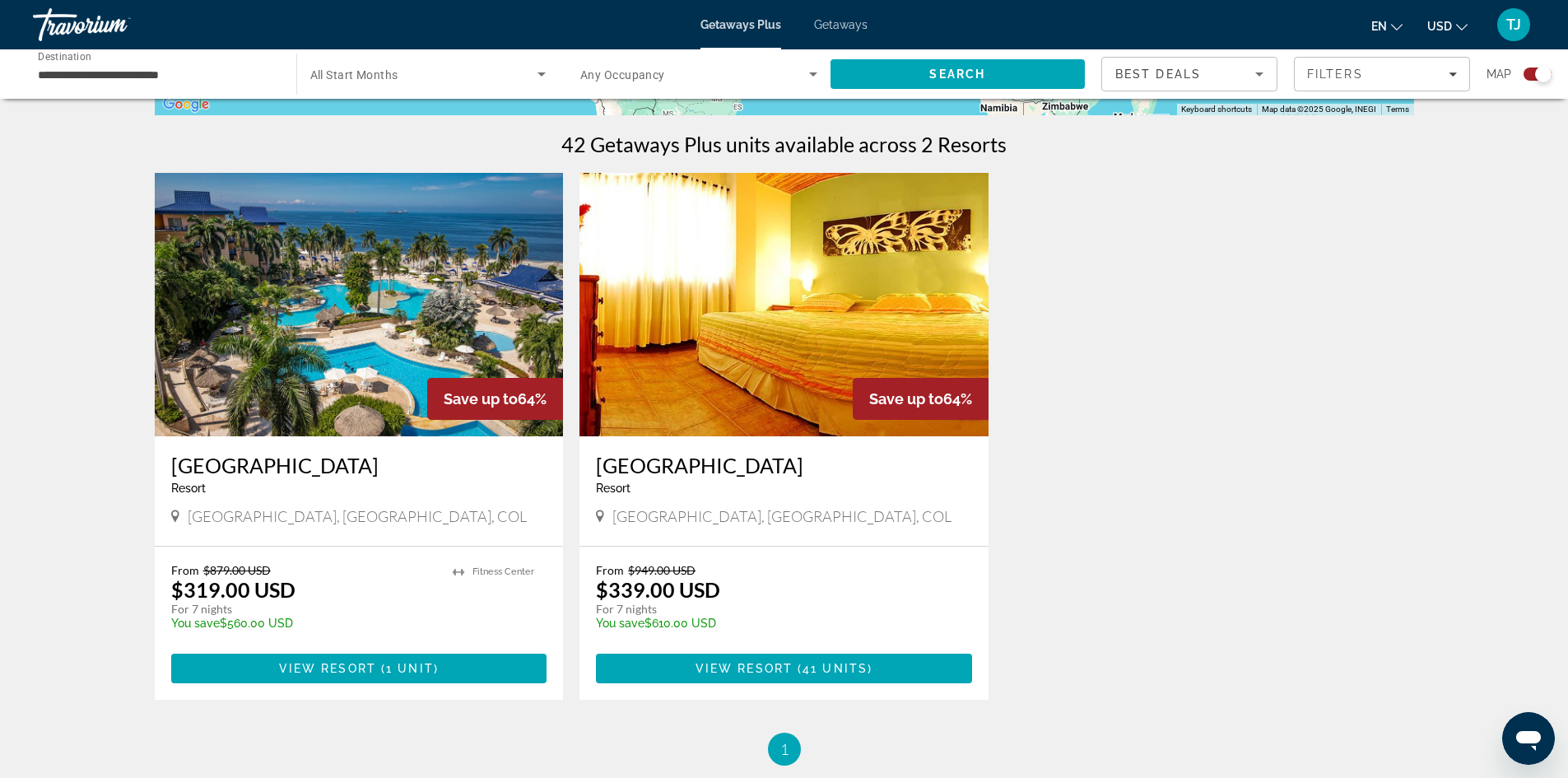
click at [355, 346] on img "Main content" at bounding box center [359, 304] width 409 height 264
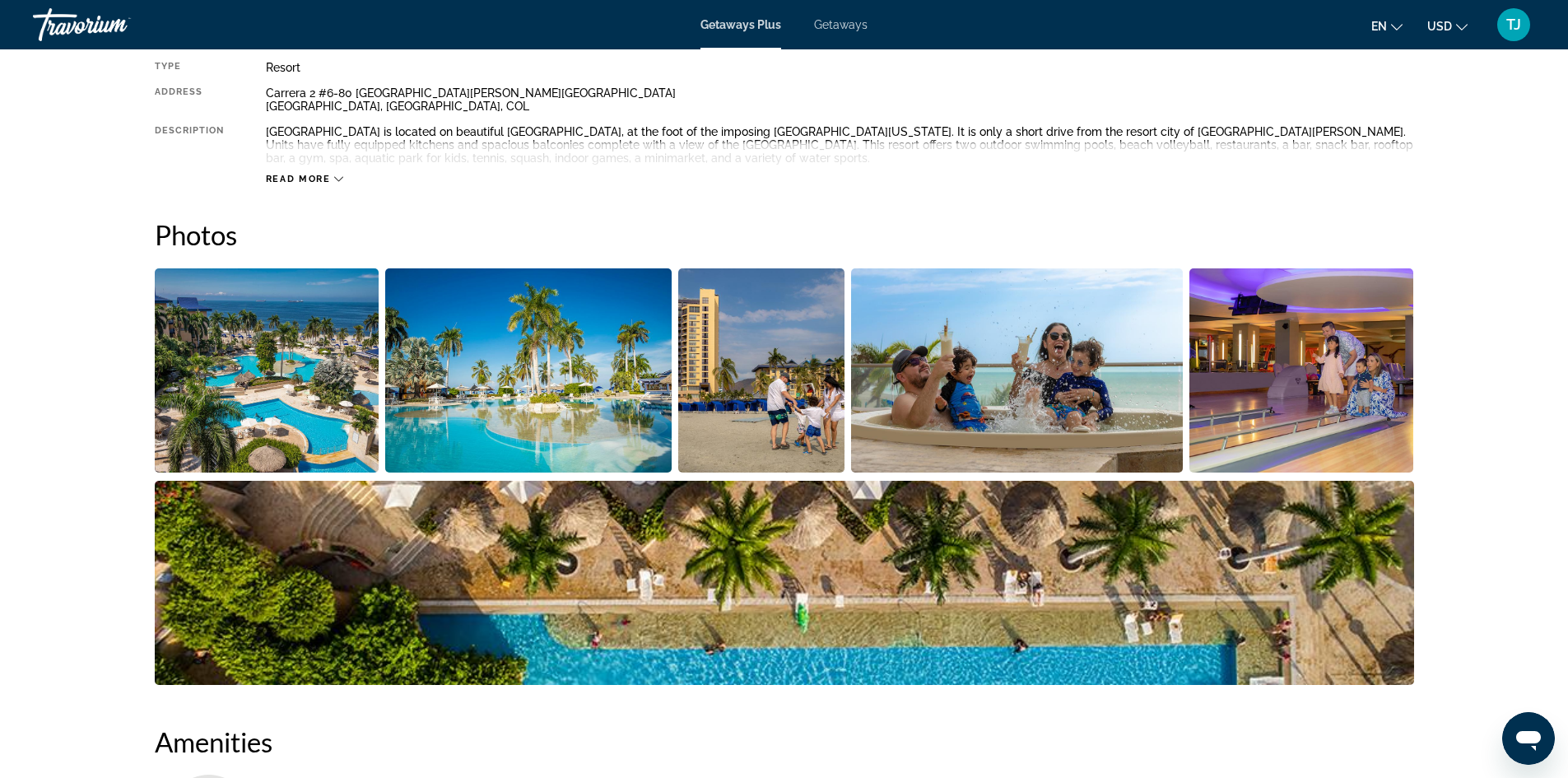
scroll to position [576, 0]
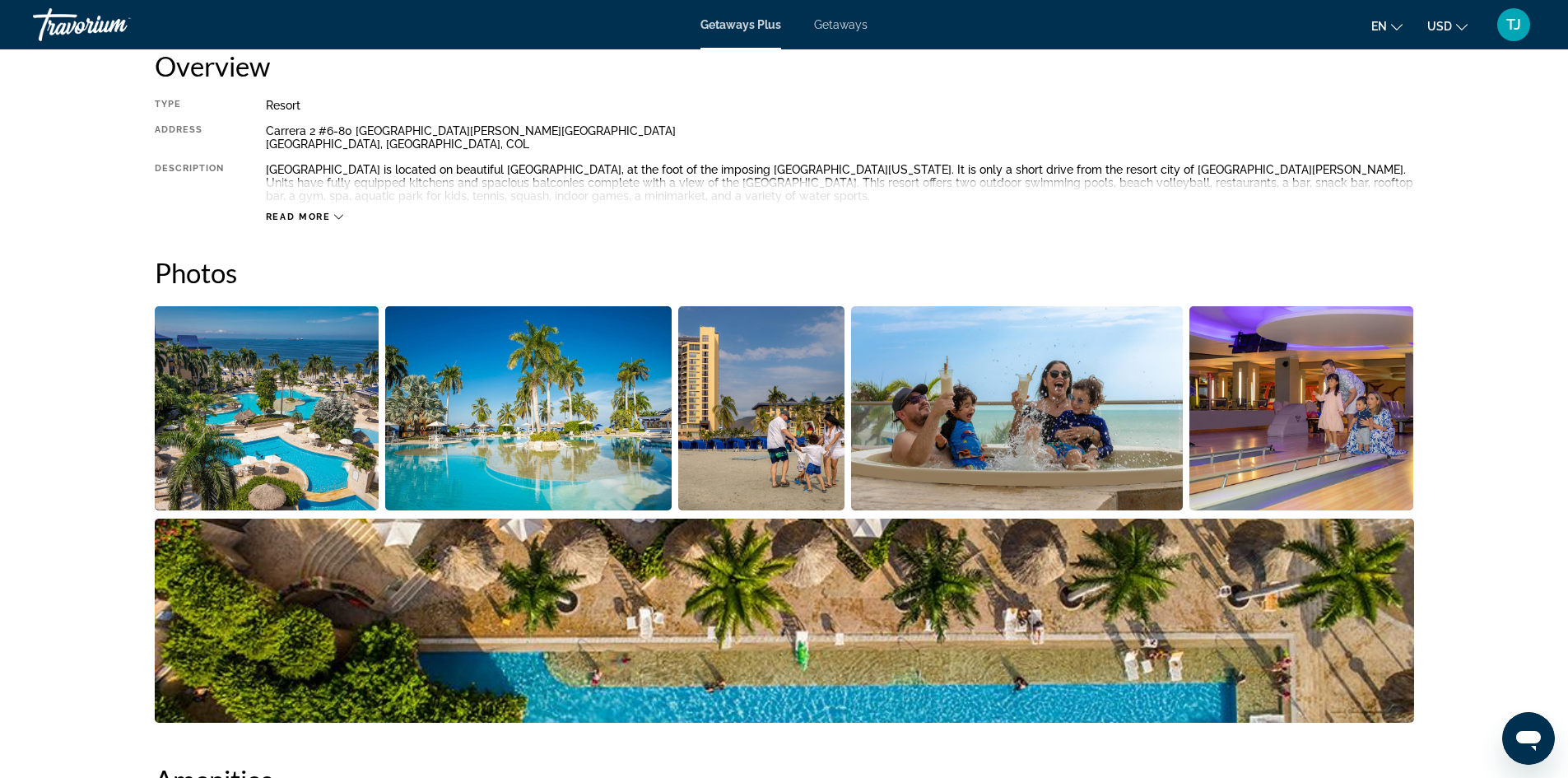
click at [292, 442] on img "Open full-screen image slider" at bounding box center [267, 408] width 225 height 204
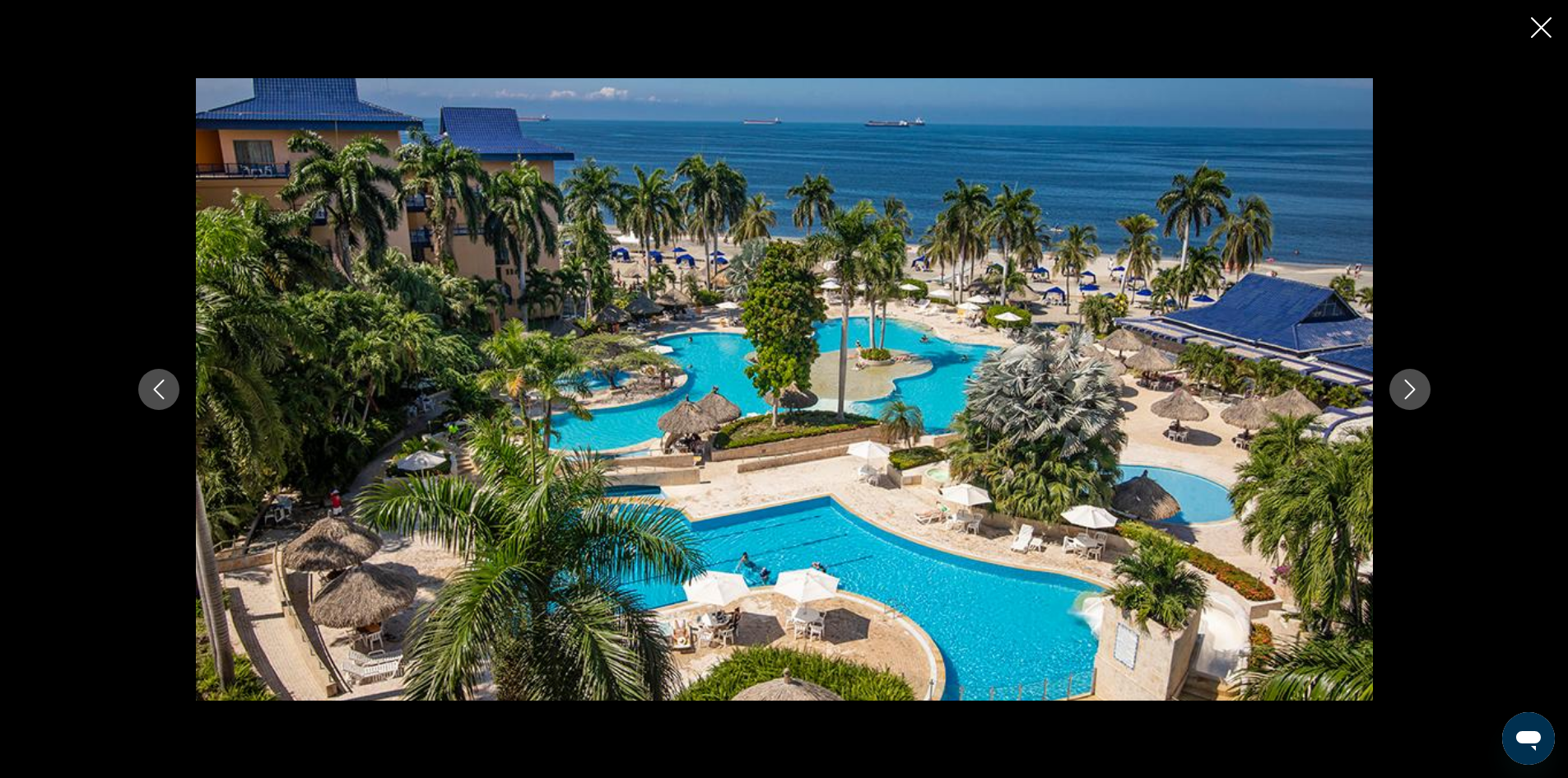
click at [1406, 387] on icon "Next image" at bounding box center [1410, 389] width 19 height 19
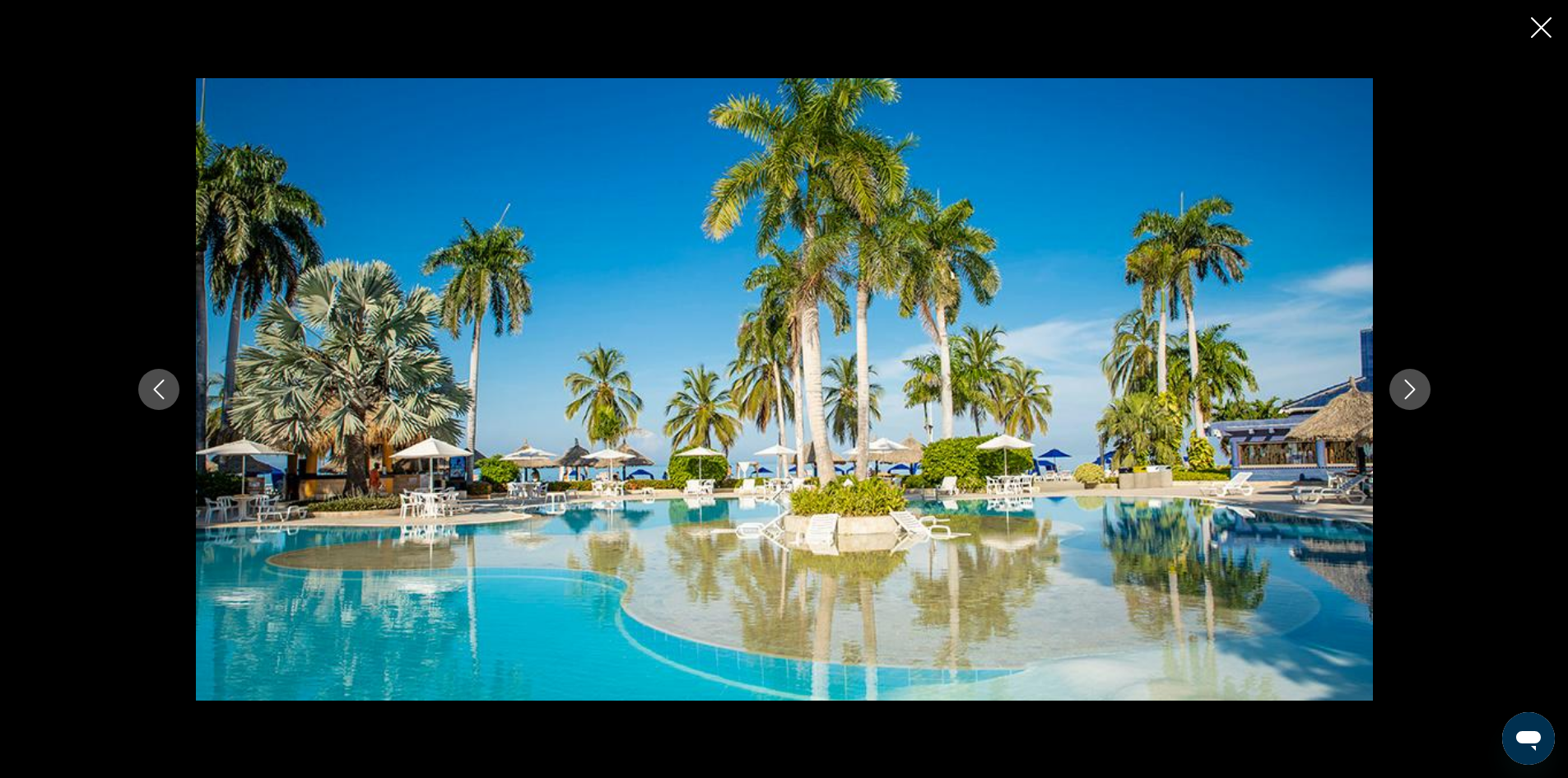
click at [1406, 387] on icon "Next image" at bounding box center [1410, 389] width 19 height 19
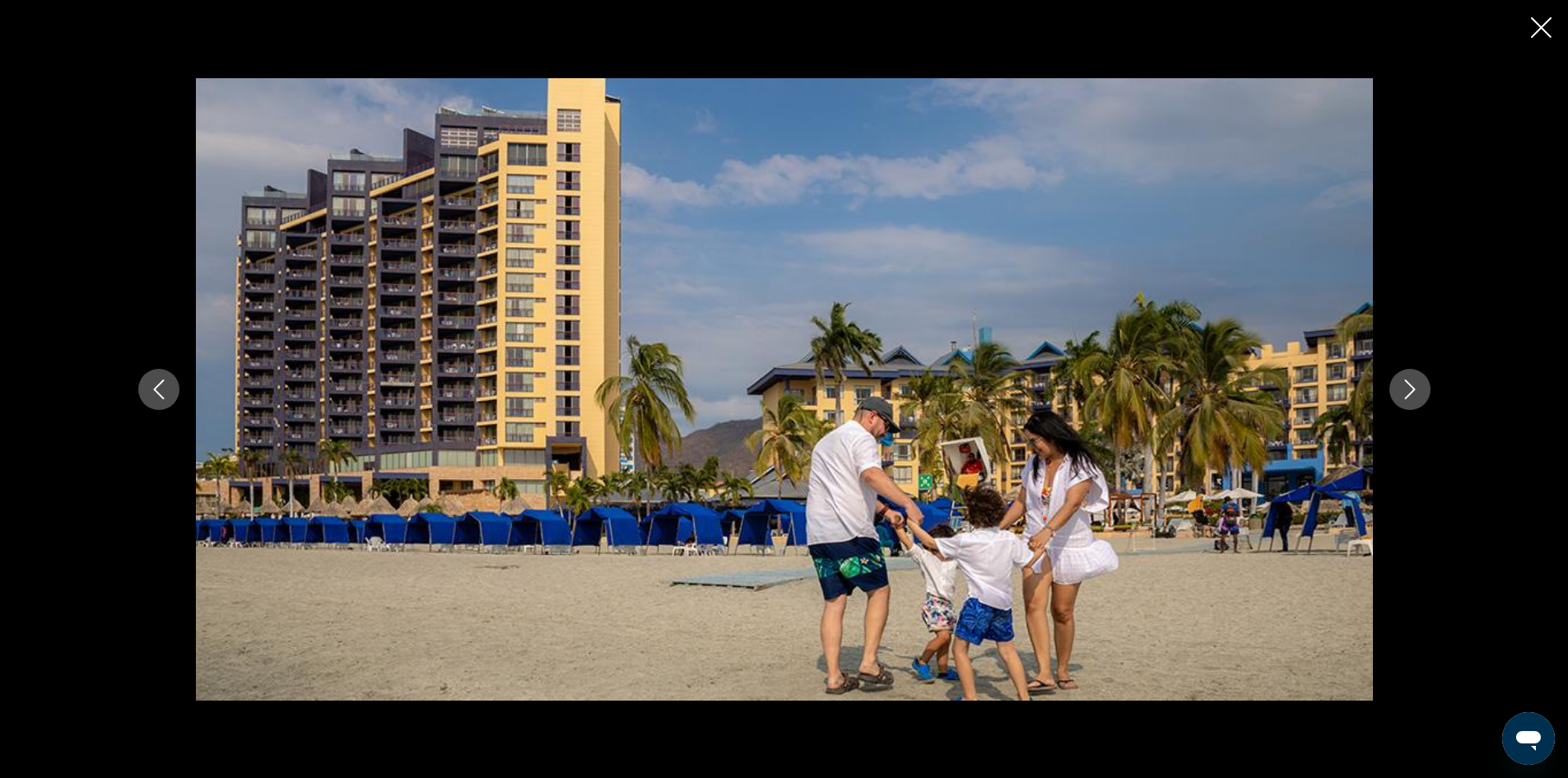
click at [1406, 387] on icon "Next image" at bounding box center [1410, 389] width 19 height 19
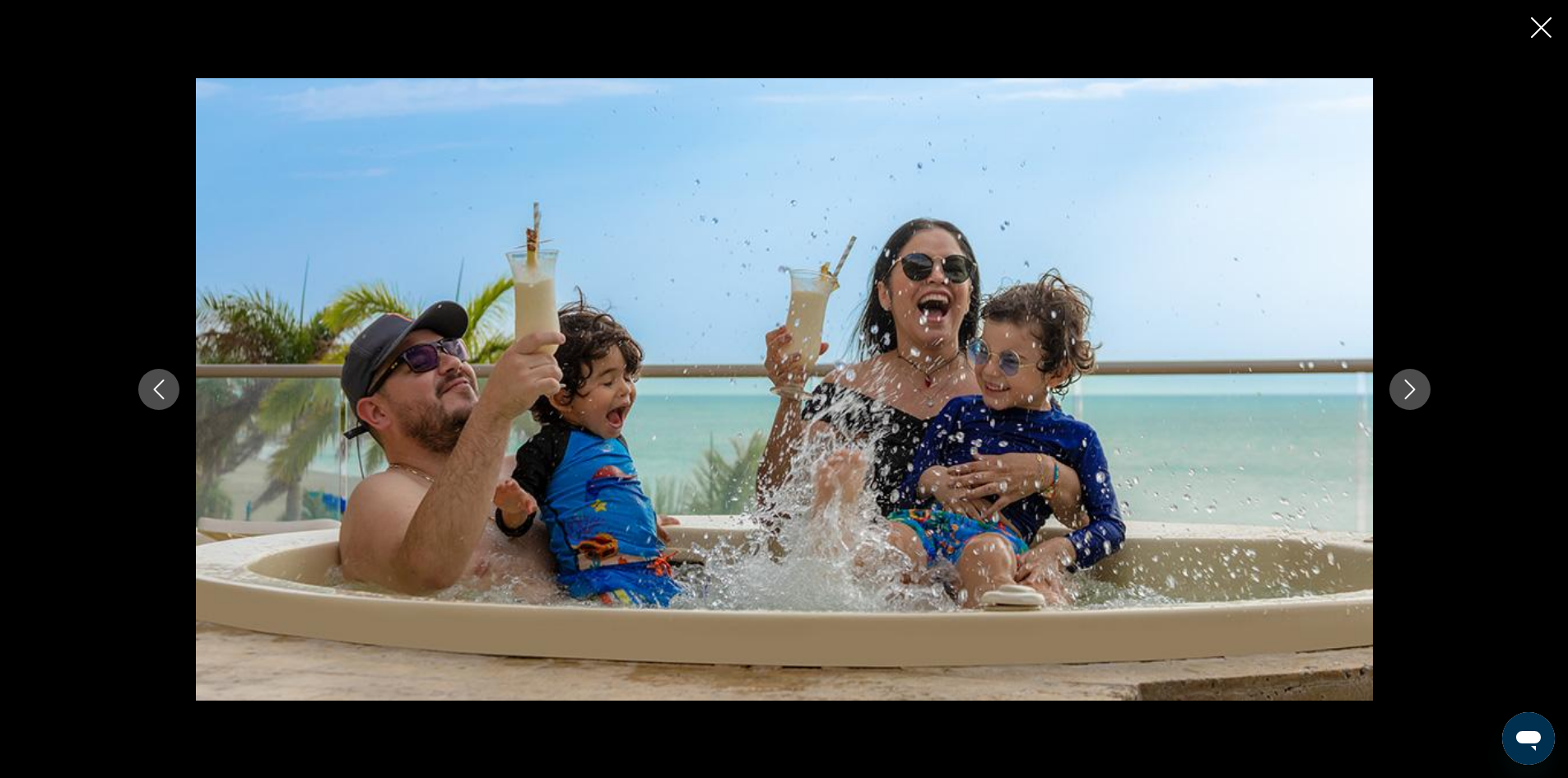
click at [1406, 387] on icon "Next image" at bounding box center [1410, 389] width 19 height 19
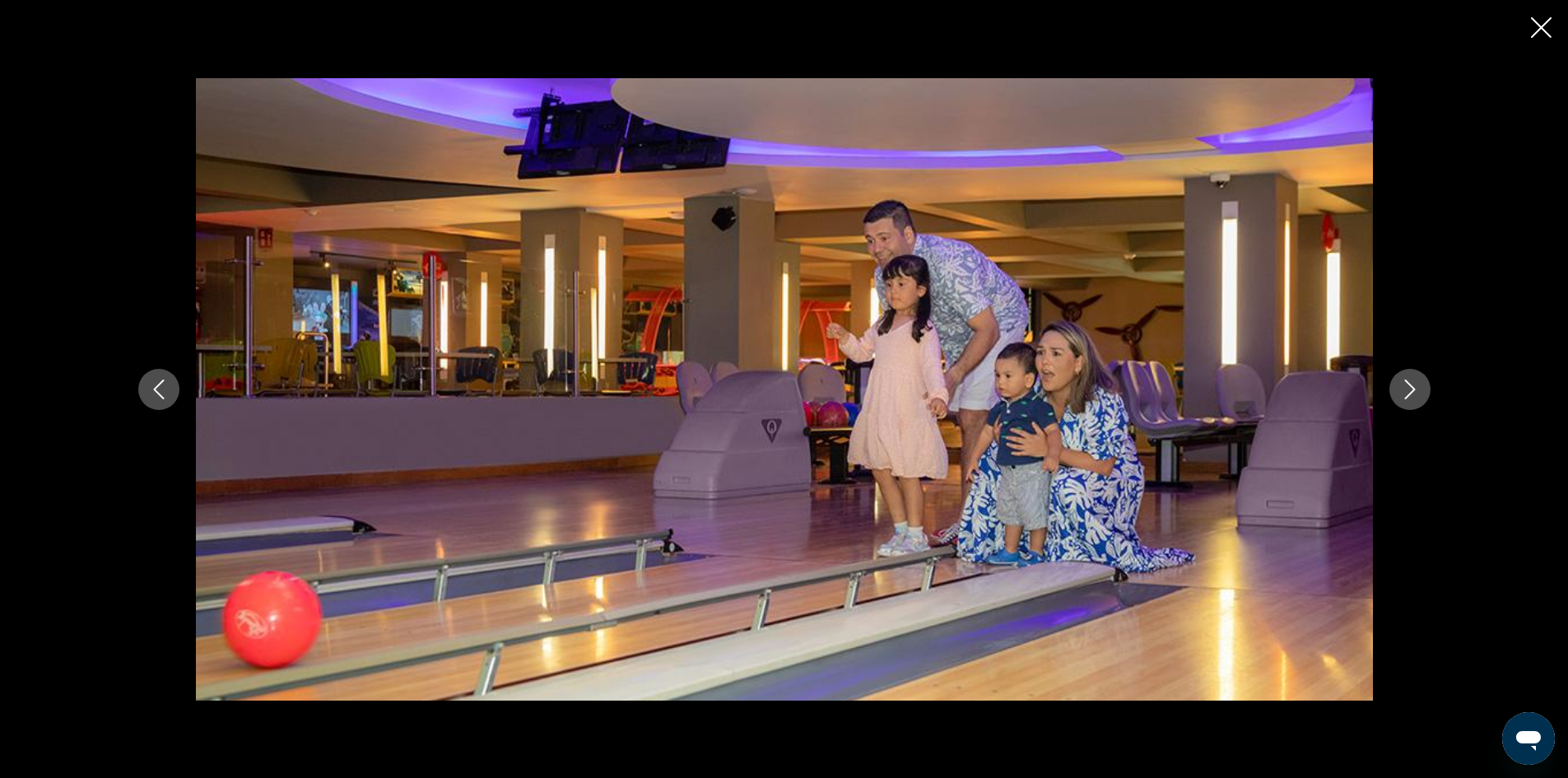
click at [1406, 387] on icon "Next image" at bounding box center [1410, 389] width 19 height 19
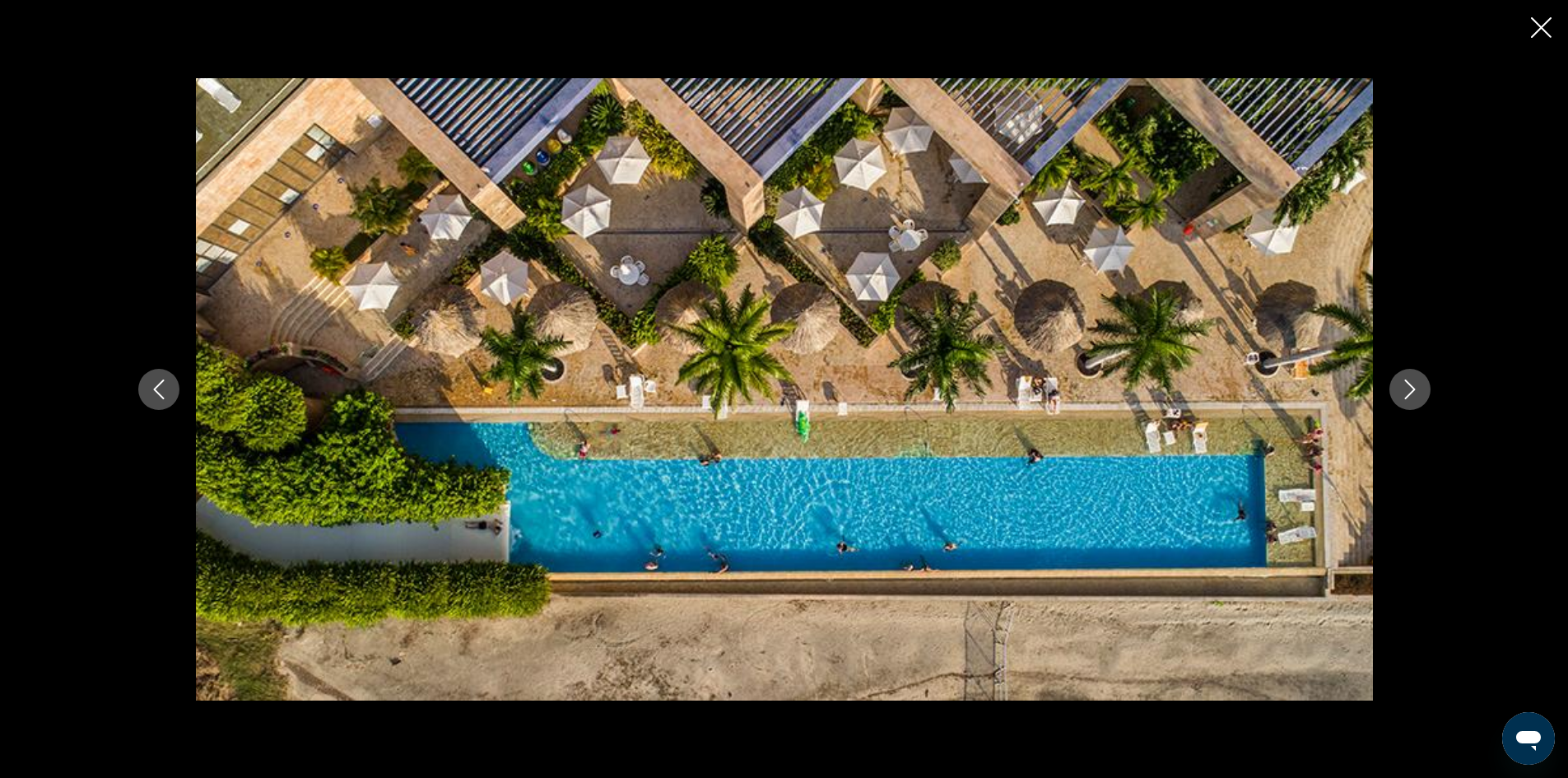
click at [1406, 387] on icon "Next image" at bounding box center [1410, 389] width 19 height 19
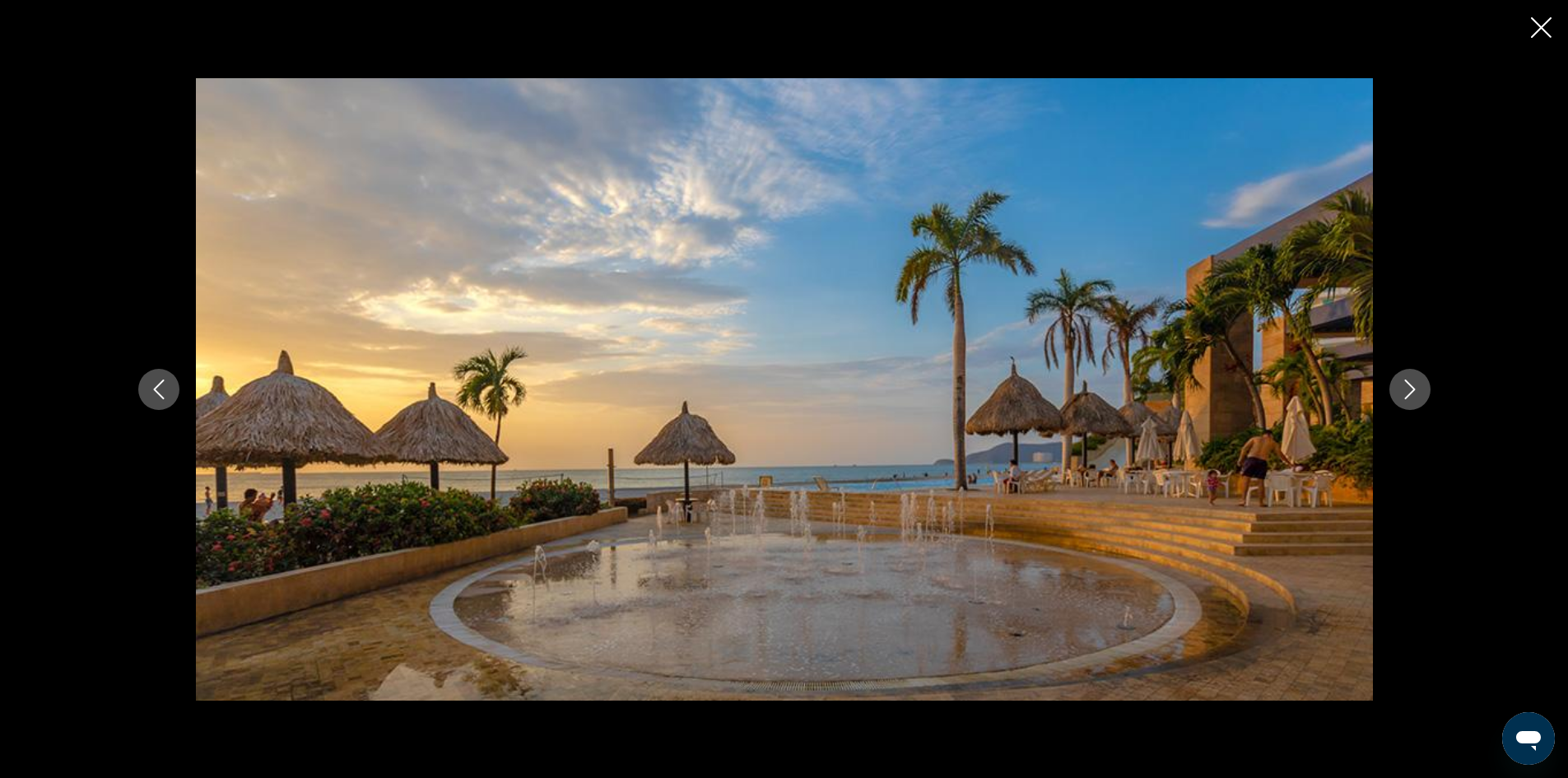
click at [1406, 387] on icon "Next image" at bounding box center [1410, 389] width 19 height 19
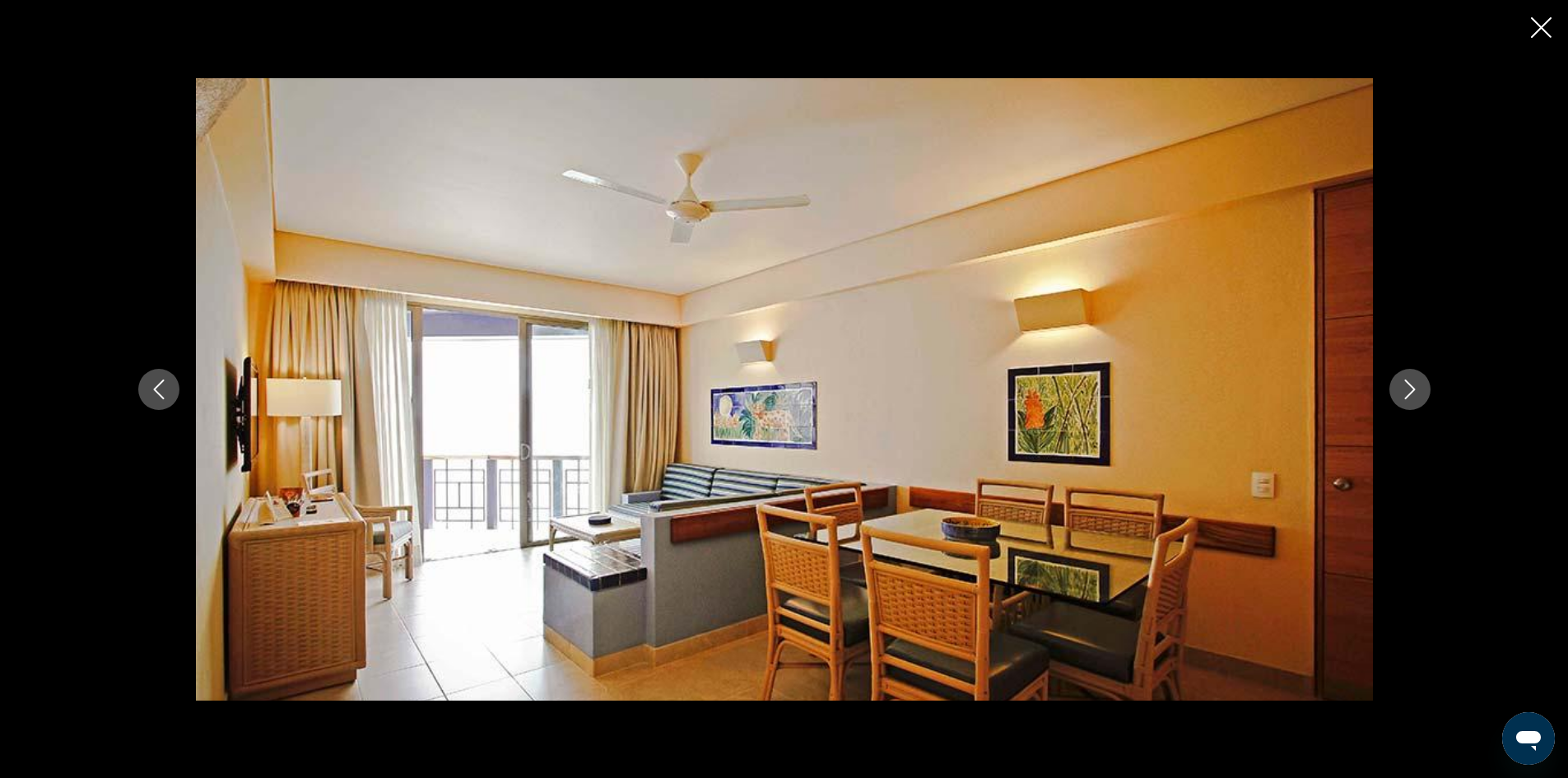
click at [1406, 387] on icon "Next image" at bounding box center [1410, 389] width 19 height 19
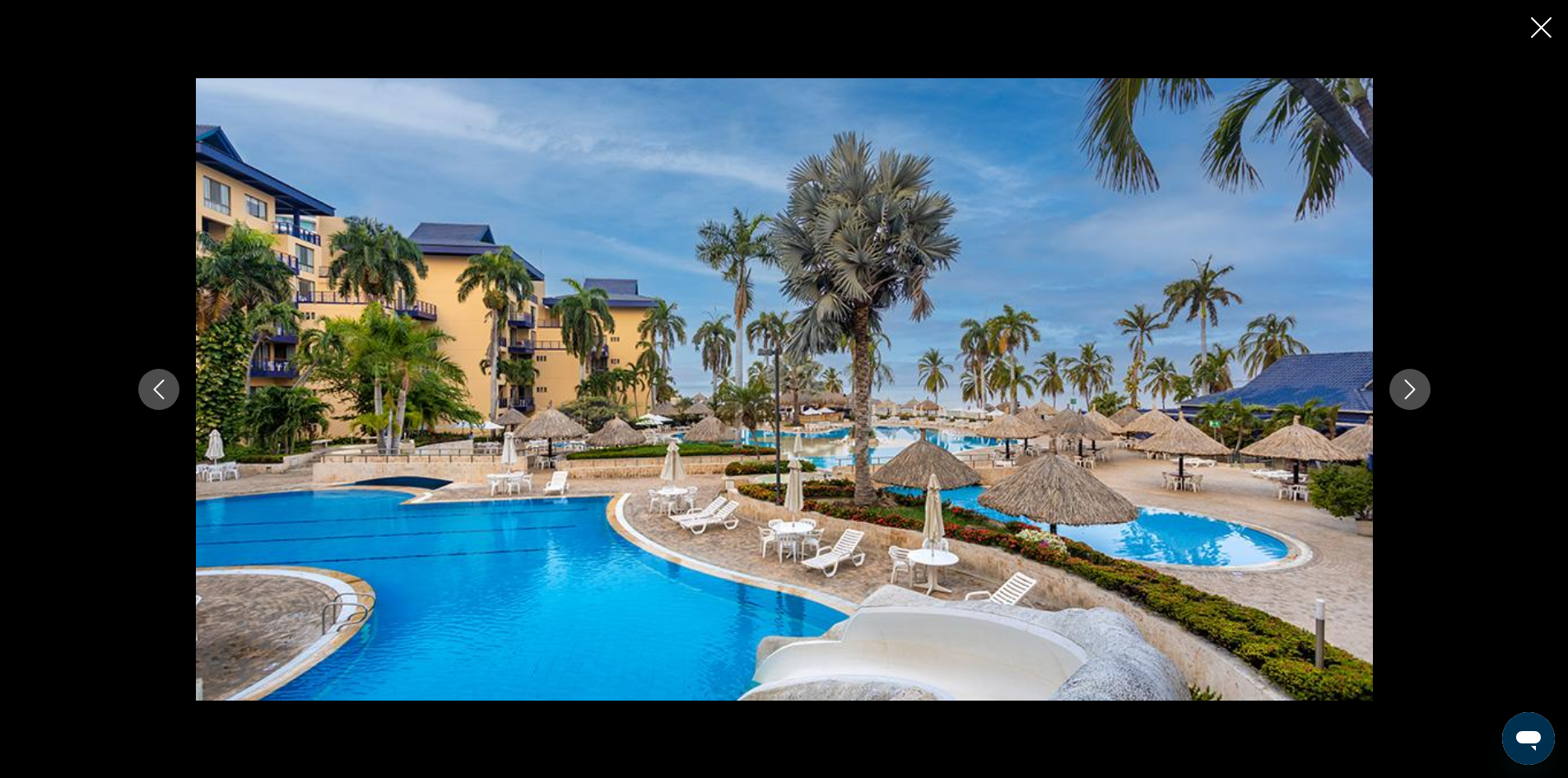
click at [1406, 387] on icon "Next image" at bounding box center [1410, 389] width 19 height 19
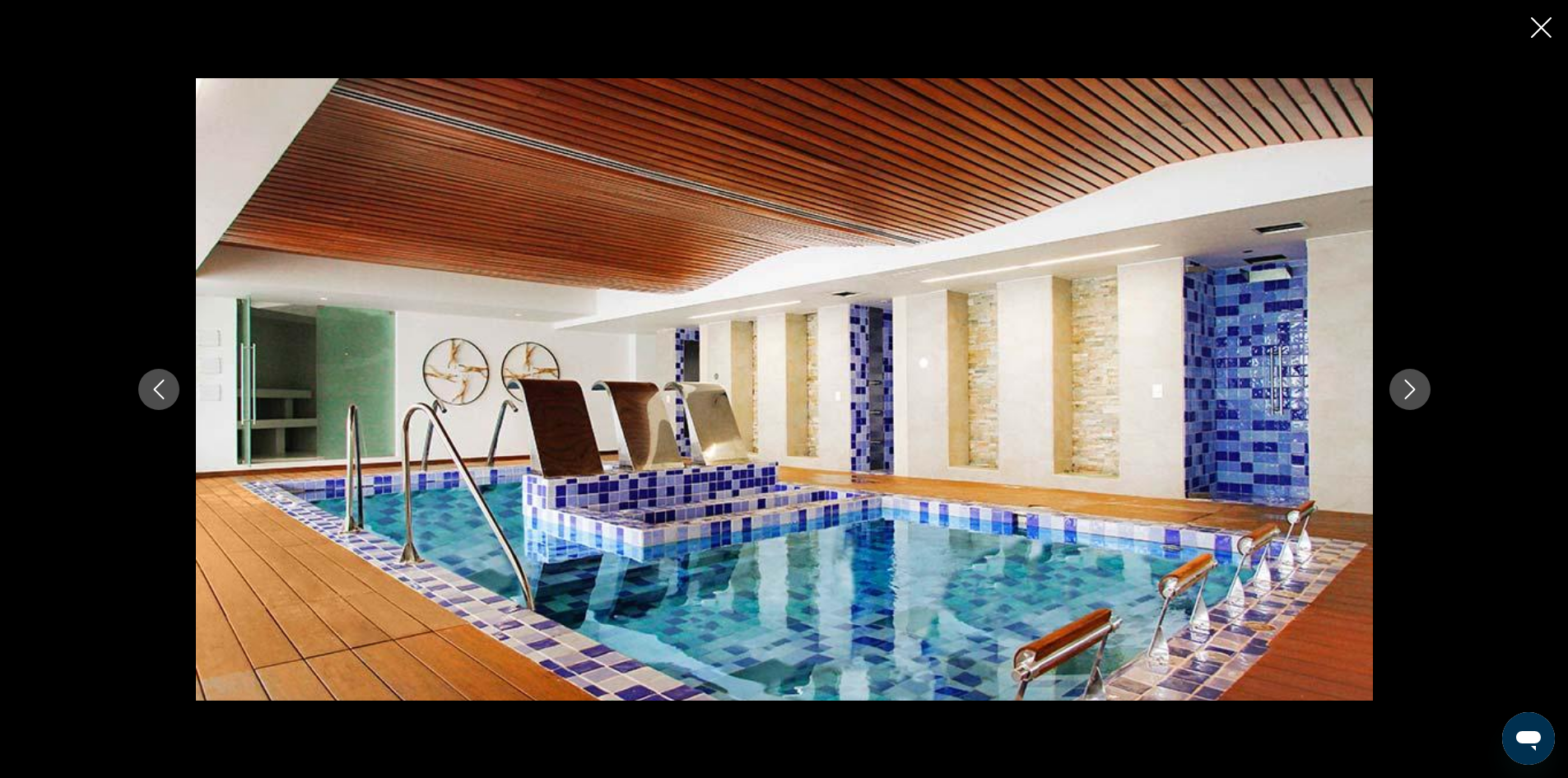
click at [1406, 387] on icon "Next image" at bounding box center [1410, 389] width 19 height 19
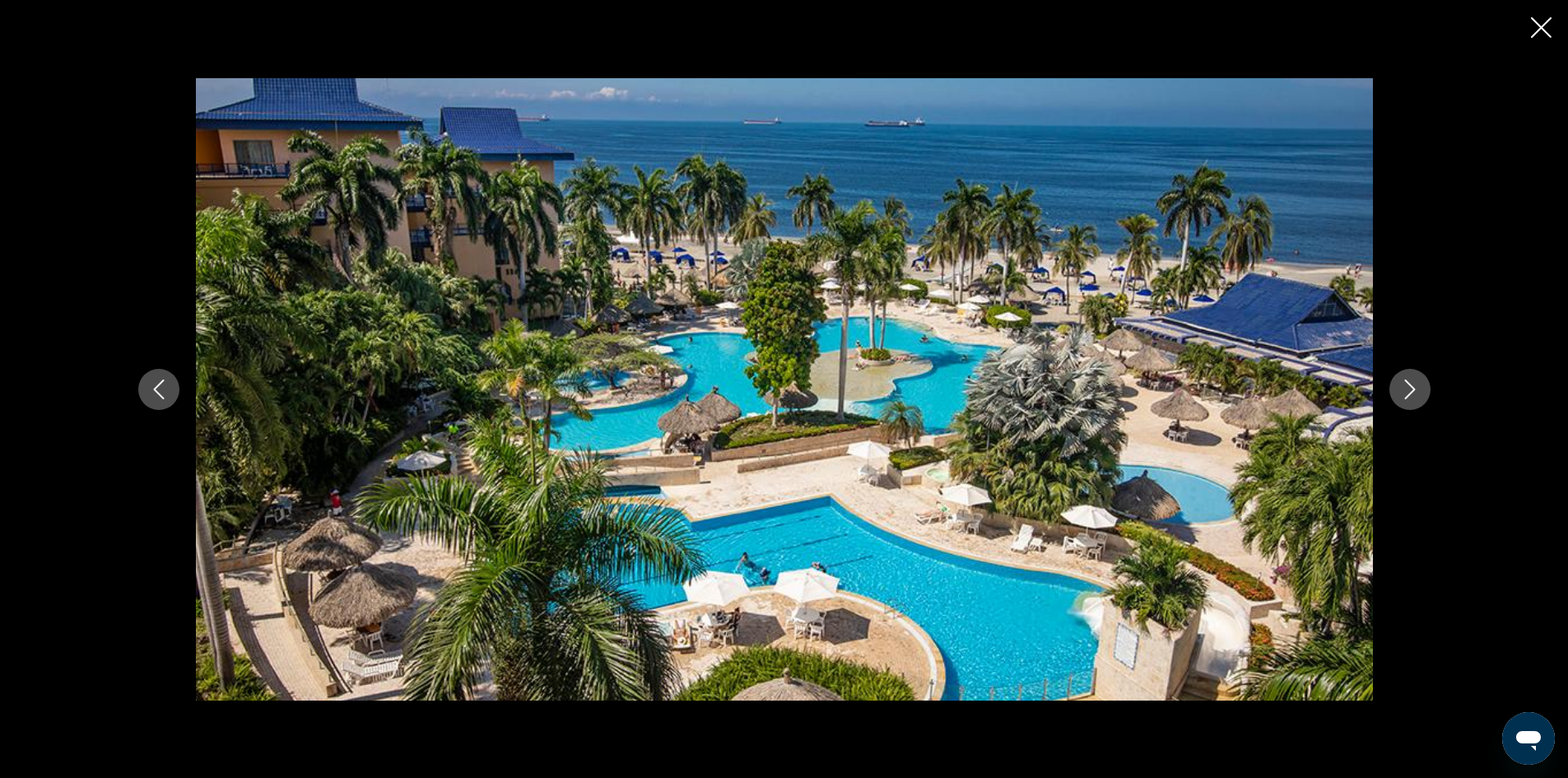
click at [1406, 387] on icon "Next image" at bounding box center [1410, 389] width 19 height 19
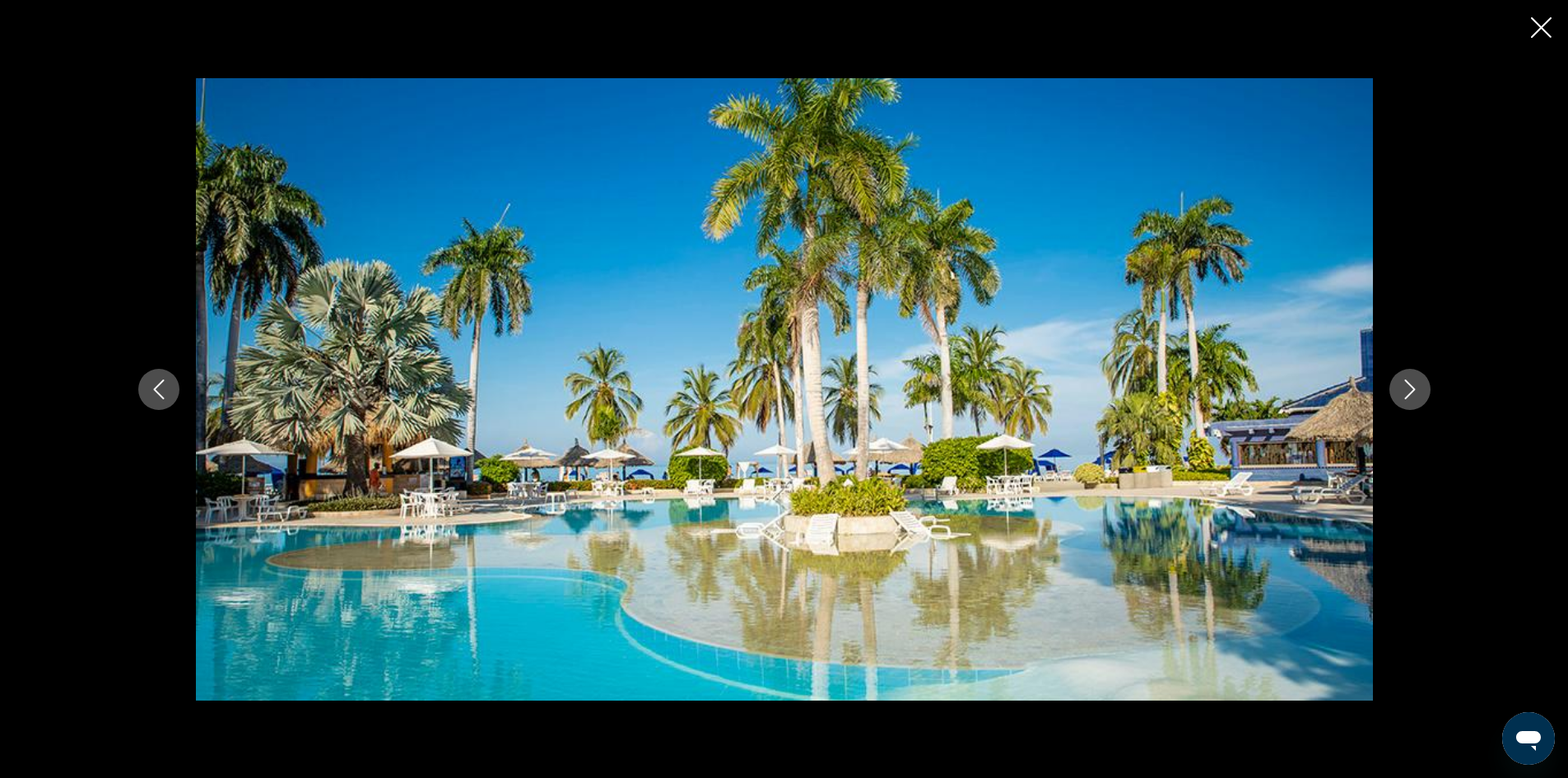
click at [1538, 26] on icon "Close slideshow" at bounding box center [1541, 27] width 20 height 20
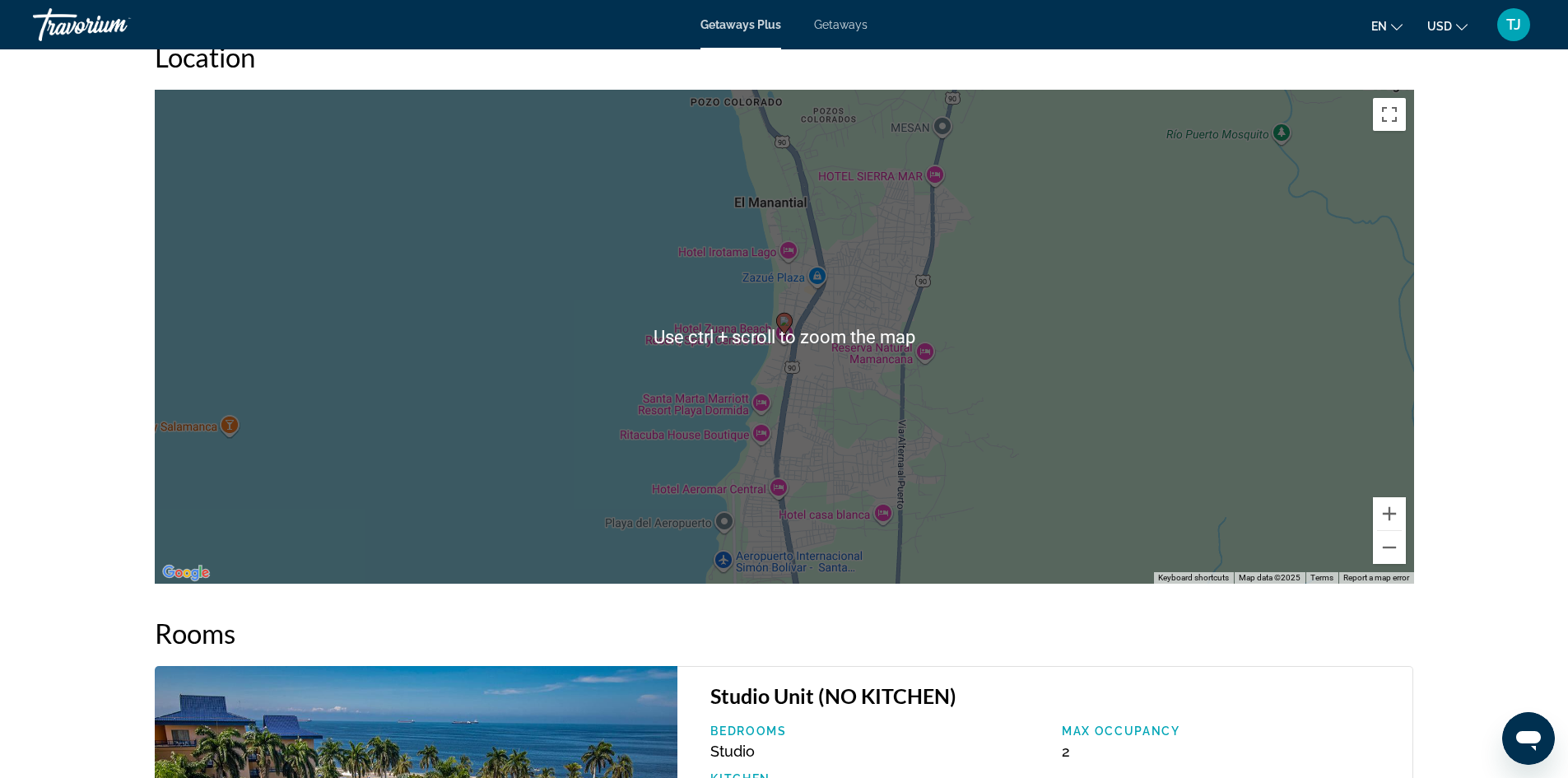
scroll to position [1892, 0]
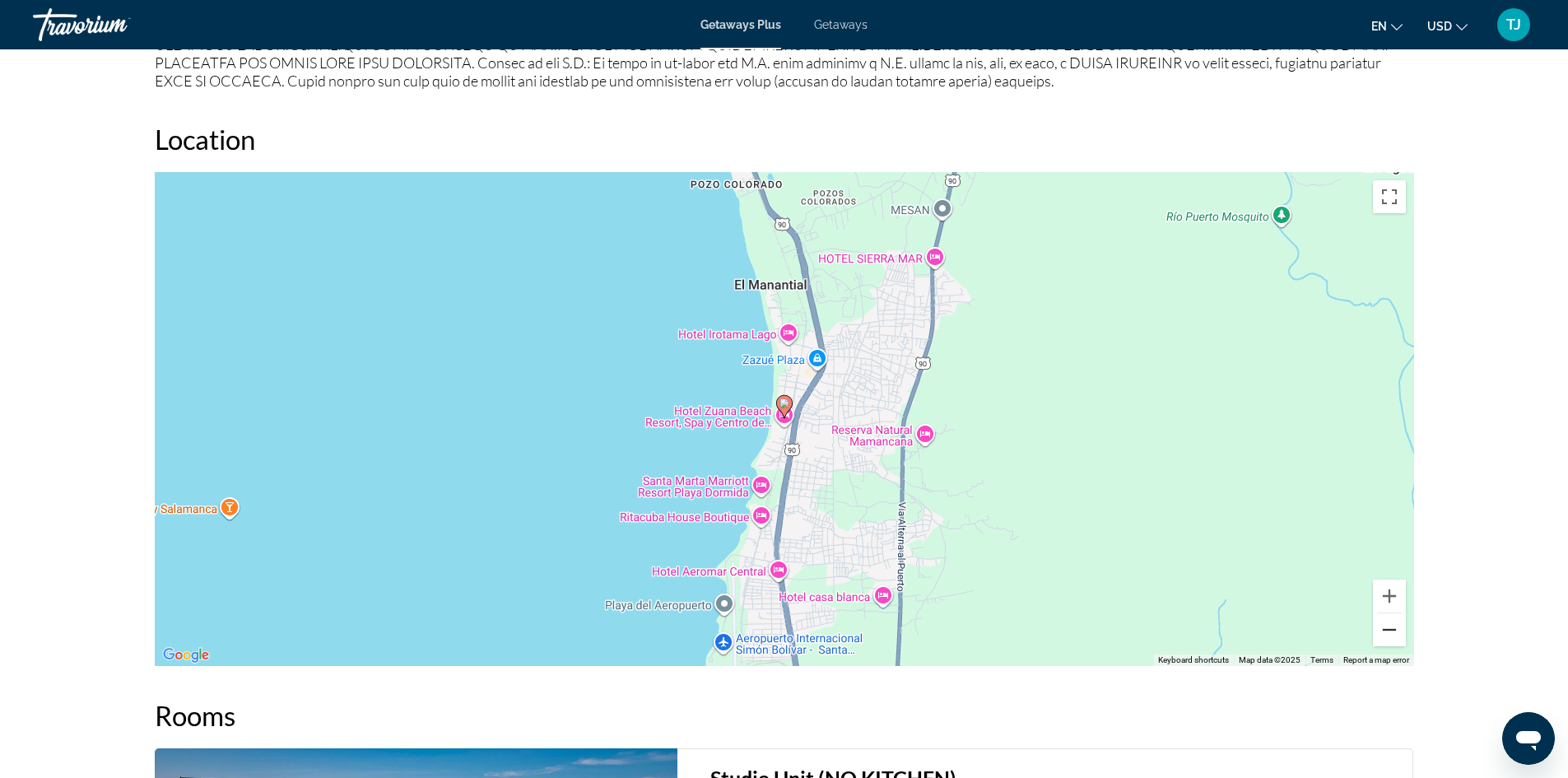
click at [1390, 633] on button "Zoom out" at bounding box center [1389, 629] width 33 height 33
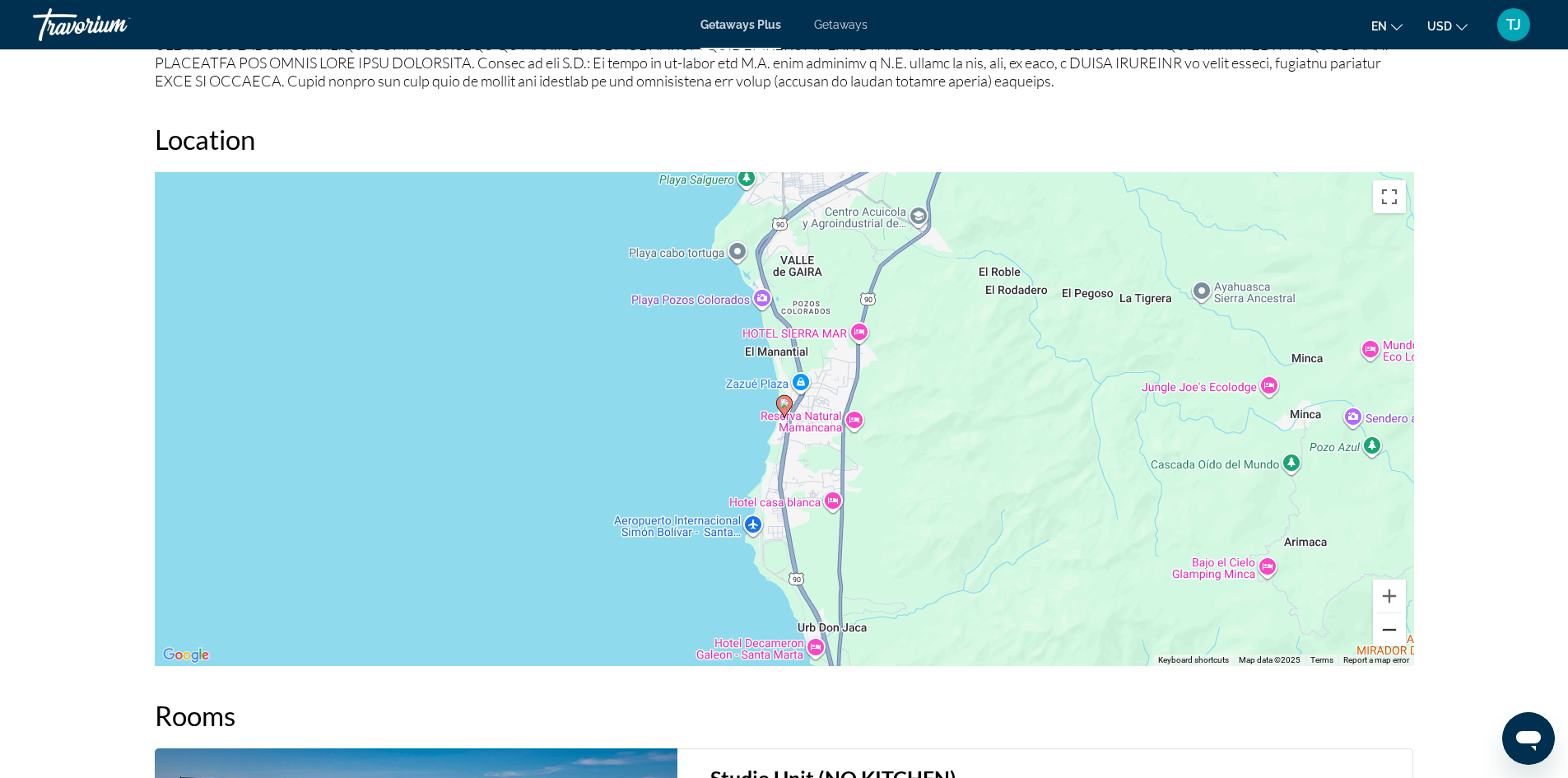
click at [1390, 633] on button "Zoom out" at bounding box center [1389, 629] width 33 height 33
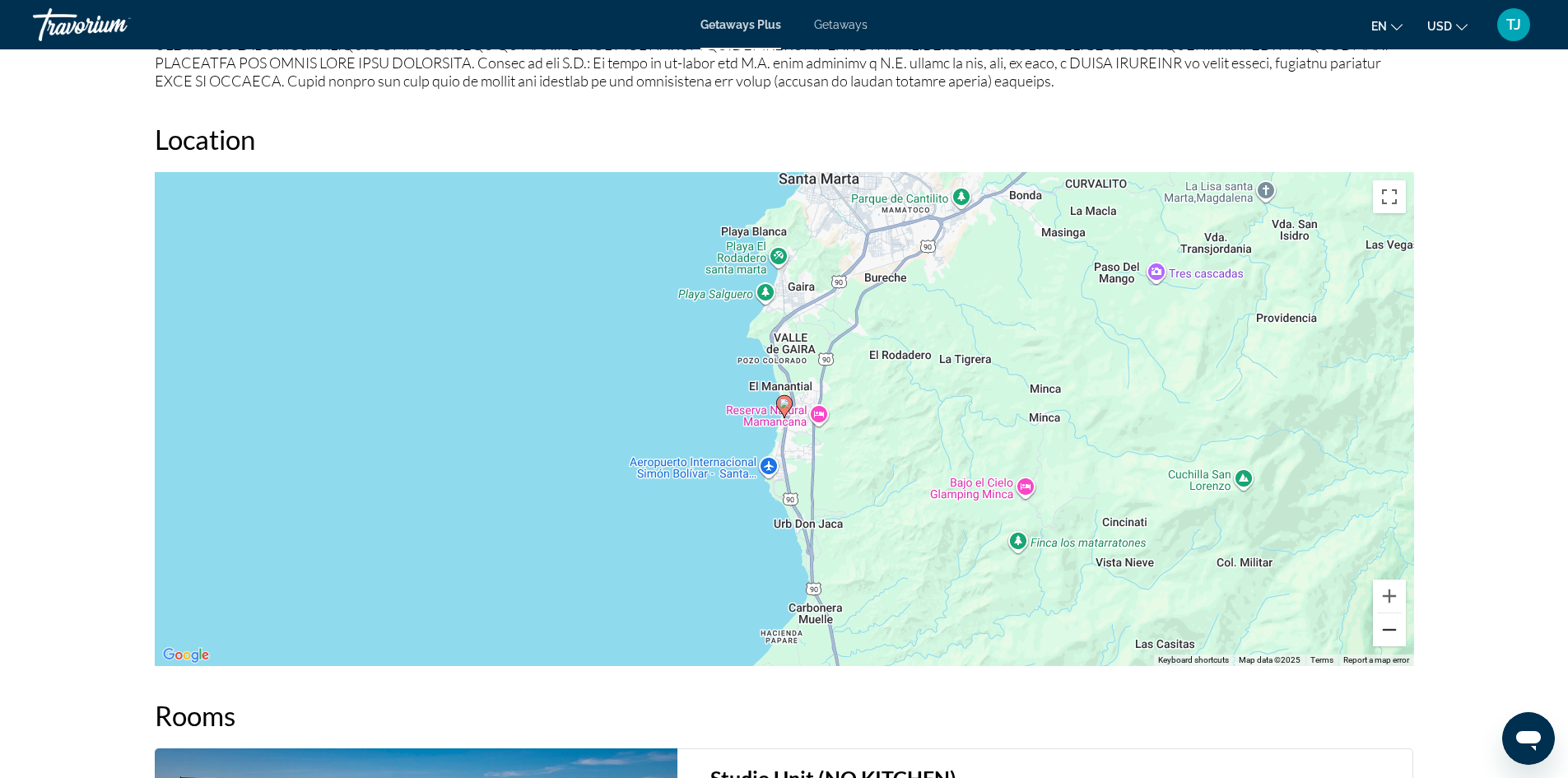
click at [1390, 632] on button "Zoom out" at bounding box center [1389, 629] width 33 height 33
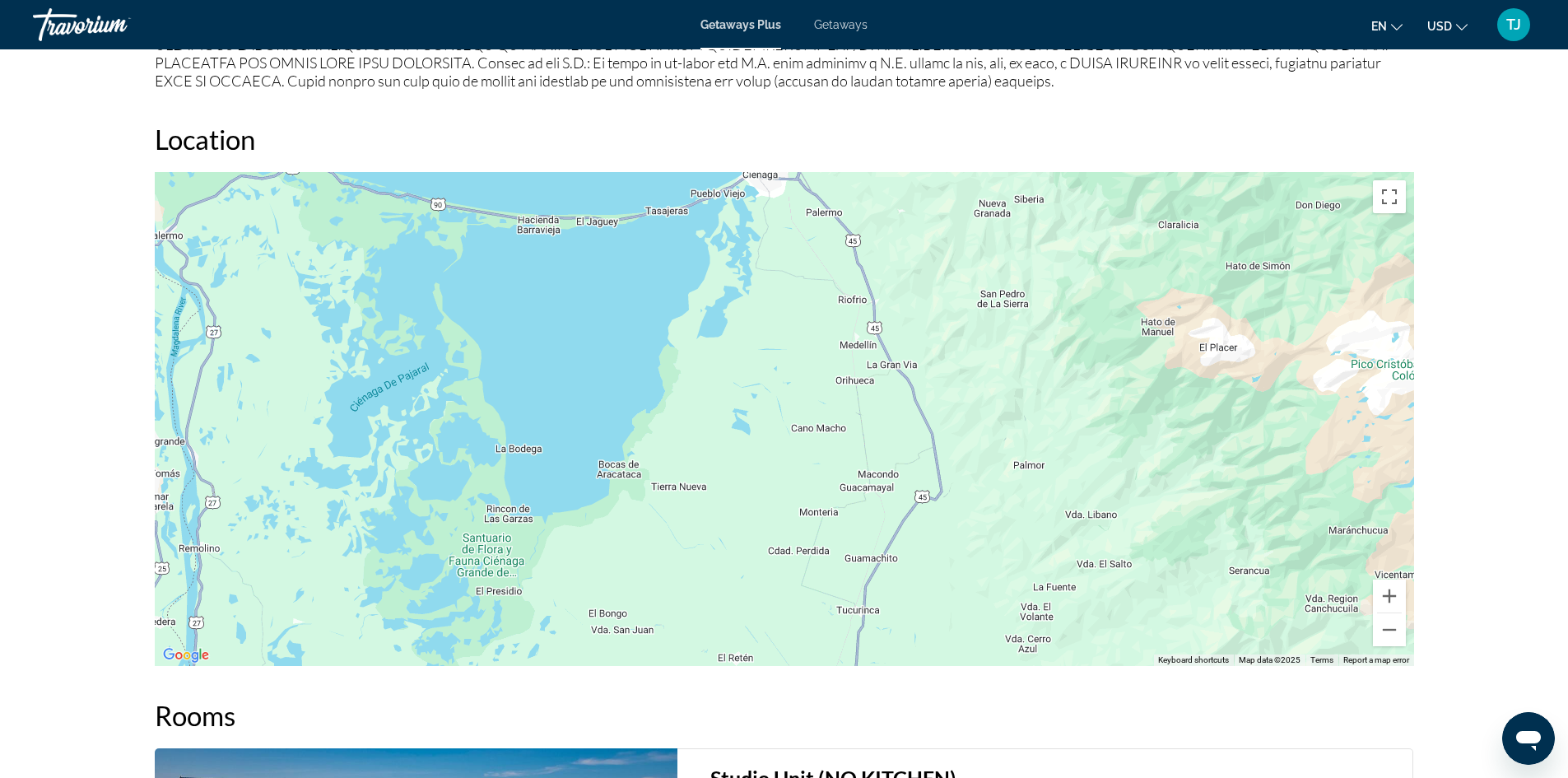
drag, startPoint x: 1348, startPoint y: 597, endPoint x: 1351, endPoint y: 184, distance: 413.0
click at [1351, 184] on div "To activate drag with keyboard, press Alt + Enter. Once in keyboard drag state,…" at bounding box center [784, 419] width 1260 height 494
click at [1386, 627] on button "Zoom out" at bounding box center [1389, 629] width 33 height 33
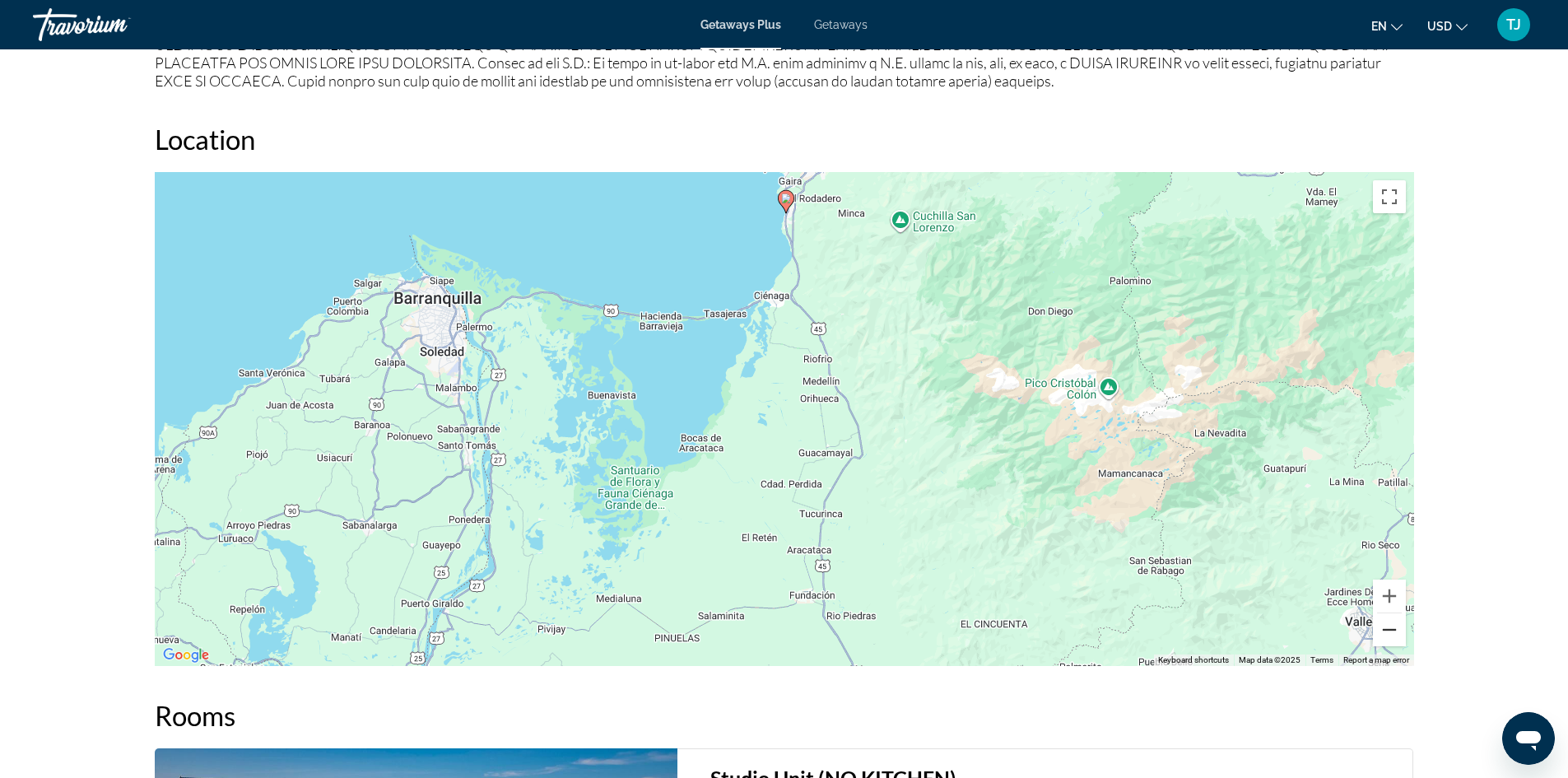
click at [1386, 627] on button "Zoom out" at bounding box center [1389, 629] width 33 height 33
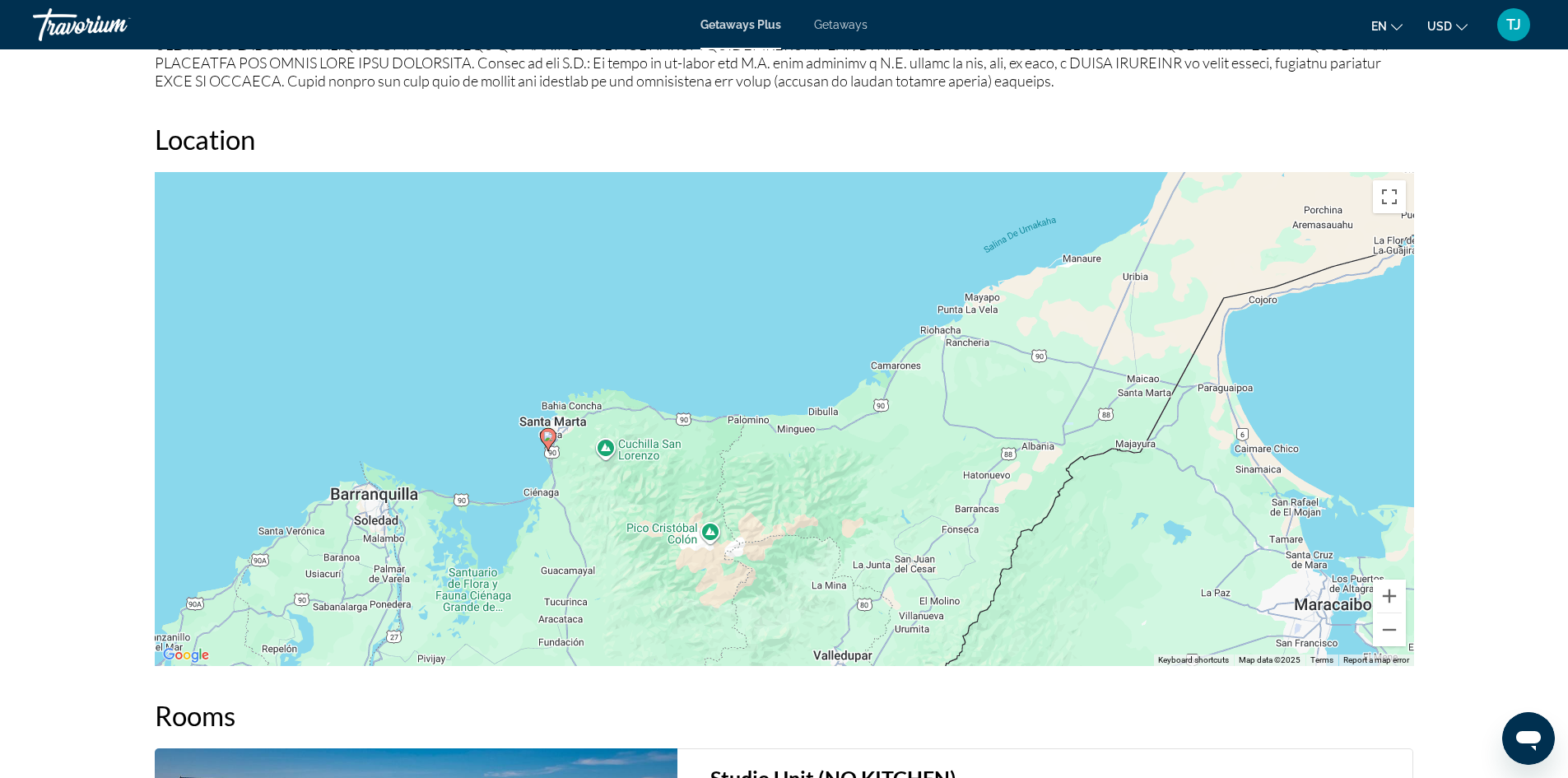
drag, startPoint x: 1317, startPoint y: 299, endPoint x: 1077, endPoint y: 436, distance: 276.3
click at [1077, 436] on div "To activate drag with keyboard, press Alt + Enter. Once in keyboard drag state,…" at bounding box center [784, 419] width 1260 height 494
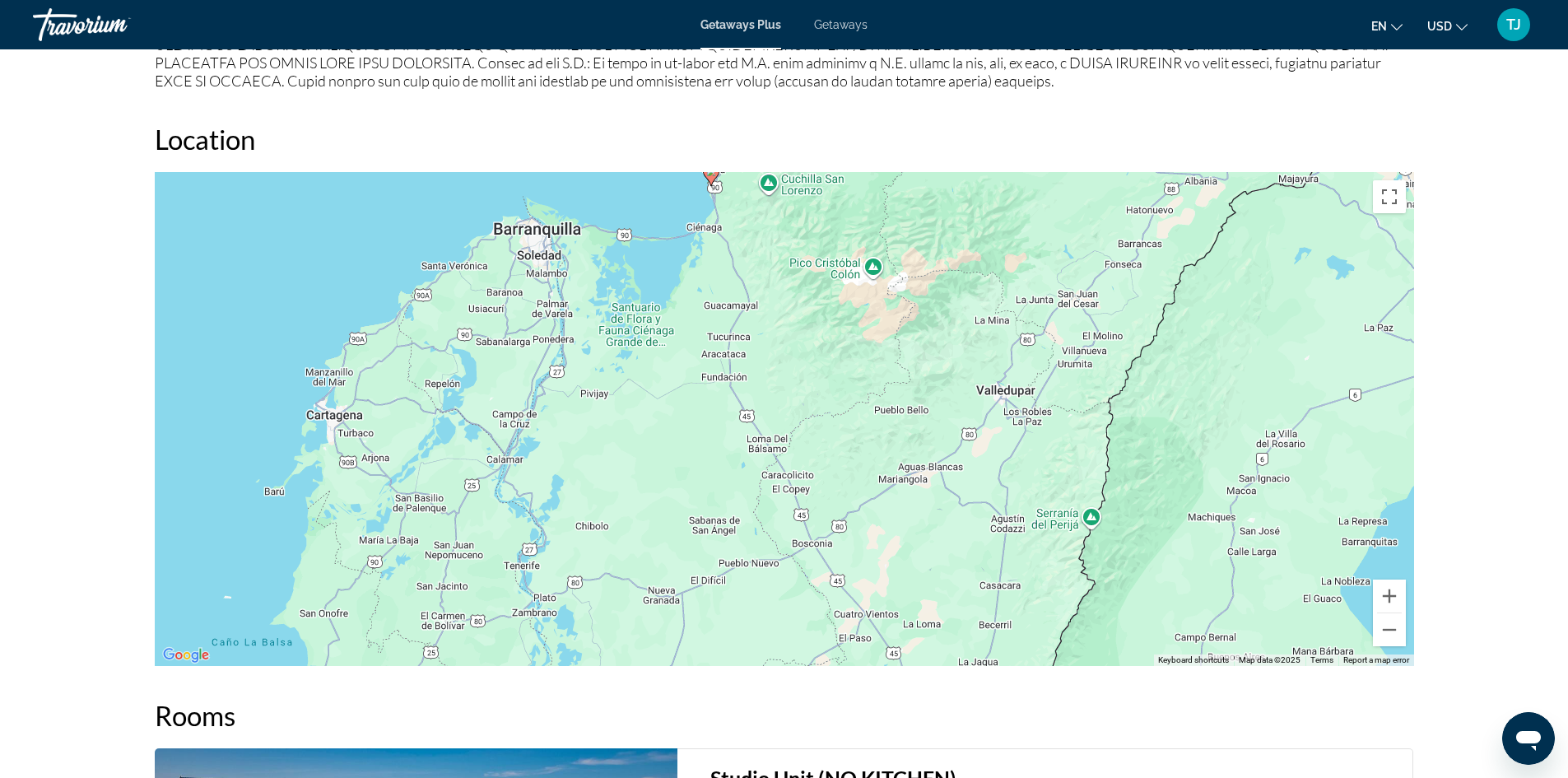
drag, startPoint x: 1016, startPoint y: 606, endPoint x: 1183, endPoint y: 340, distance: 314.1
click at [1183, 340] on div "To activate drag with keyboard, press Alt + Enter. Once in keyboard drag state,…" at bounding box center [784, 419] width 1260 height 494
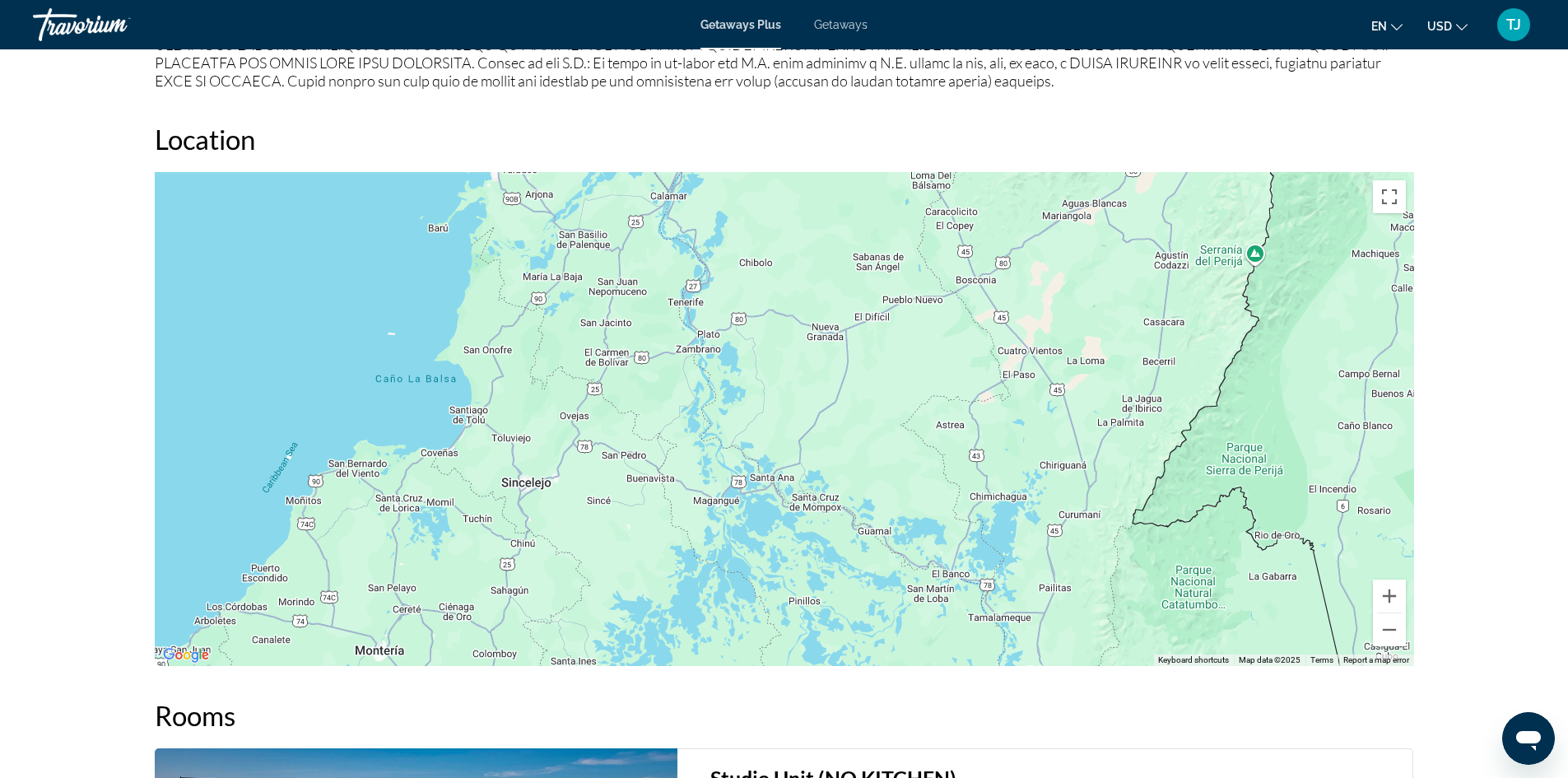
drag, startPoint x: 786, startPoint y: 542, endPoint x: 952, endPoint y: 278, distance: 311.9
click at [952, 278] on div "To activate drag with keyboard, press Alt + Enter. Once in keyboard drag state,…" at bounding box center [784, 419] width 1260 height 494
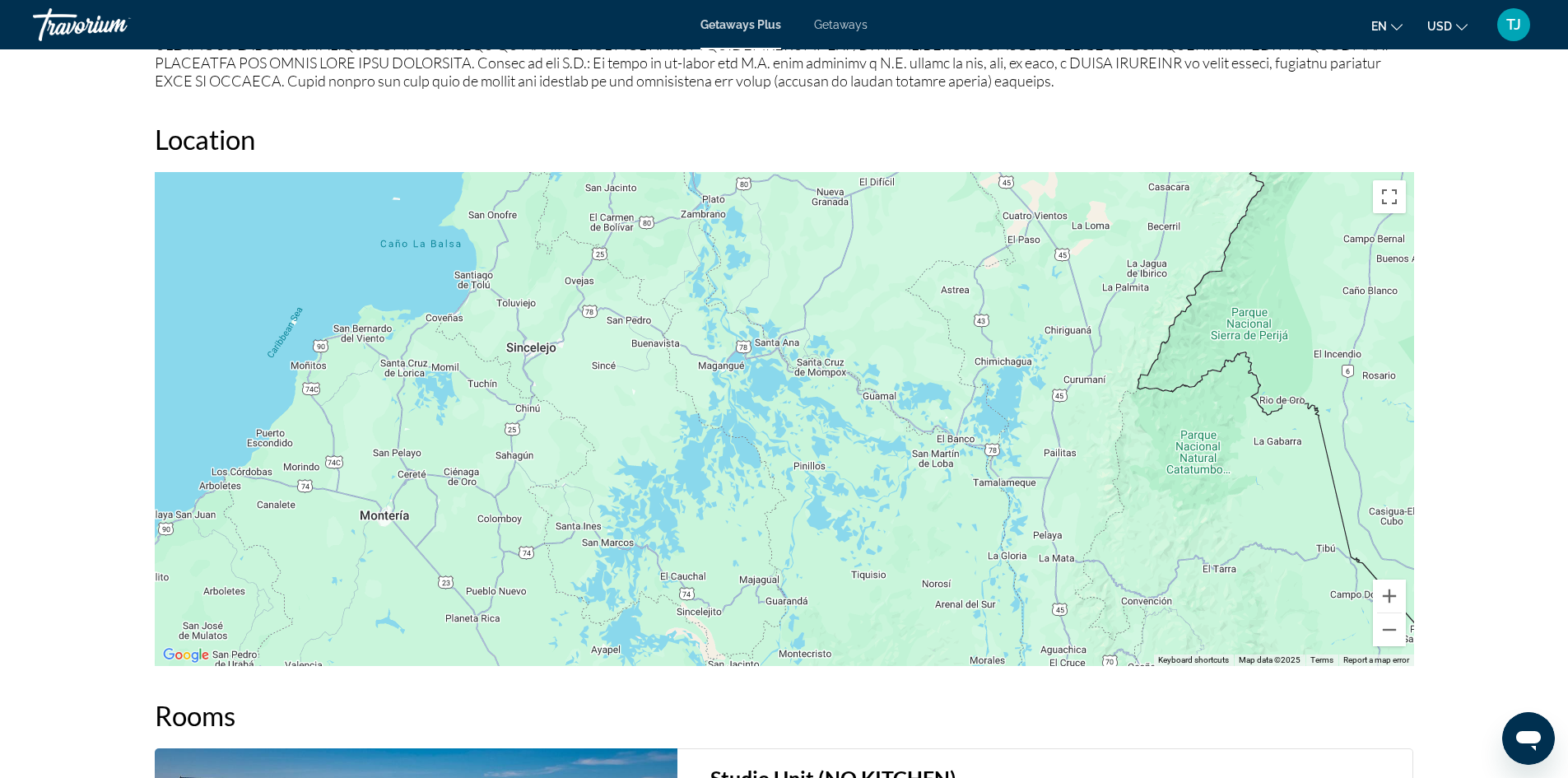
drag, startPoint x: 884, startPoint y: 449, endPoint x: 891, endPoint y: 320, distance: 129.2
click at [891, 319] on div "Main content" at bounding box center [784, 419] width 1260 height 494
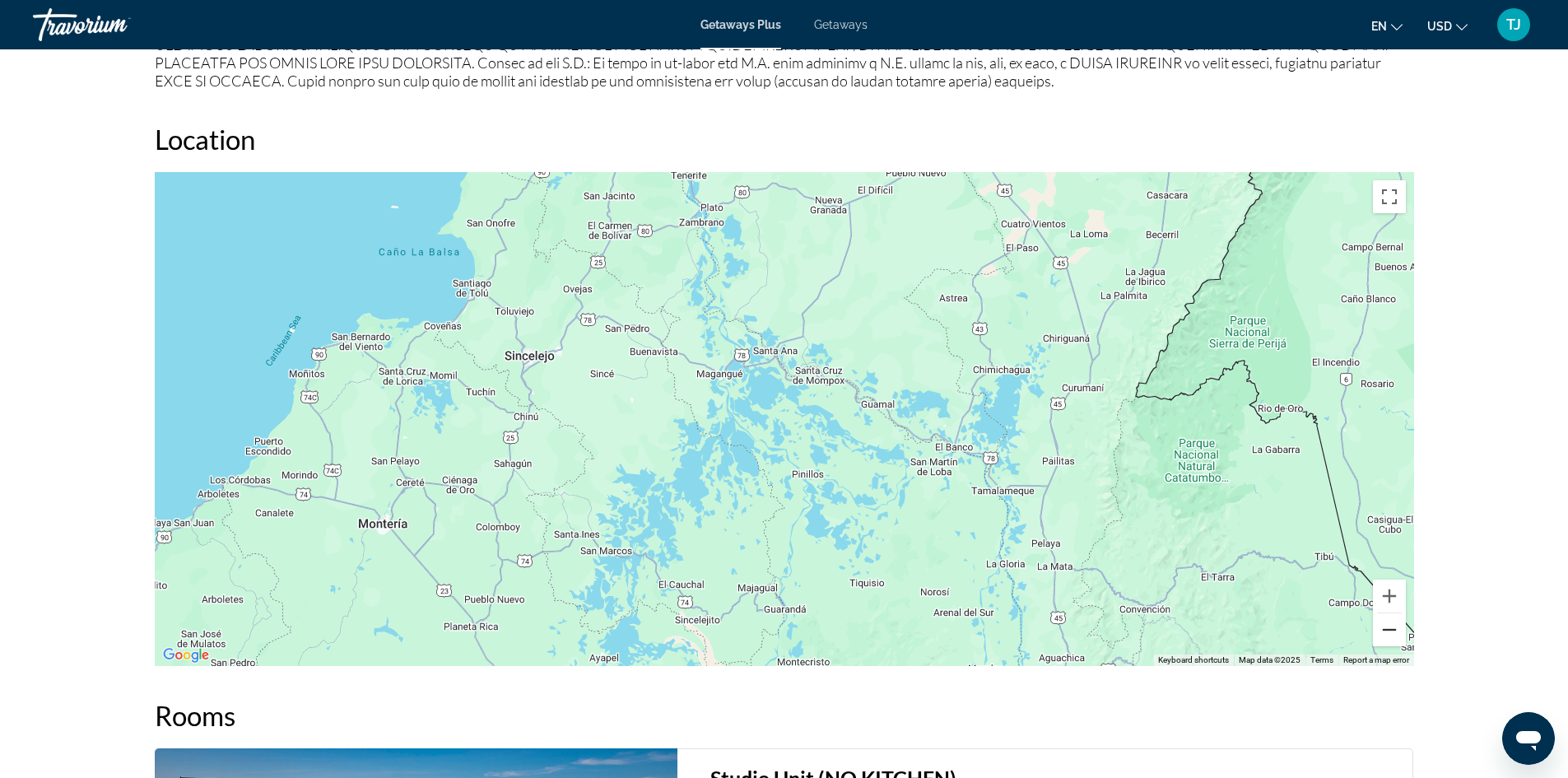
click at [1391, 630] on button "Zoom out" at bounding box center [1389, 629] width 33 height 33
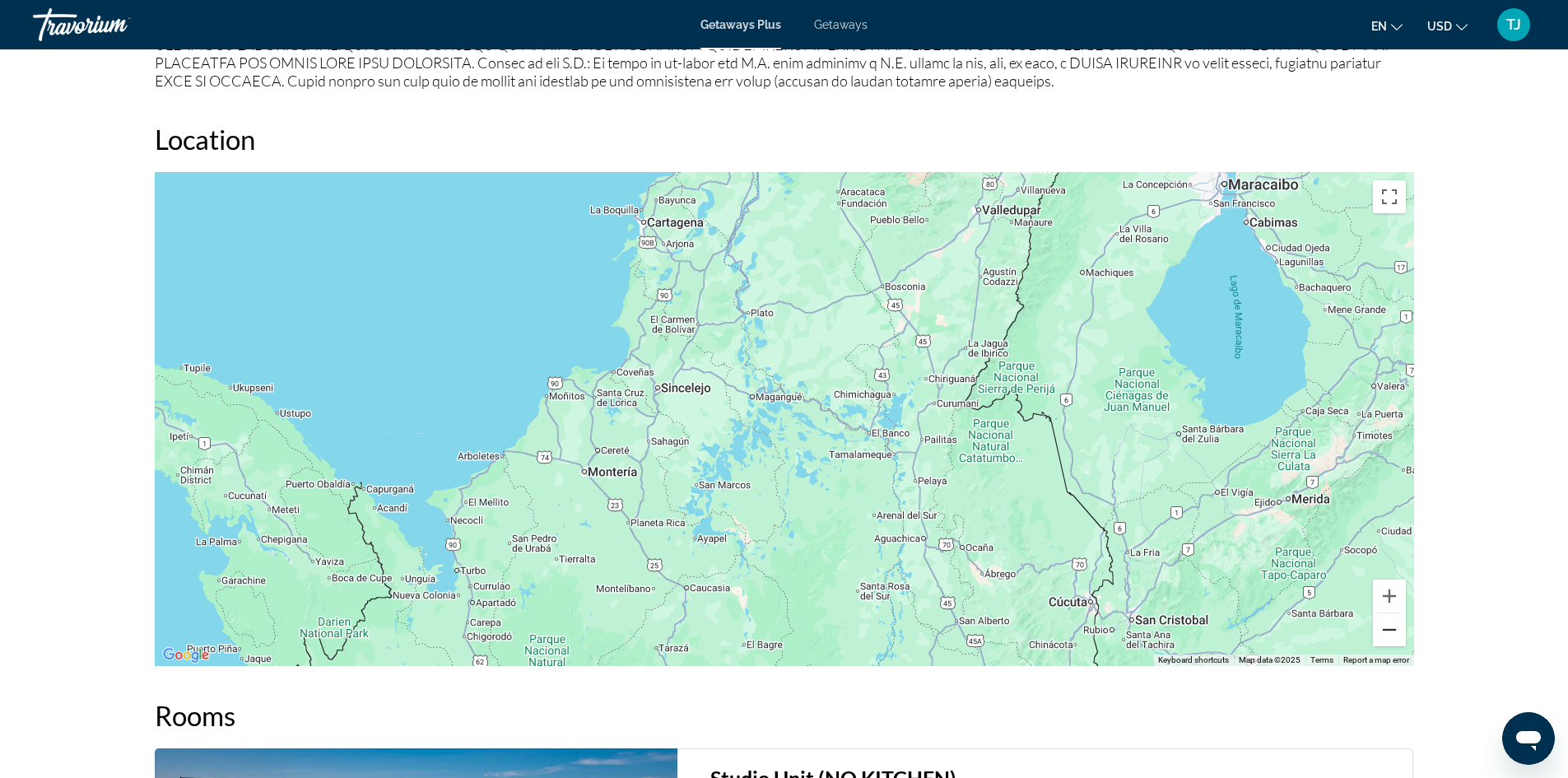
click at [1391, 630] on button "Zoom out" at bounding box center [1389, 629] width 33 height 33
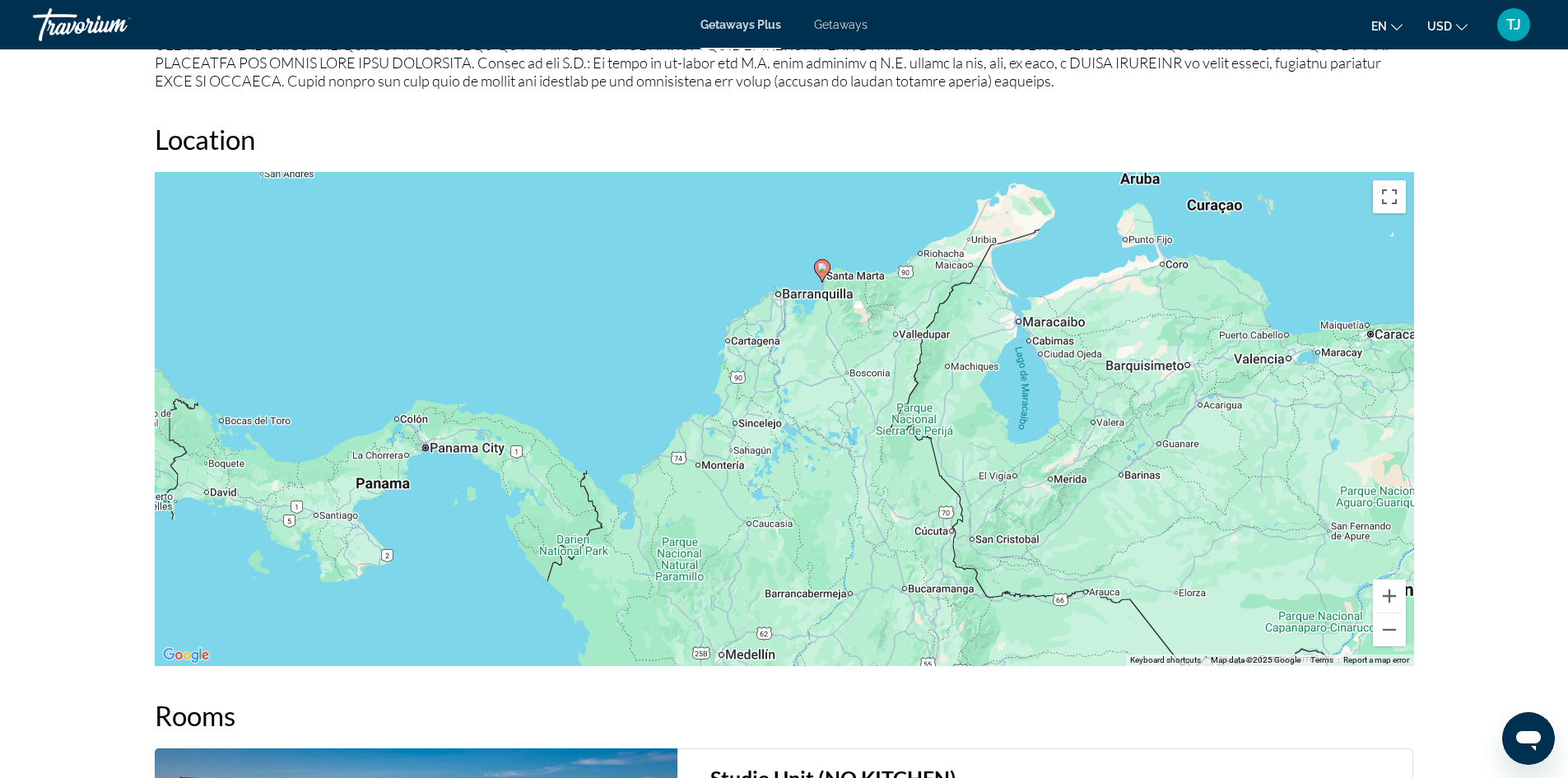
drag, startPoint x: 1294, startPoint y: 306, endPoint x: 1306, endPoint y: 327, distance: 24.2
click at [1306, 327] on div "To activate drag with keyboard, press Alt + Enter. Once in keyboard drag state,…" at bounding box center [784, 419] width 1260 height 494
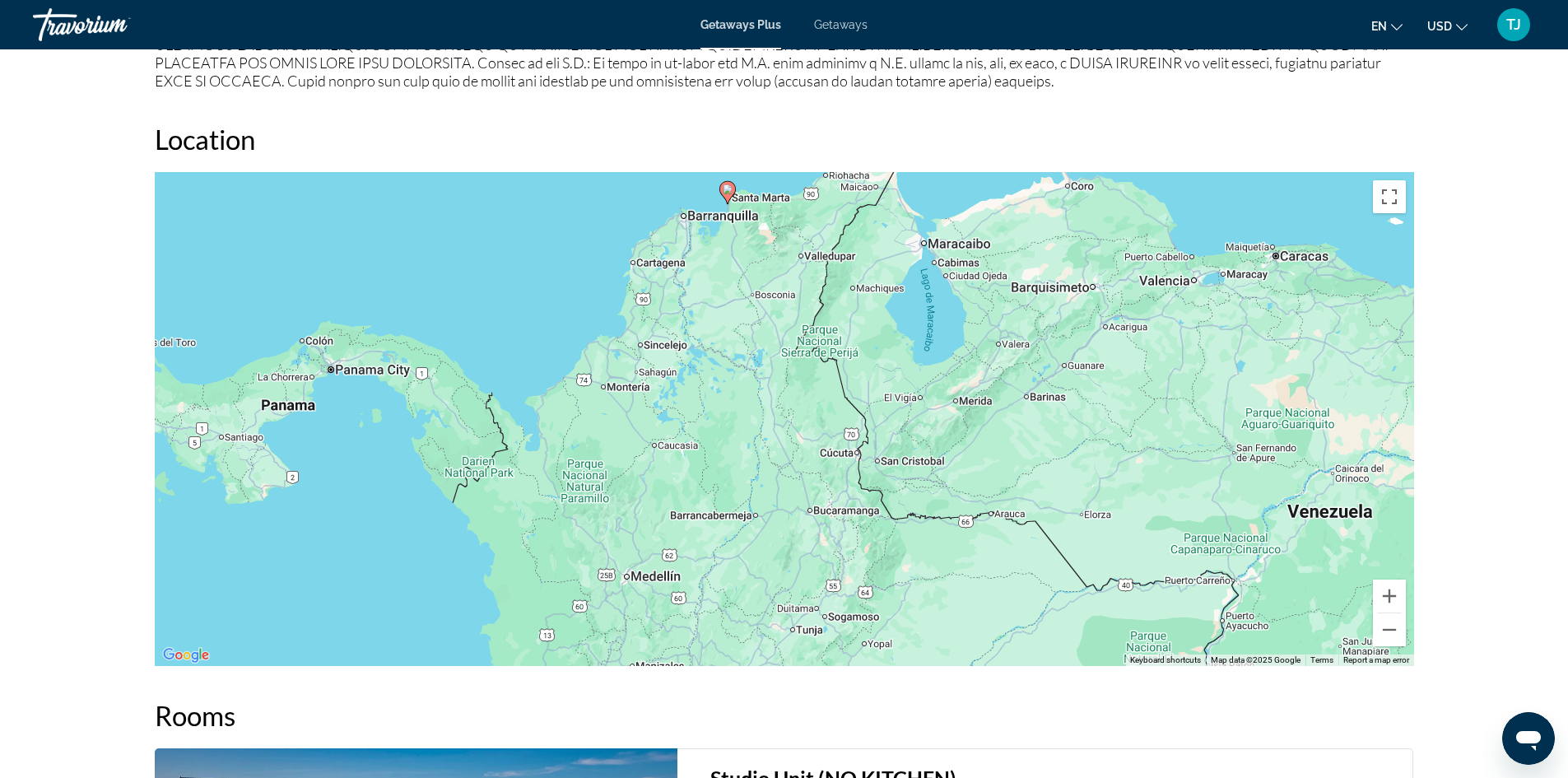
drag, startPoint x: 1094, startPoint y: 486, endPoint x: 1000, endPoint y: 405, distance: 124.1
click at [1000, 405] on div "To activate drag with keyboard, press Alt + Enter. Once in keyboard drag state,…" at bounding box center [784, 419] width 1260 height 494
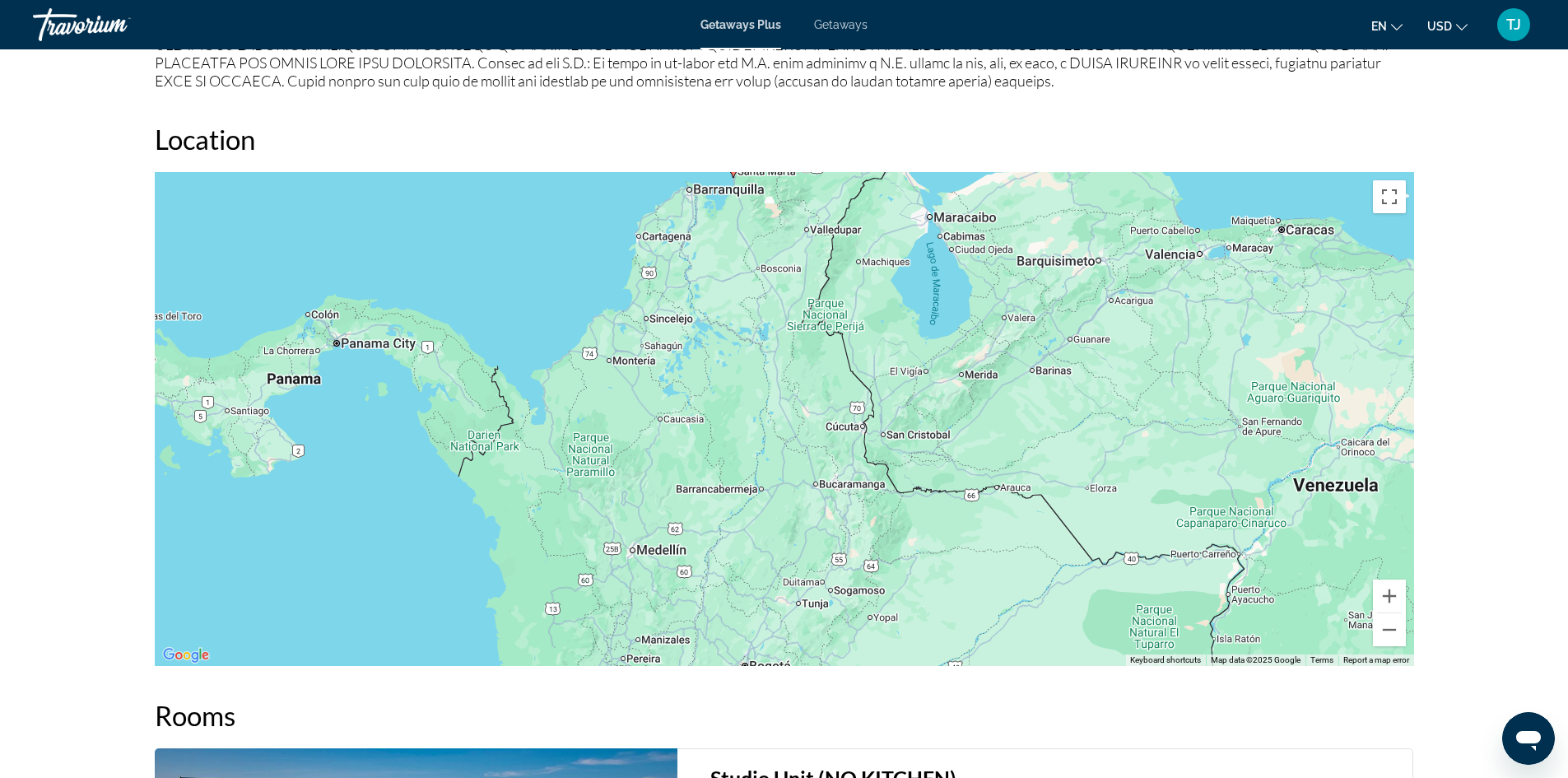
drag, startPoint x: 990, startPoint y: 522, endPoint x: 995, endPoint y: 495, distance: 27.5
click at [995, 495] on div "To activate drag with keyboard, press Alt + Enter. Once in keyboard drag state,…" at bounding box center [784, 419] width 1260 height 494
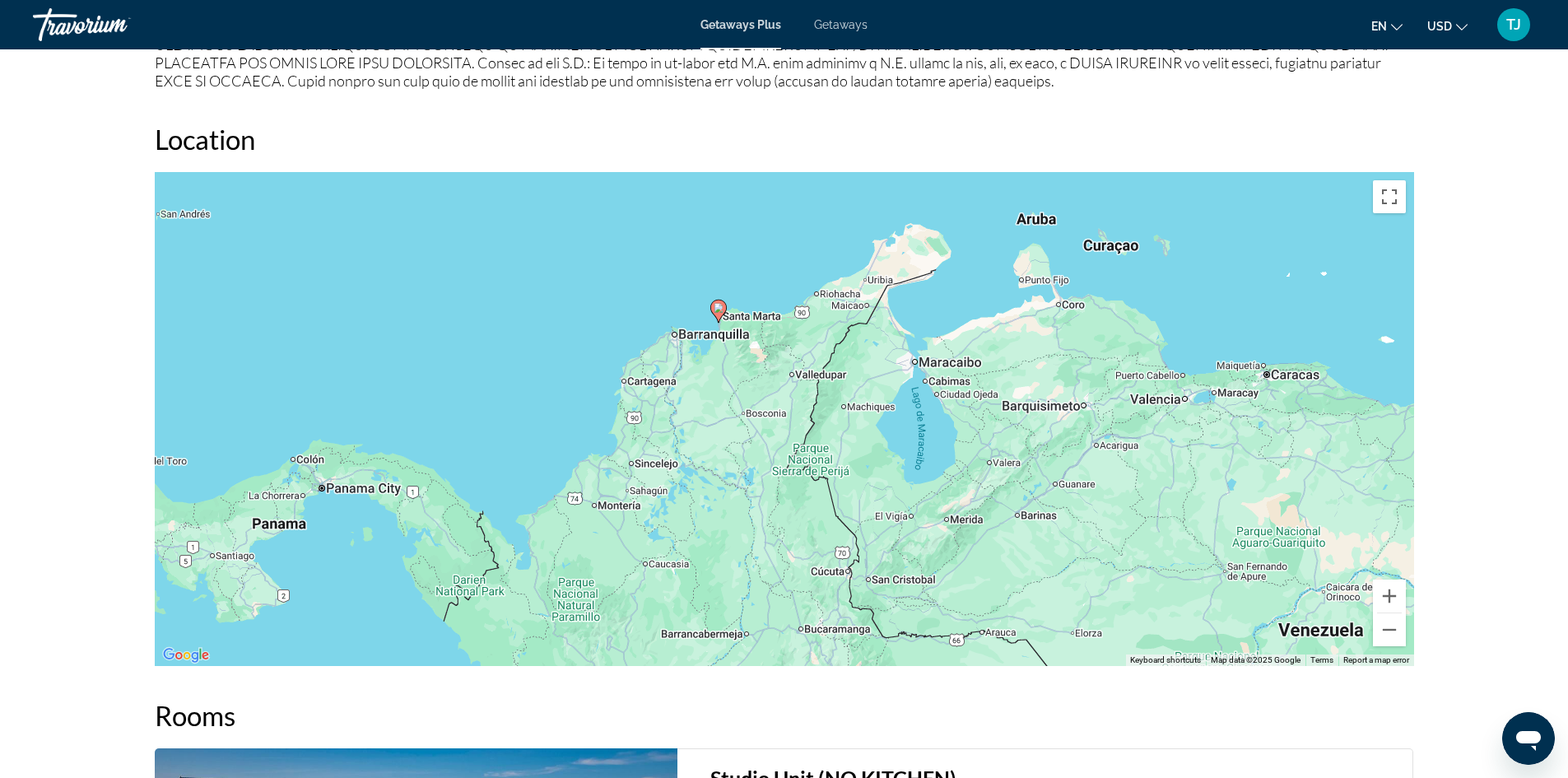
drag, startPoint x: 964, startPoint y: 533, endPoint x: 949, endPoint y: 674, distance: 141.8
click at [949, 674] on div "Overview Type Resort All-Inclusive No All-Inclusive Address [GEOGRAPHIC_DATA][P…" at bounding box center [784, 48] width 1276 height 2631
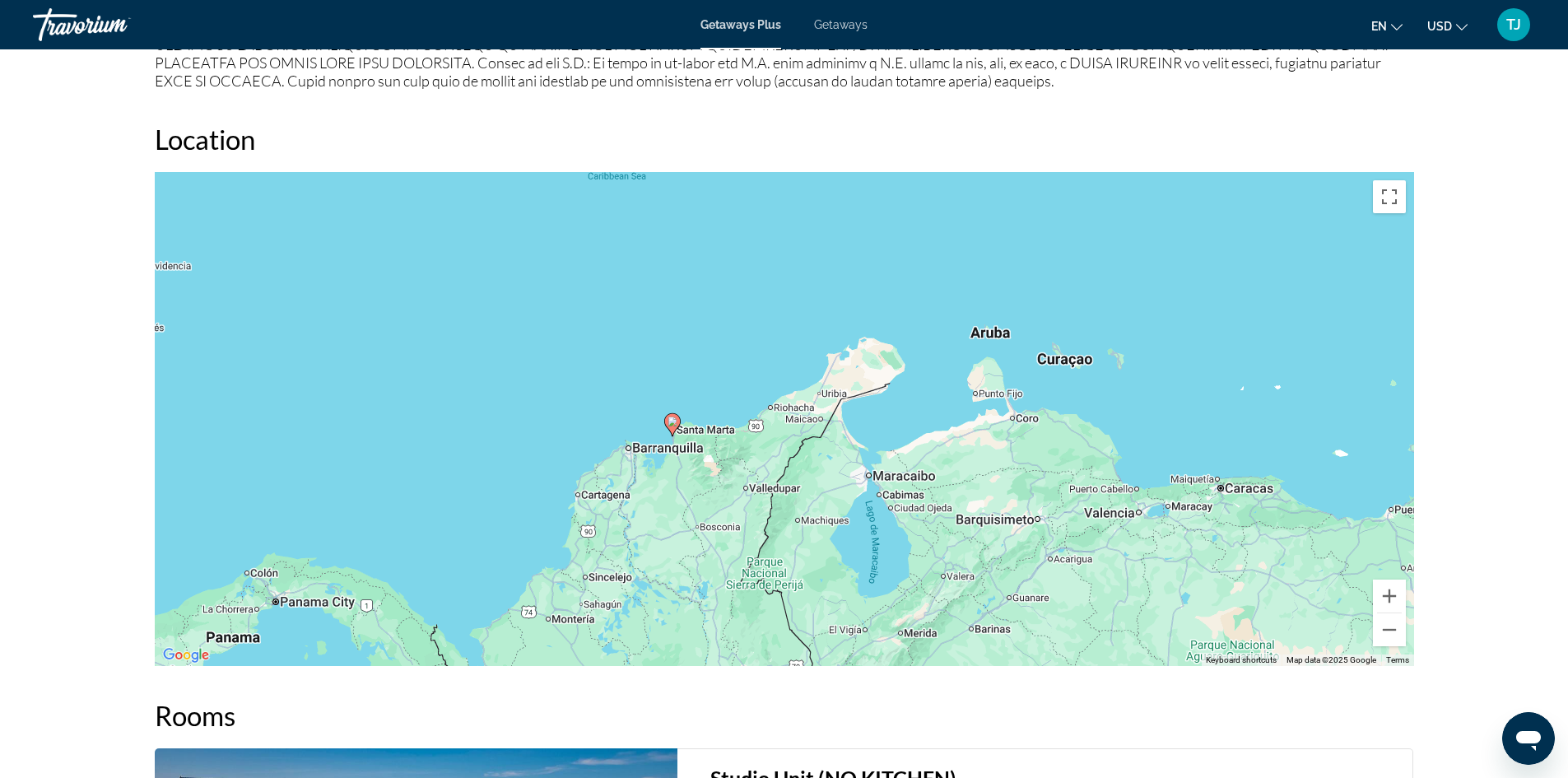
drag, startPoint x: 1037, startPoint y: 385, endPoint x: 991, endPoint y: 501, distance: 124.8
click at [991, 501] on div "To activate drag with keyboard, press Alt + Enter. Once in keyboard drag state,…" at bounding box center [784, 419] width 1260 height 494
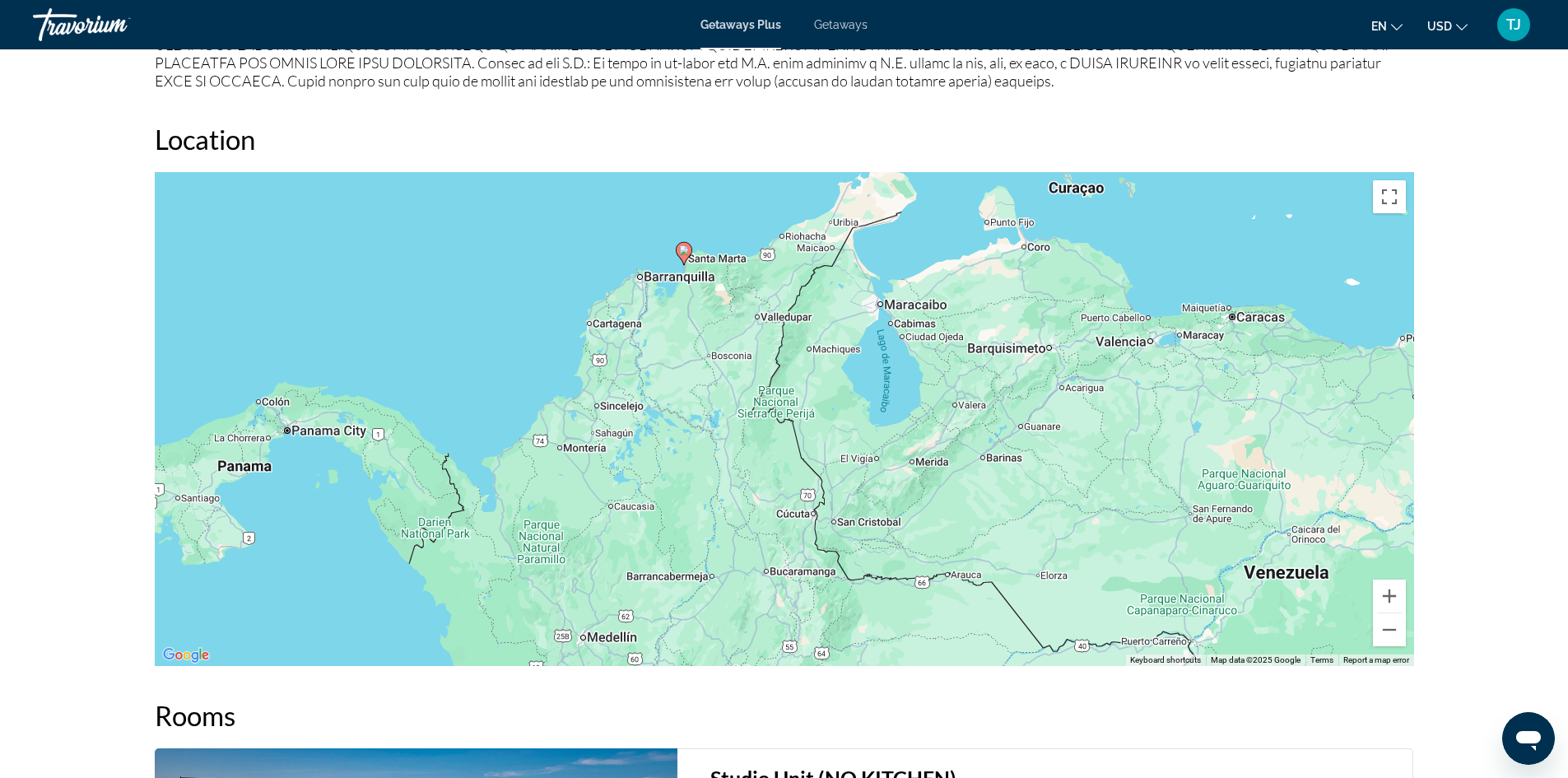
drag, startPoint x: 1053, startPoint y: 544, endPoint x: 1062, endPoint y: 371, distance: 173.2
click at [1062, 370] on div "To activate drag with keyboard, press Alt + Enter. Once in keyboard drag state,…" at bounding box center [784, 419] width 1260 height 494
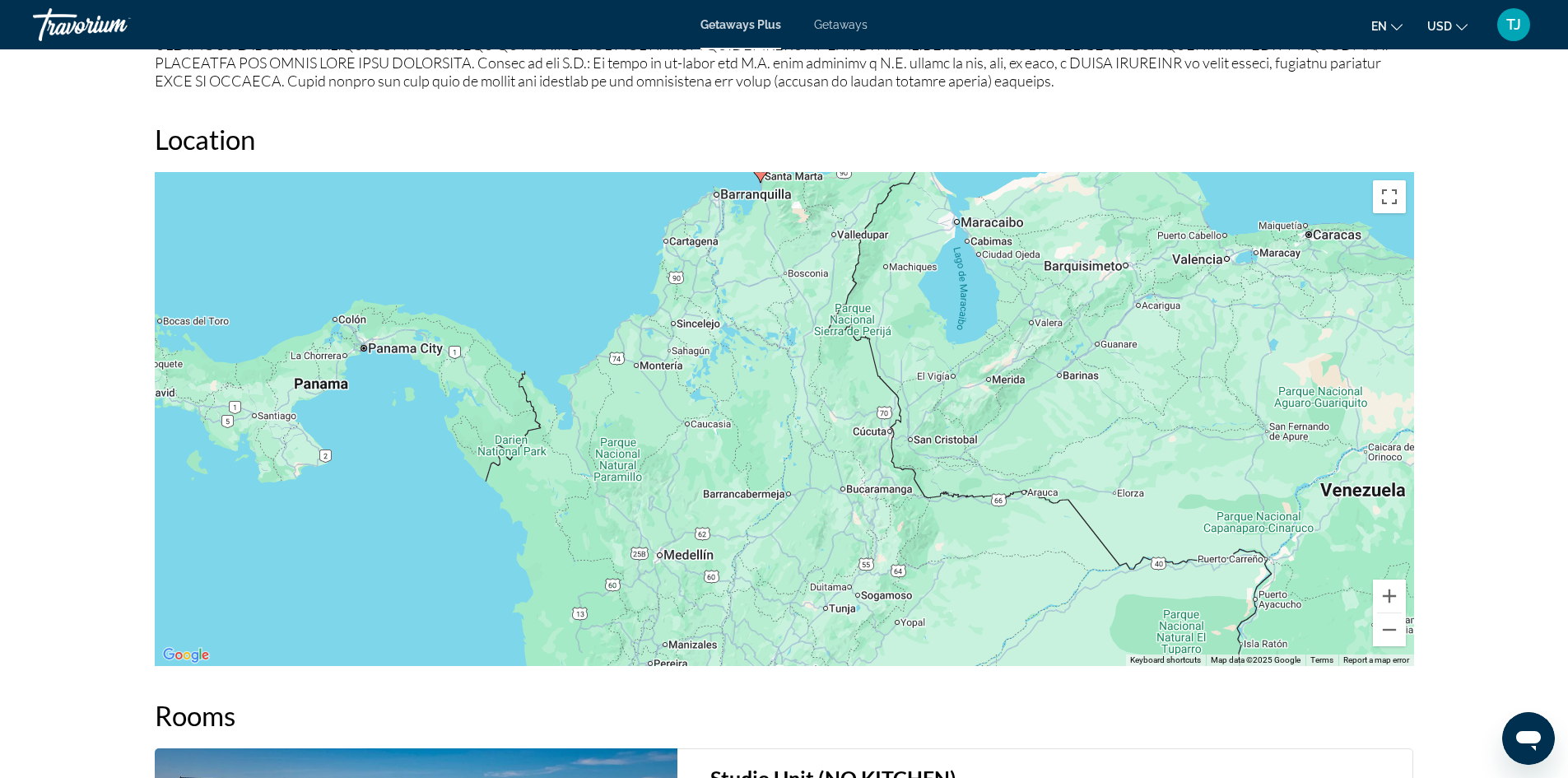
drag, startPoint x: 1014, startPoint y: 613, endPoint x: 1093, endPoint y: 528, distance: 116.0
click at [1093, 528] on div "To activate drag with keyboard, press Alt + Enter. Once in keyboard drag state,…" at bounding box center [784, 419] width 1260 height 494
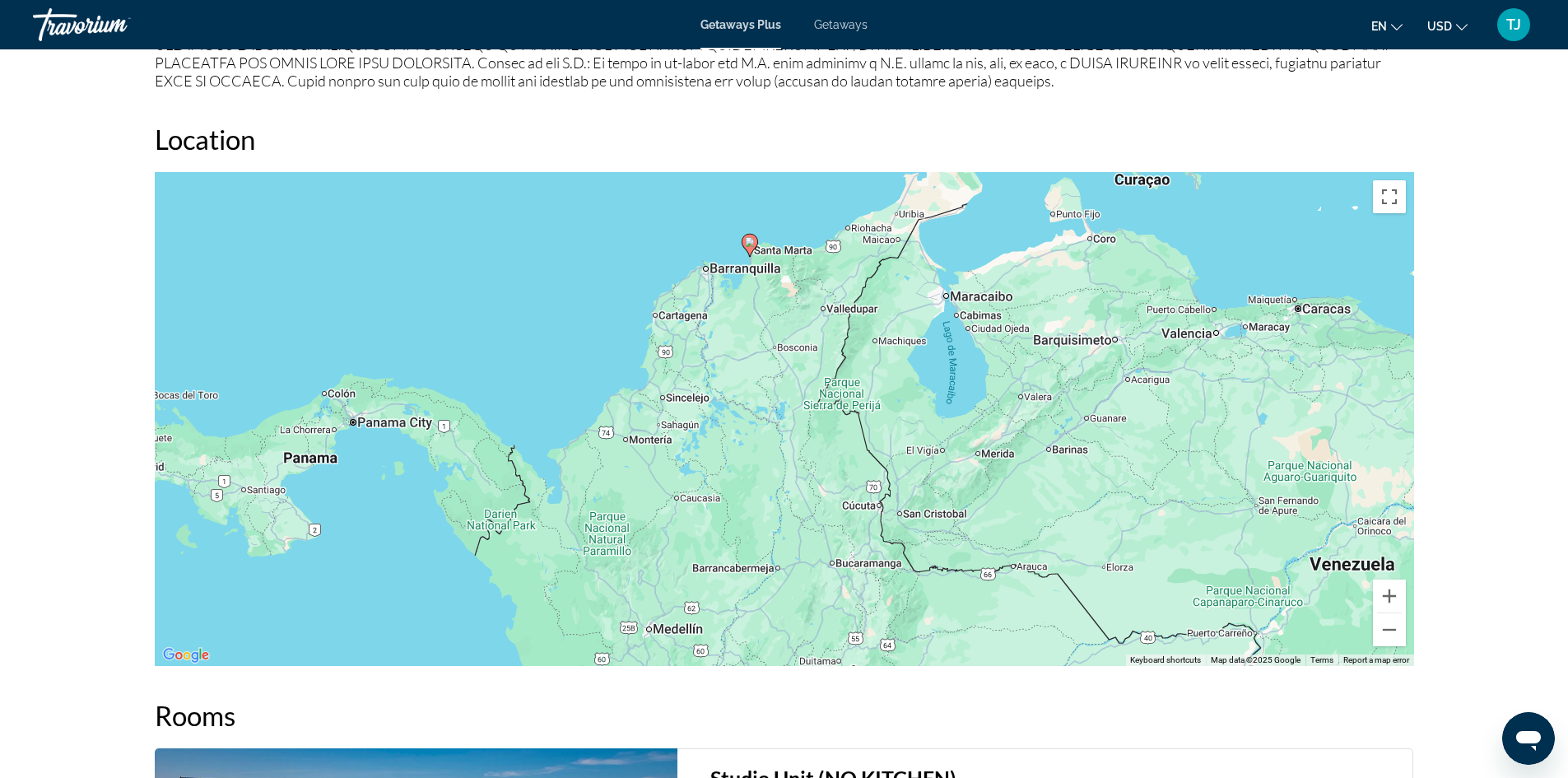
drag, startPoint x: 1033, startPoint y: 420, endPoint x: 1023, endPoint y: 497, distance: 77.6
click at [1023, 497] on div "To activate drag with keyboard, press Alt + Enter. Once in keyboard drag state,…" at bounding box center [784, 419] width 1260 height 494
click at [1395, 596] on button "Zoom in" at bounding box center [1389, 596] width 33 height 33
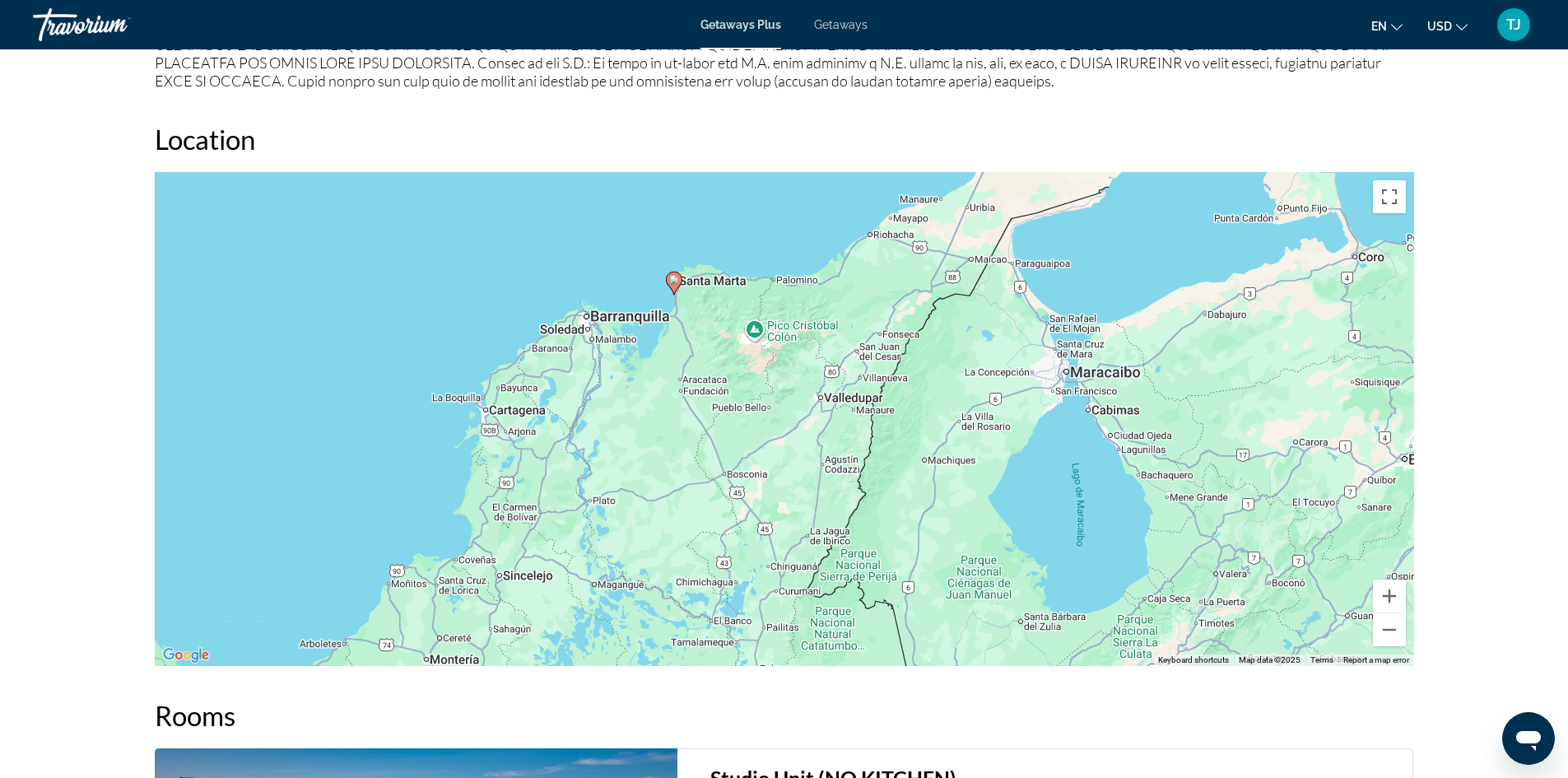
drag, startPoint x: 831, startPoint y: 247, endPoint x: 790, endPoint y: 451, distance: 208.1
click at [790, 451] on div "To activate drag with keyboard, press Alt + Enter. Once in keyboard drag state,…" at bounding box center [784, 419] width 1260 height 494
click at [1391, 597] on button "Zoom in" at bounding box center [1389, 596] width 33 height 33
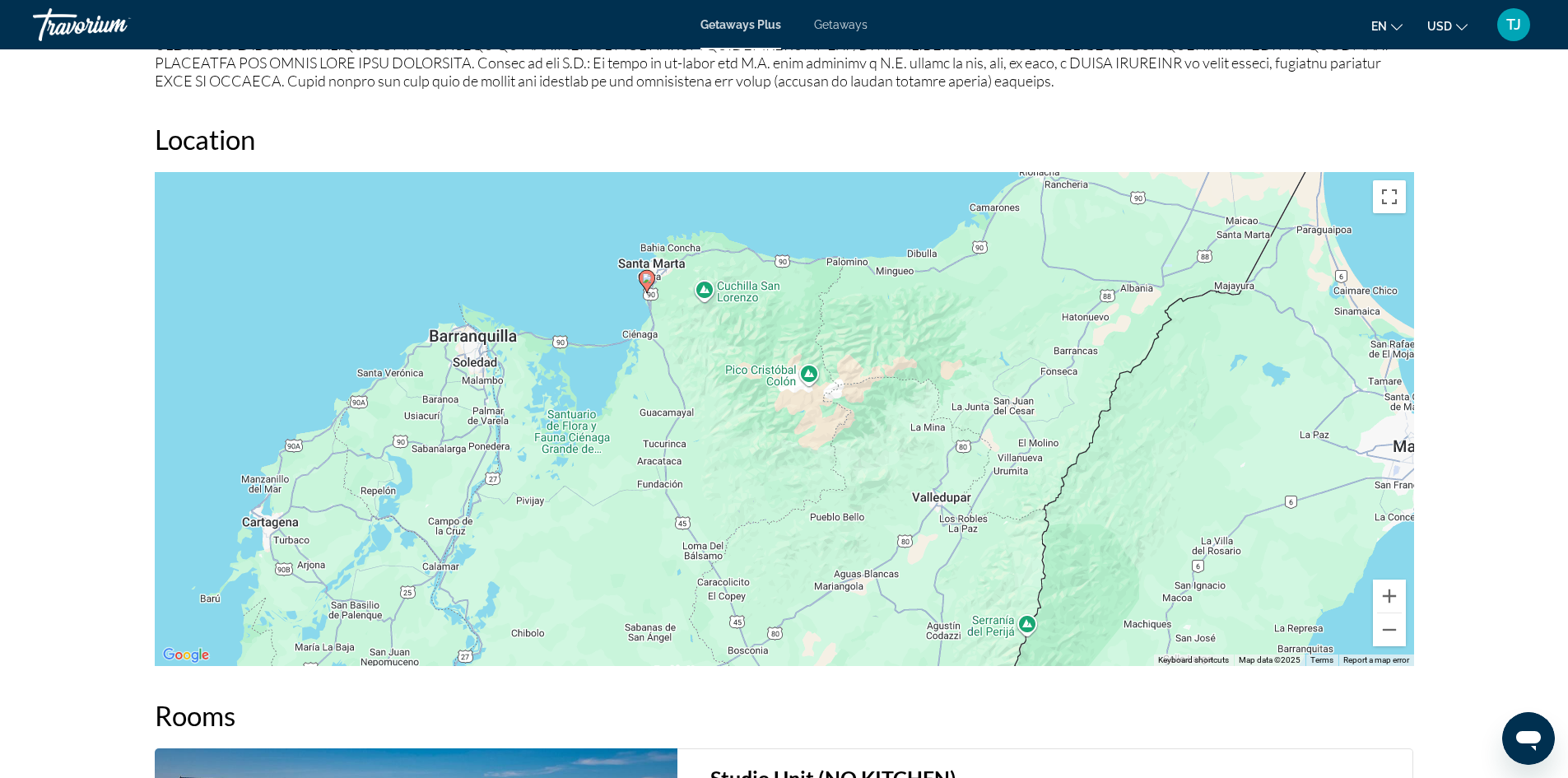
drag, startPoint x: 549, startPoint y: 324, endPoint x: 633, endPoint y: 451, distance: 152.3
click at [633, 451] on div "To activate drag with keyboard, press Alt + Enter. Once in keyboard drag state,…" at bounding box center [784, 419] width 1260 height 494
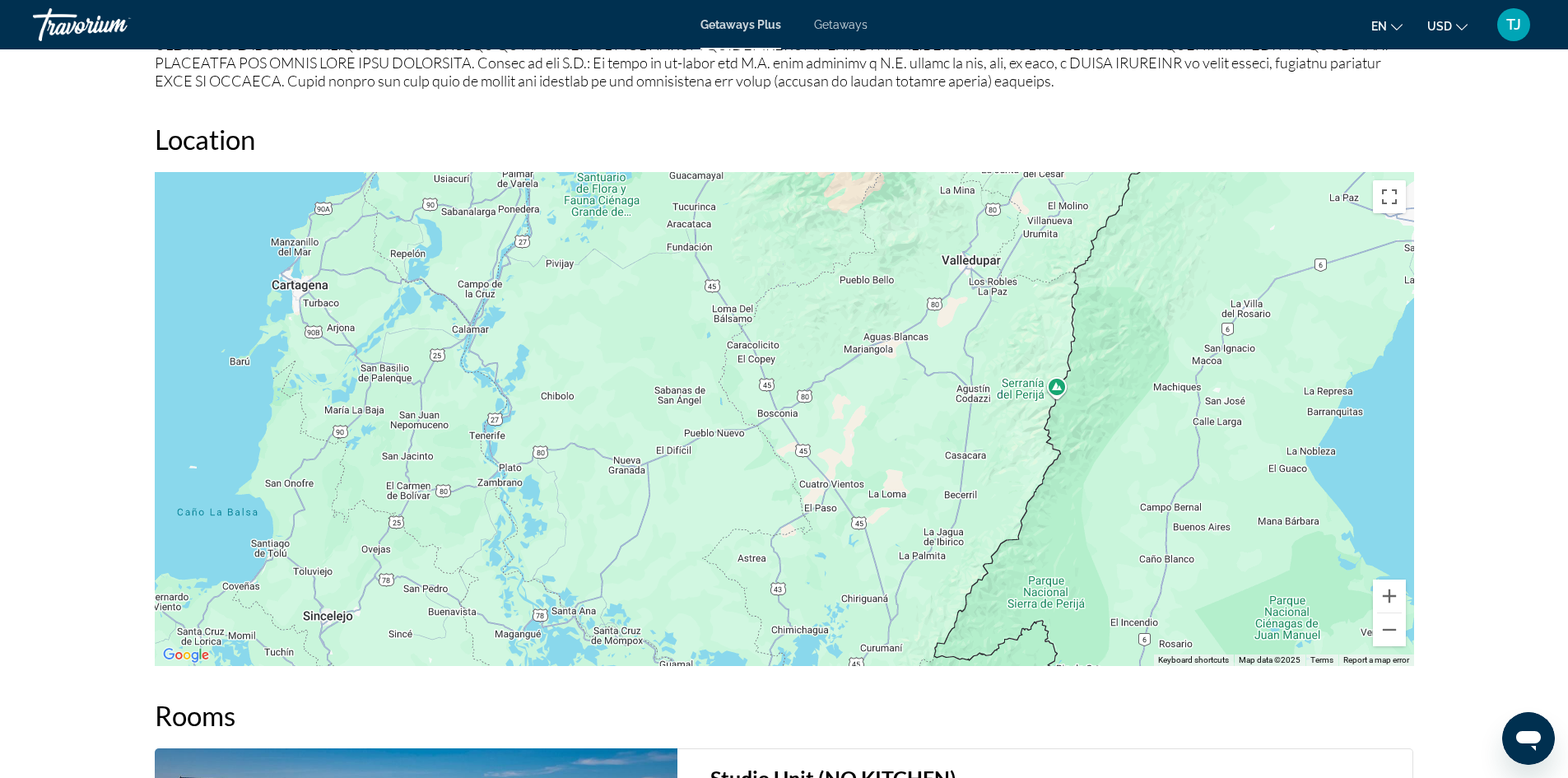
drag, startPoint x: 659, startPoint y: 535, endPoint x: 688, endPoint y: 297, distance: 239.8
click at [688, 297] on div "To activate drag with keyboard, press Alt + Enter. Once in keyboard drag state,…" at bounding box center [784, 419] width 1260 height 494
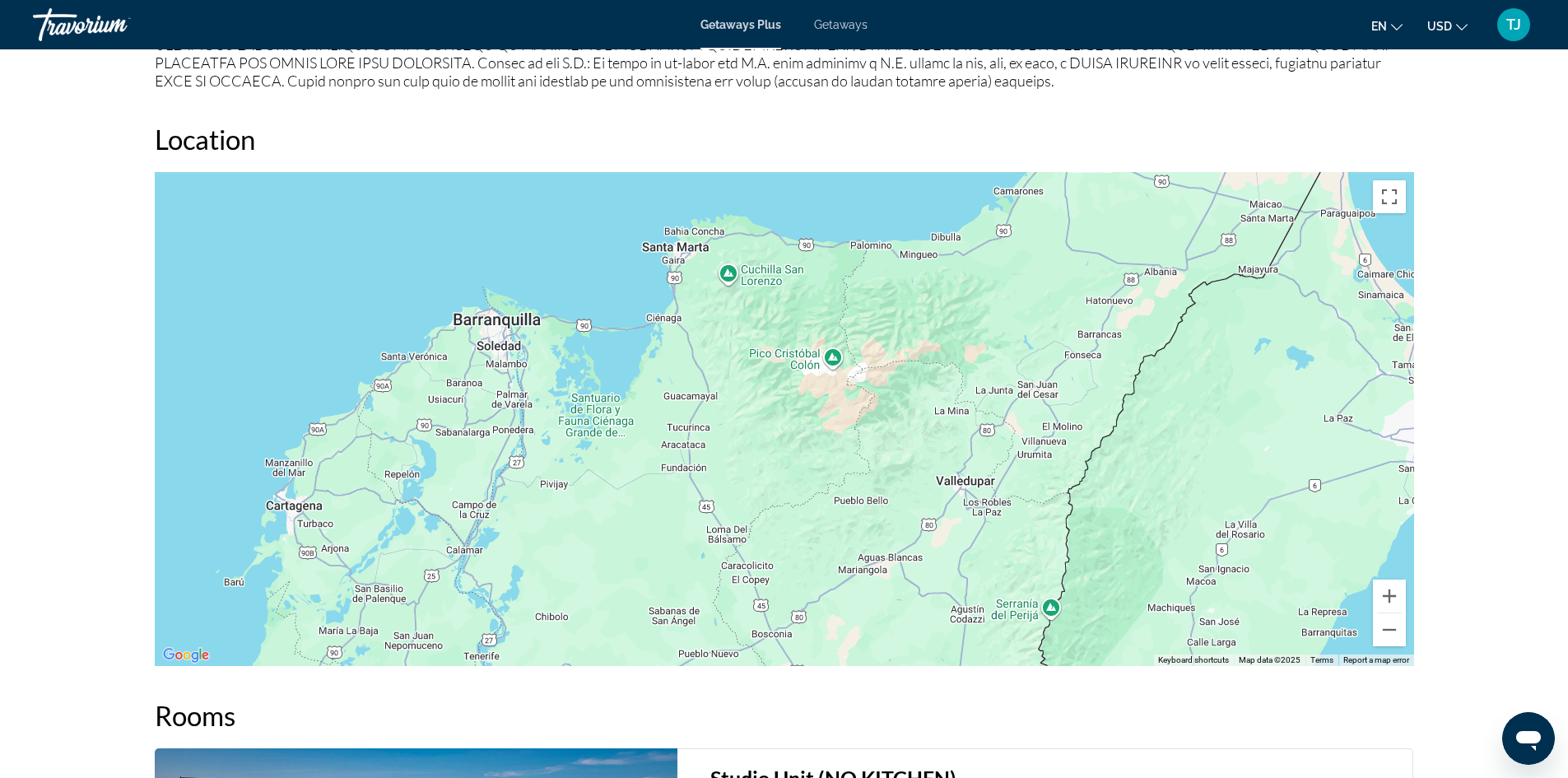
drag, startPoint x: 620, startPoint y: 451, endPoint x: 614, endPoint y: 671, distance: 220.1
click at [614, 671] on div "Overview Type Resort All-Inclusive No All-Inclusive Address [GEOGRAPHIC_DATA][P…" at bounding box center [784, 48] width 1276 height 2631
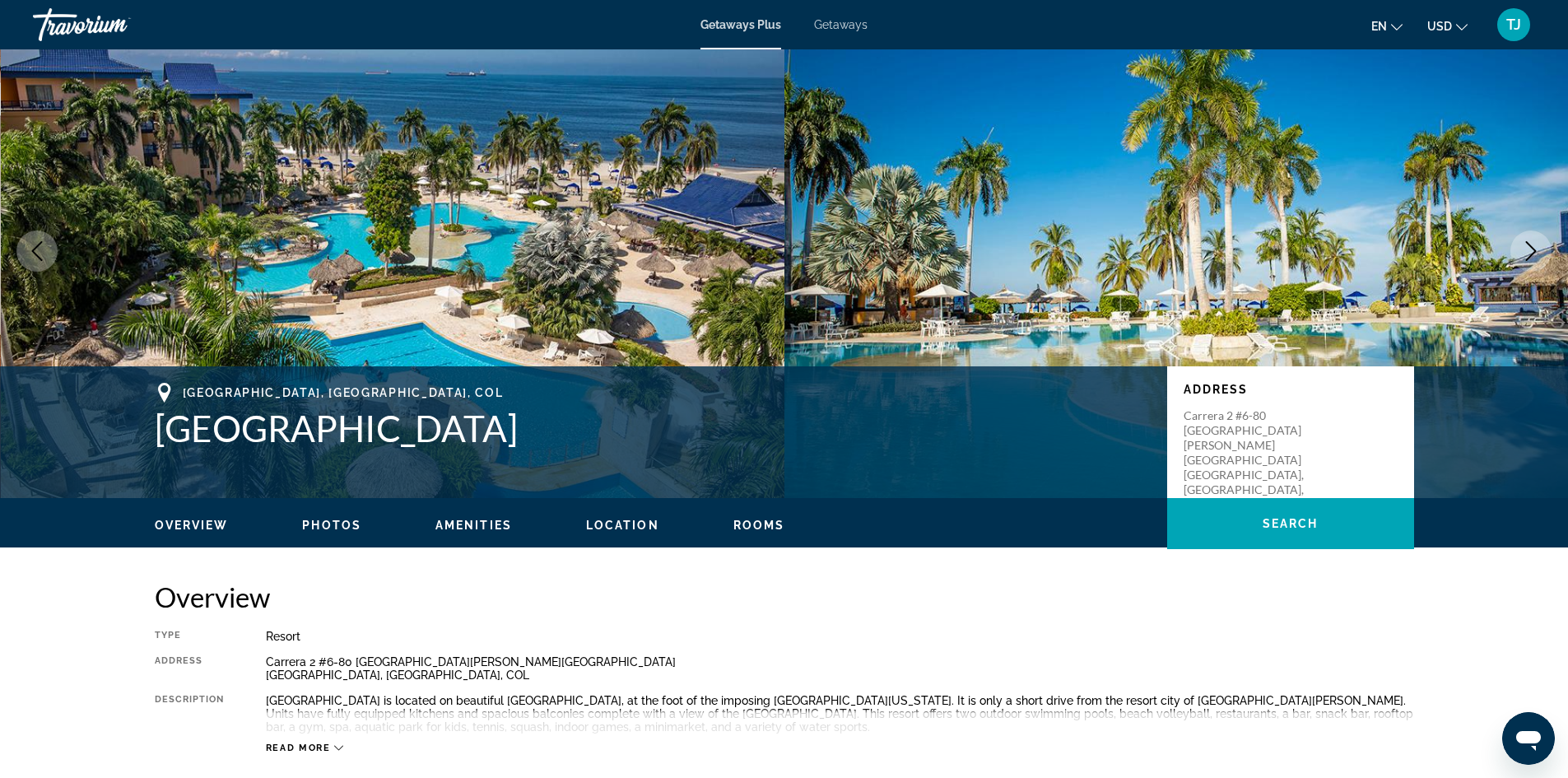
scroll to position [0, 0]
